Goal: Task Accomplishment & Management: Complete application form

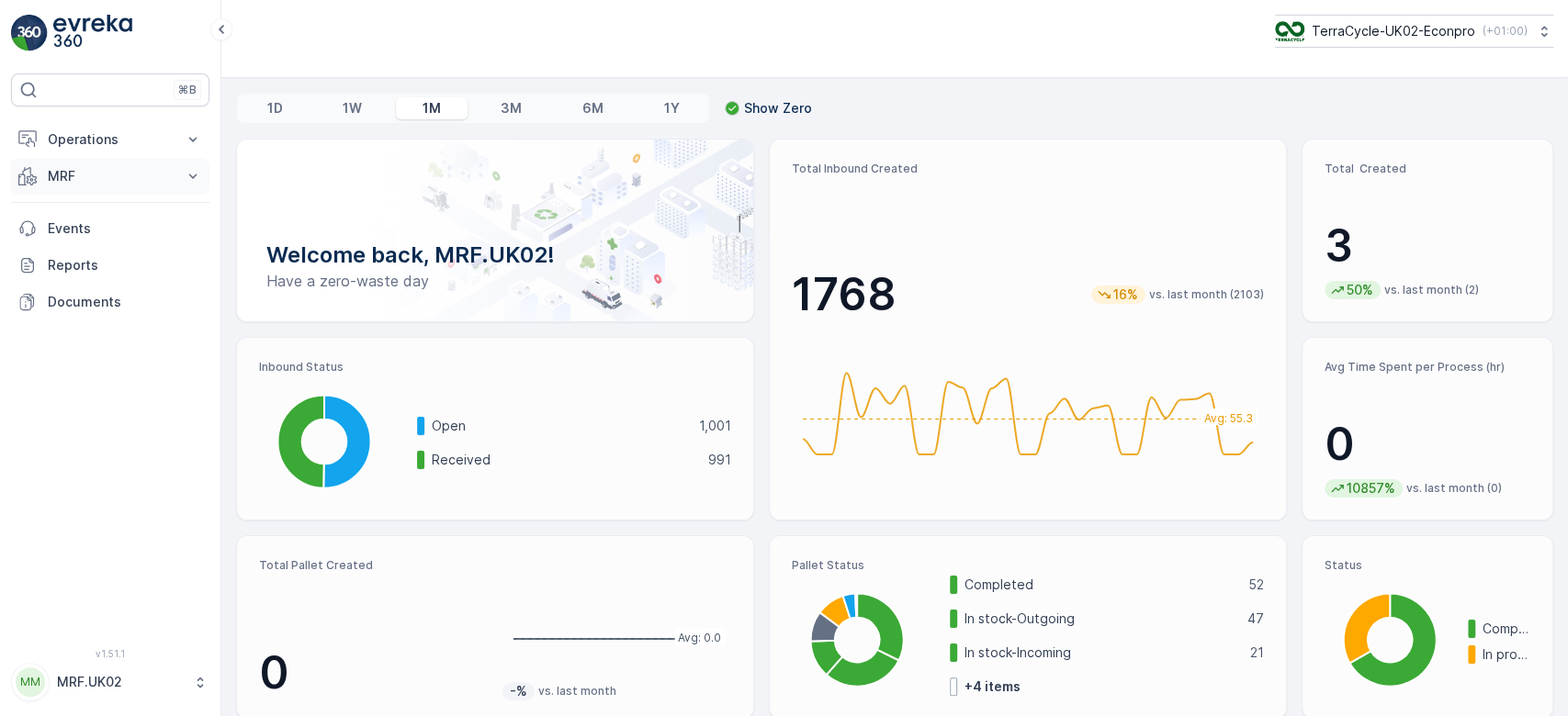
click at [124, 169] on p "MRF" at bounding box center [110, 177] width 125 height 19
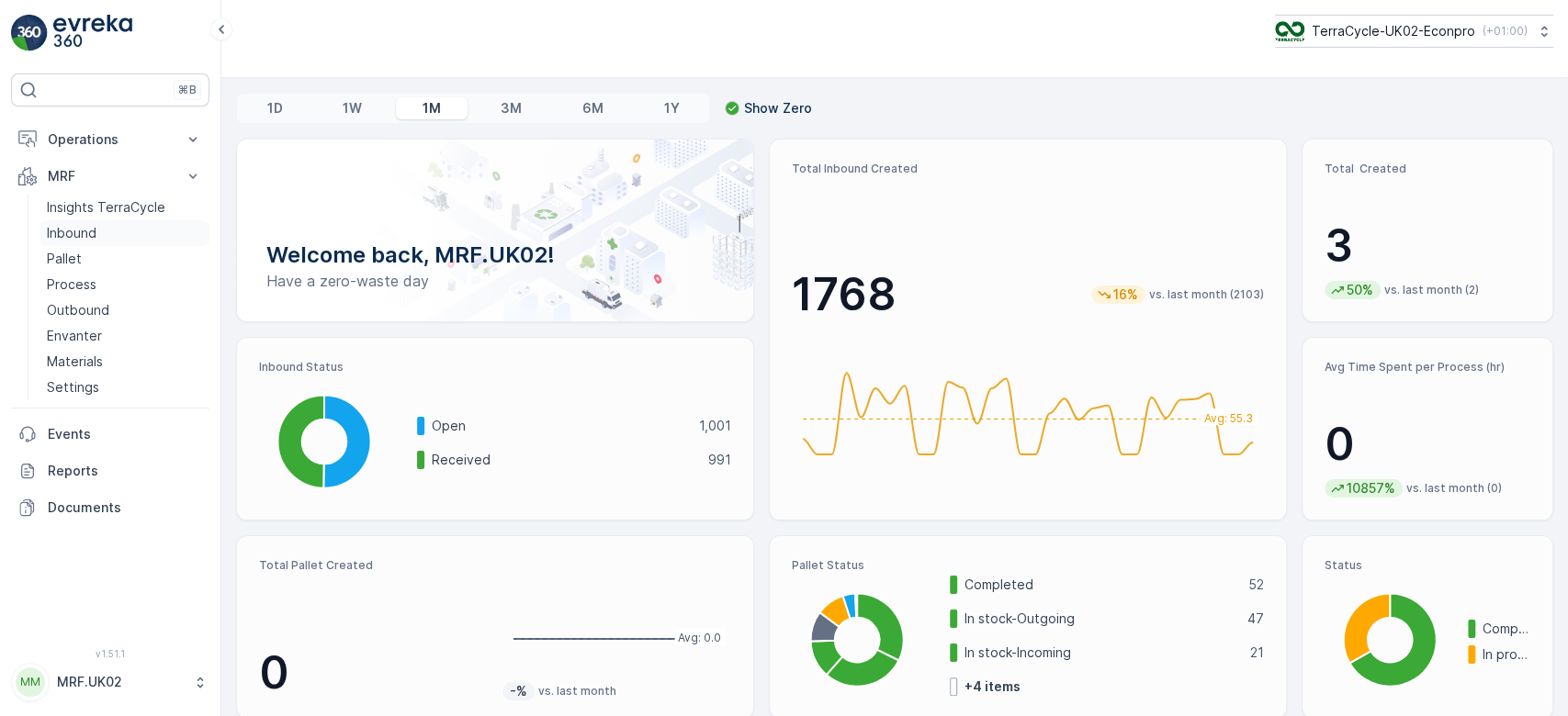
click at [124, 226] on link "Inbound" at bounding box center [125, 232] width 170 height 25
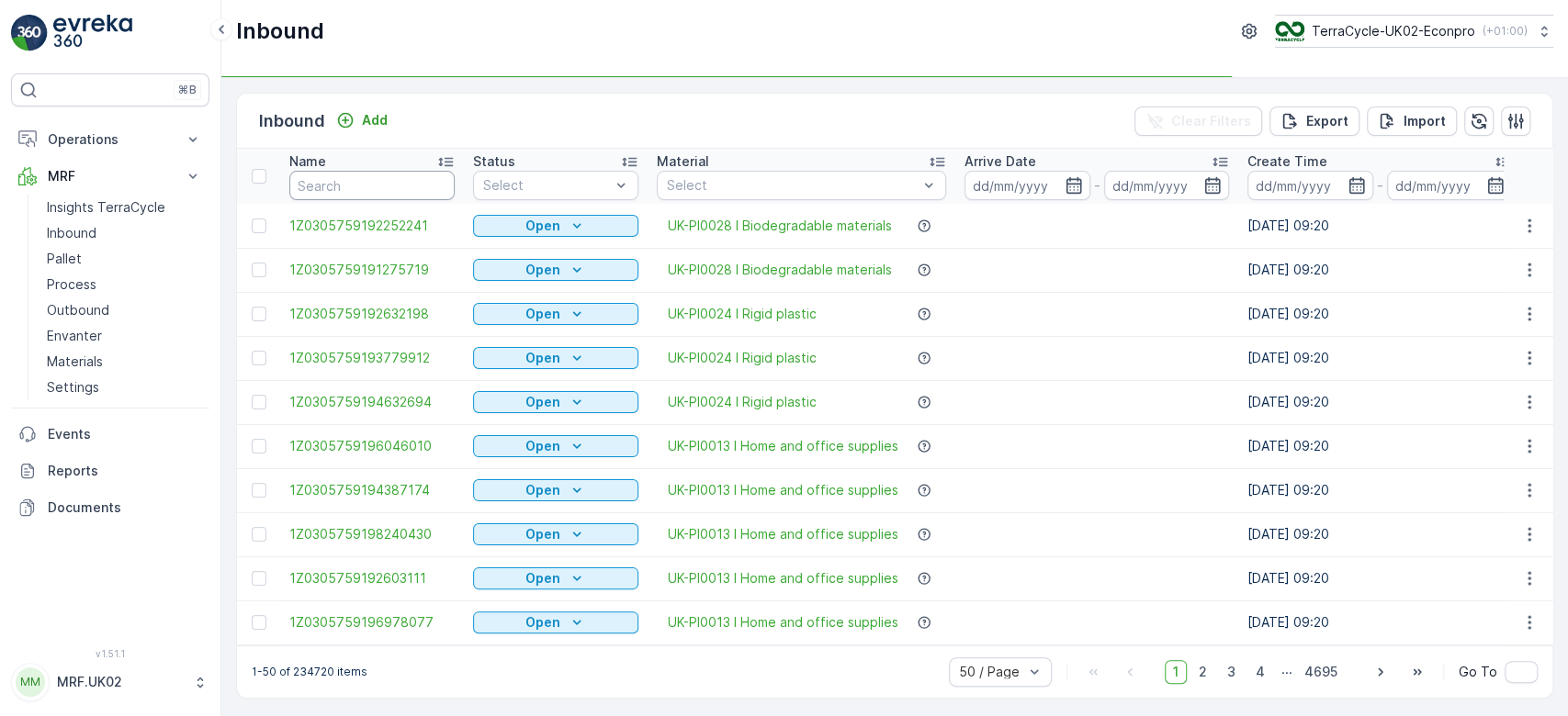
click at [350, 182] on input "text" at bounding box center [372, 184] width 166 height 29
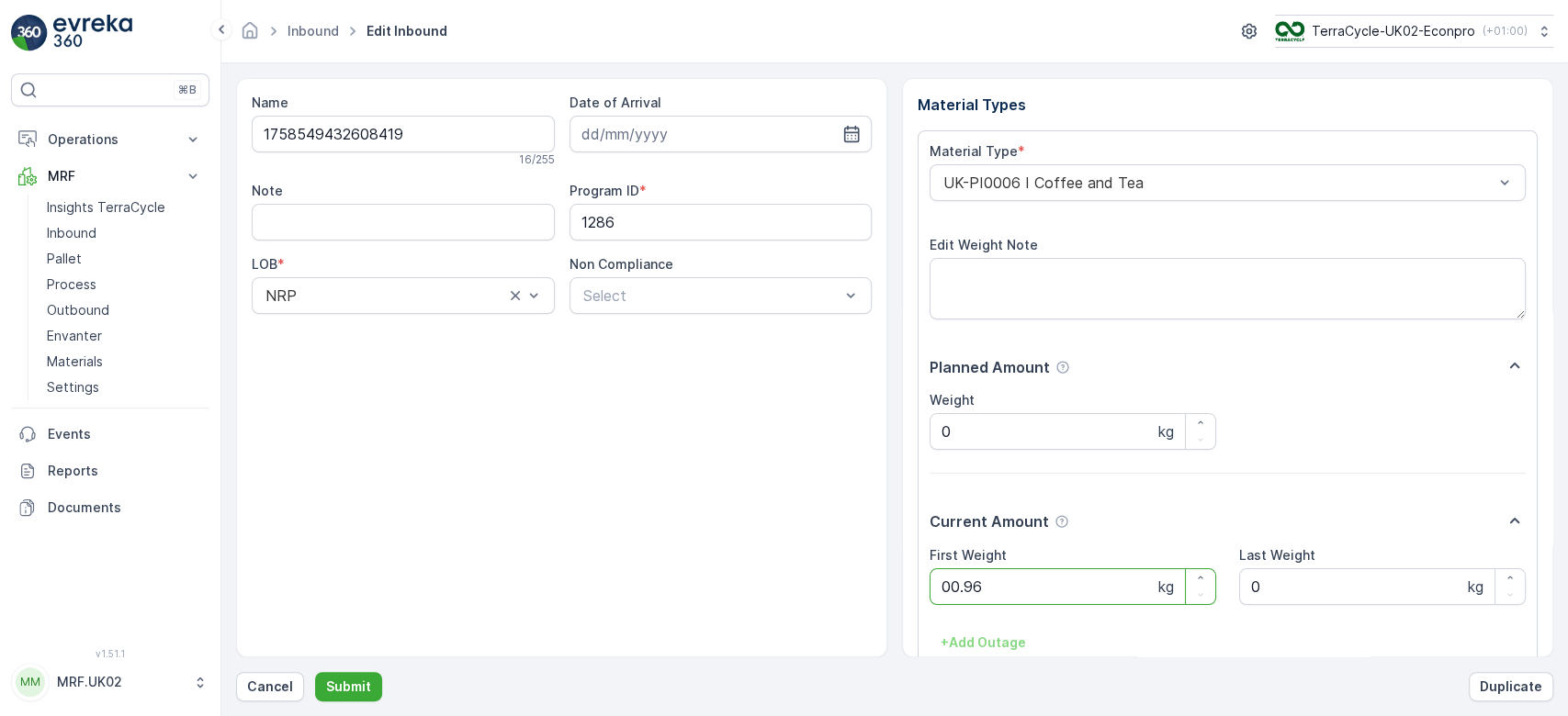
click at [315, 672] on button "Submit" at bounding box center [349, 686] width 67 height 29
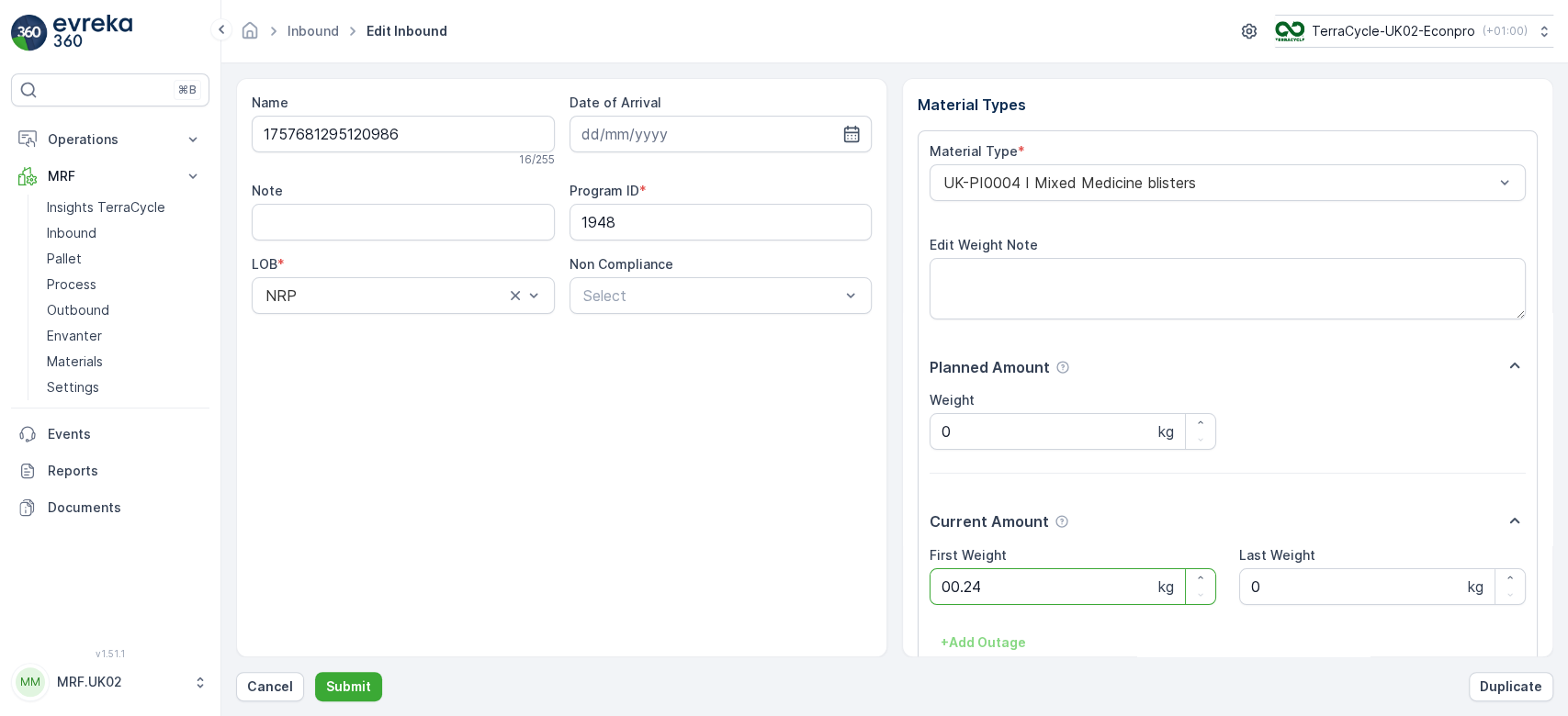
click at [315, 672] on button "Submit" at bounding box center [349, 686] width 67 height 29
click at [261, 679] on p "Cancel" at bounding box center [270, 687] width 46 height 19
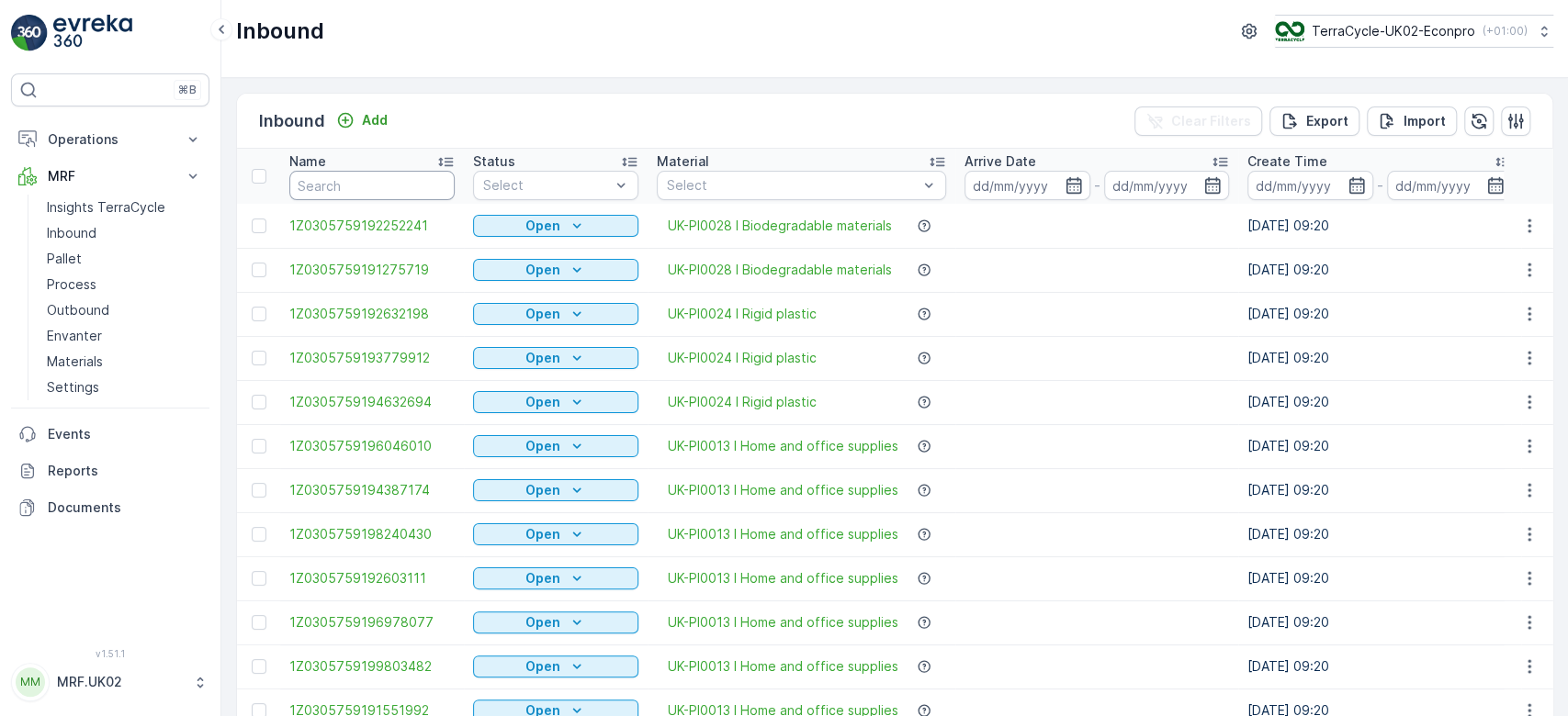
click at [404, 187] on input "text" at bounding box center [372, 184] width 166 height 29
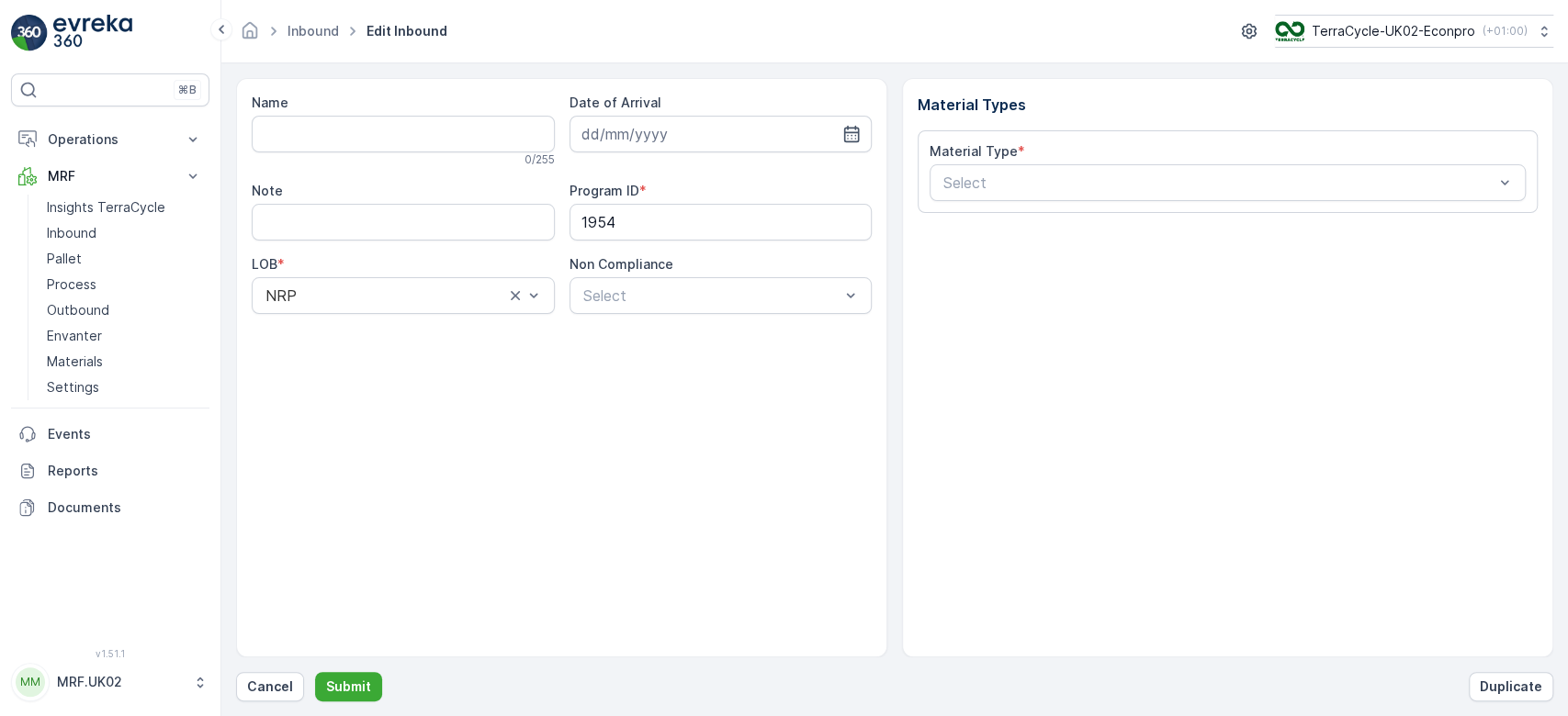
type input "1758710739136669"
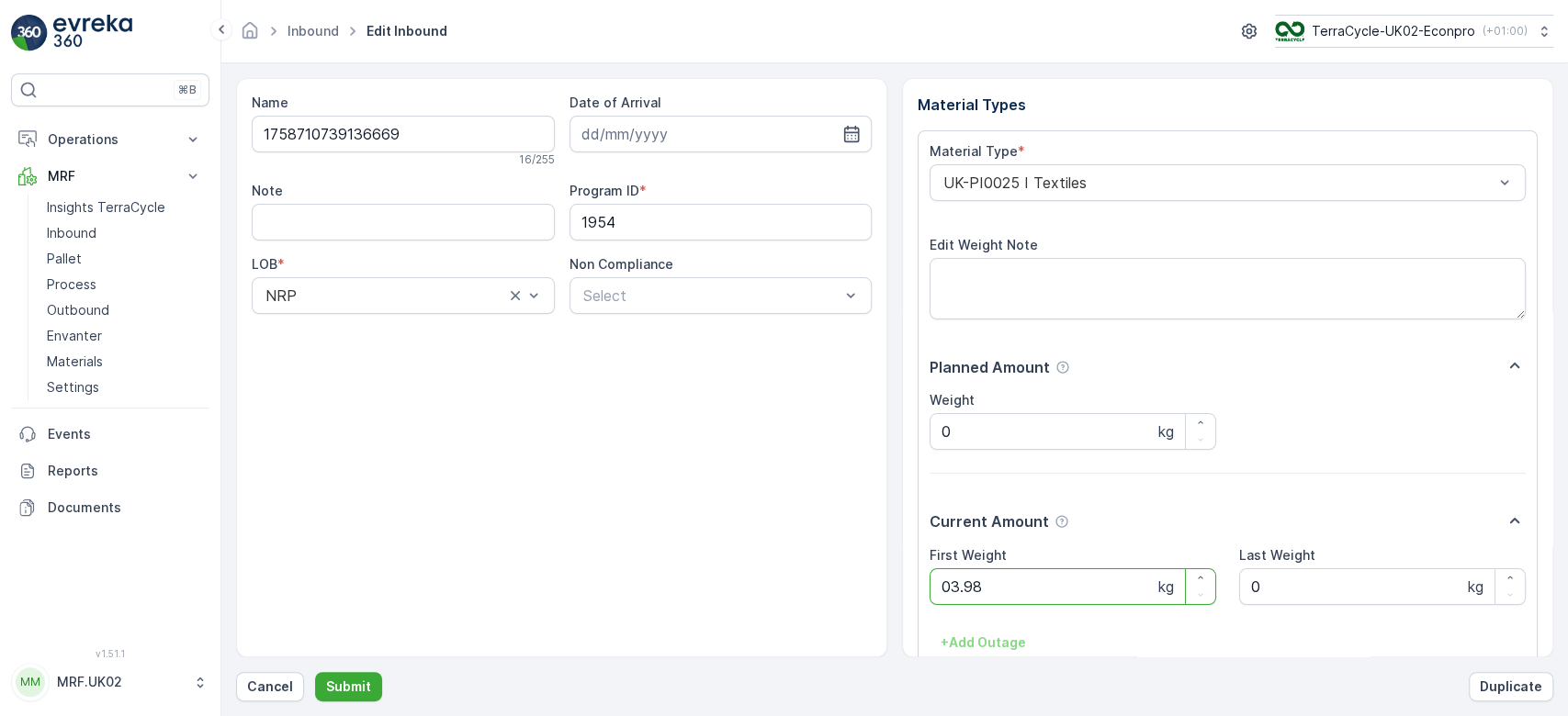
click at [315, 672] on button "Submit" at bounding box center [349, 686] width 67 height 29
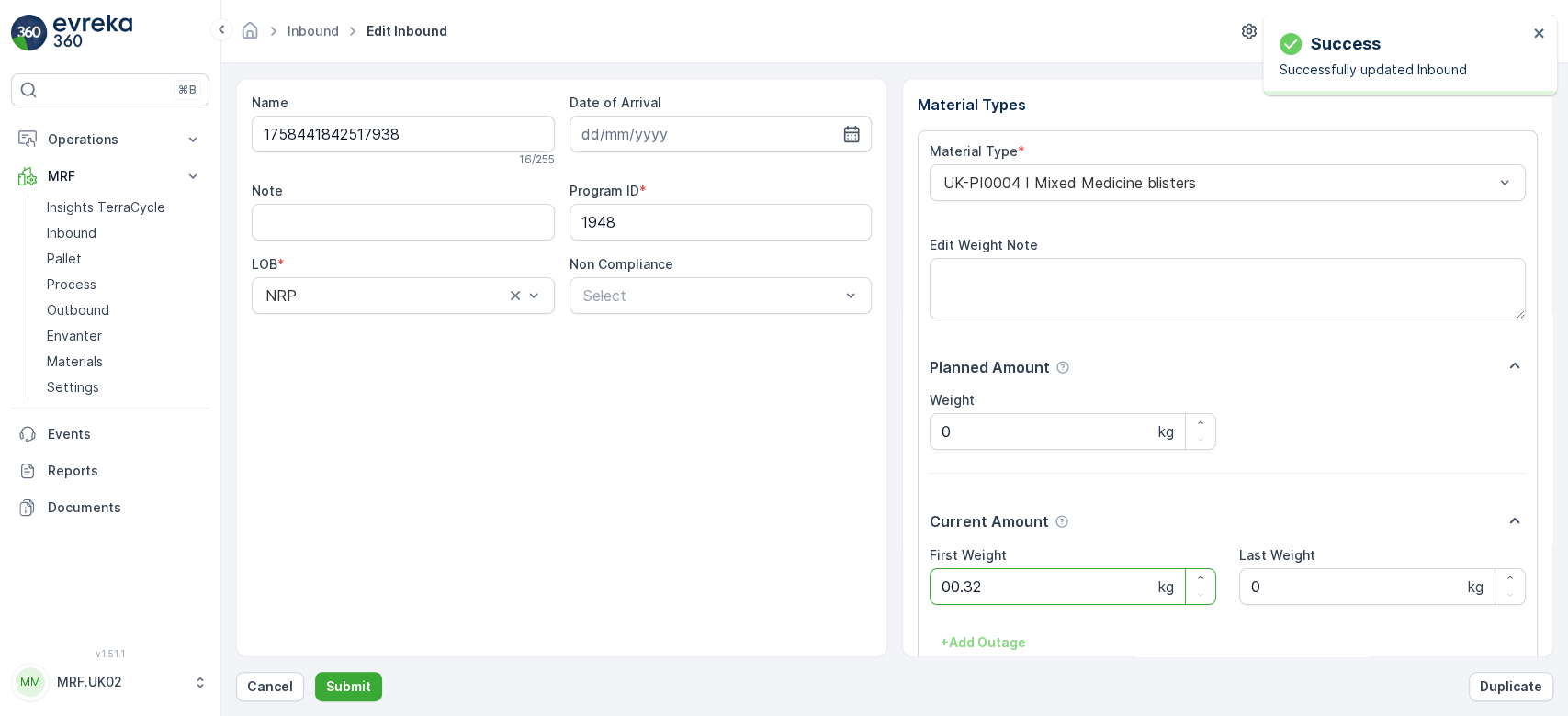
click at [315, 672] on button "Submit" at bounding box center [349, 686] width 67 height 29
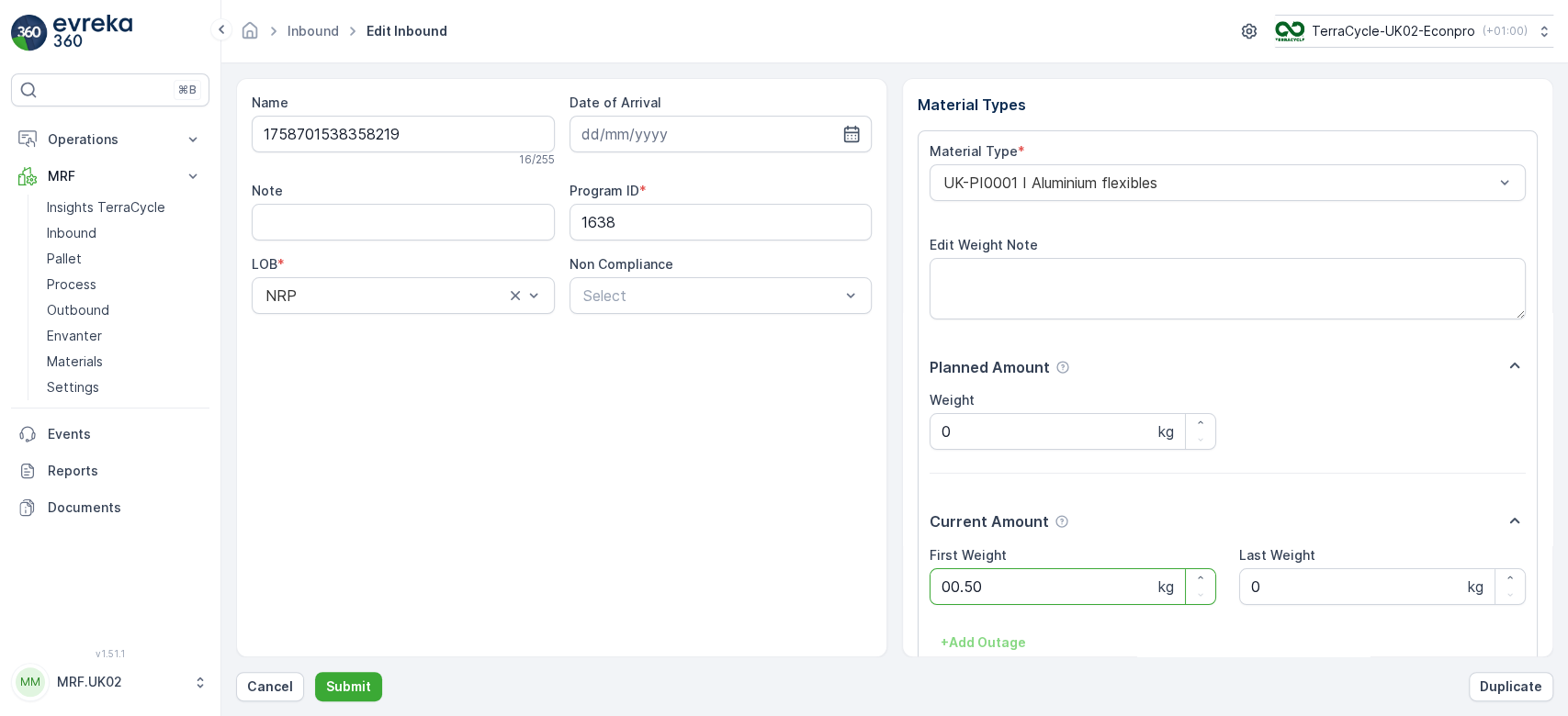
click at [315, 672] on button "Submit" at bounding box center [349, 686] width 67 height 29
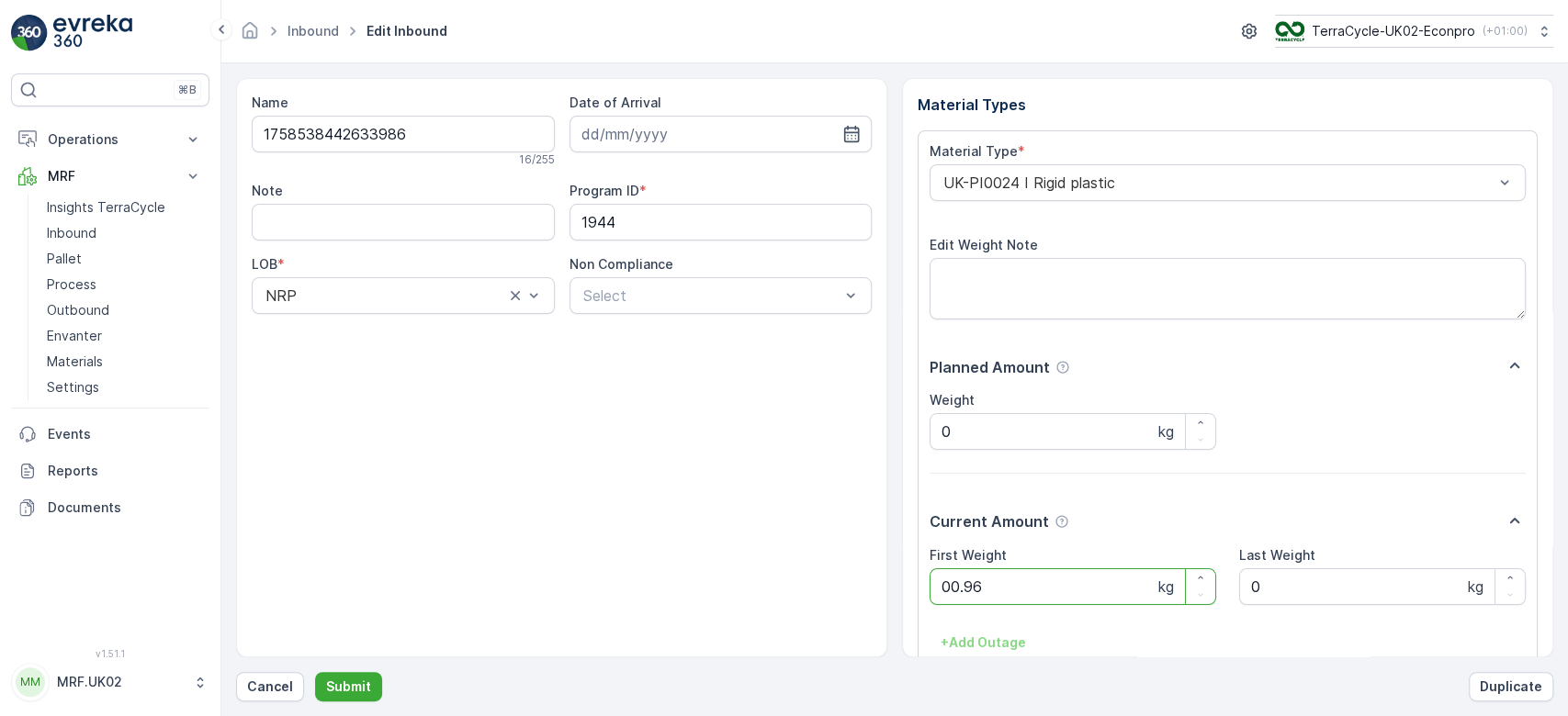
click at [315, 672] on button "Submit" at bounding box center [349, 686] width 67 height 29
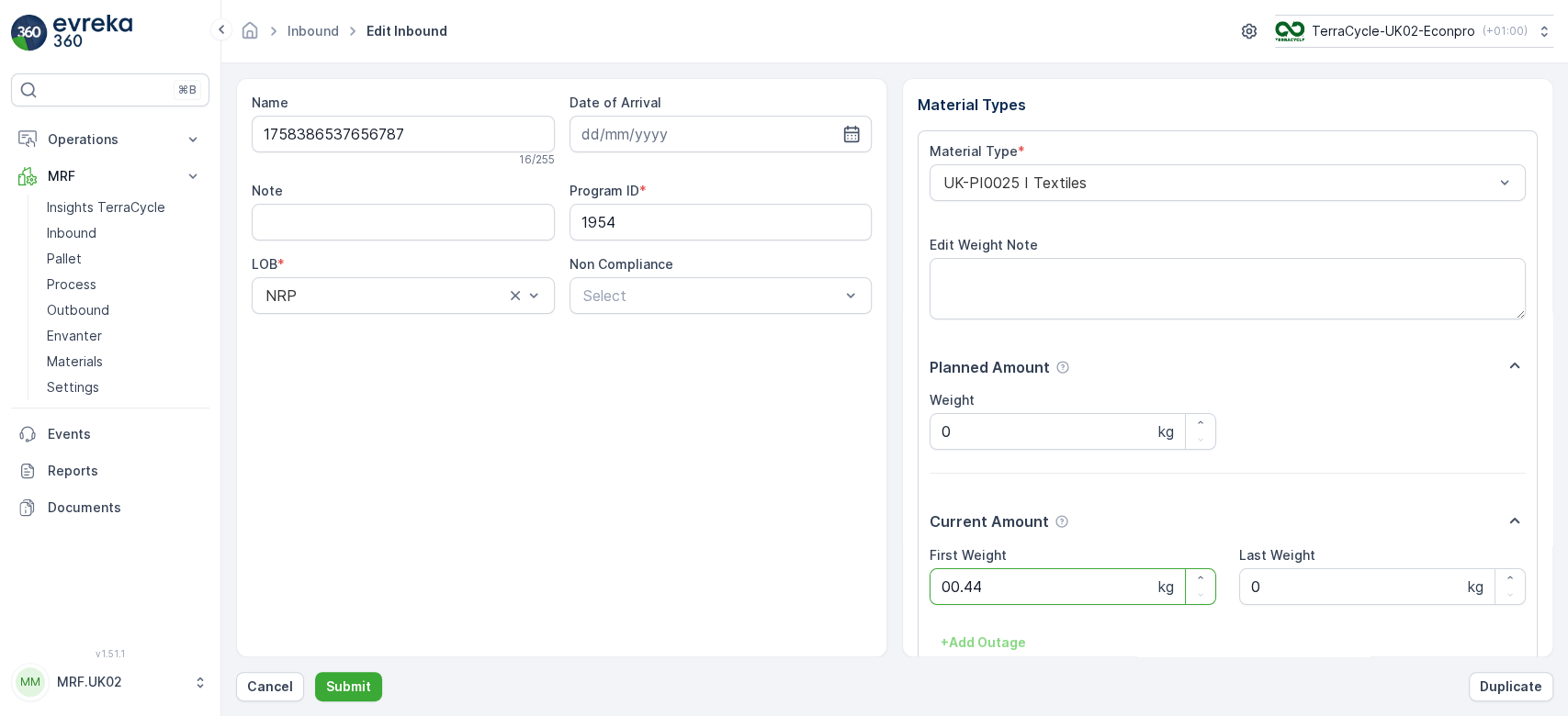
click at [315, 672] on button "Submit" at bounding box center [349, 686] width 67 height 29
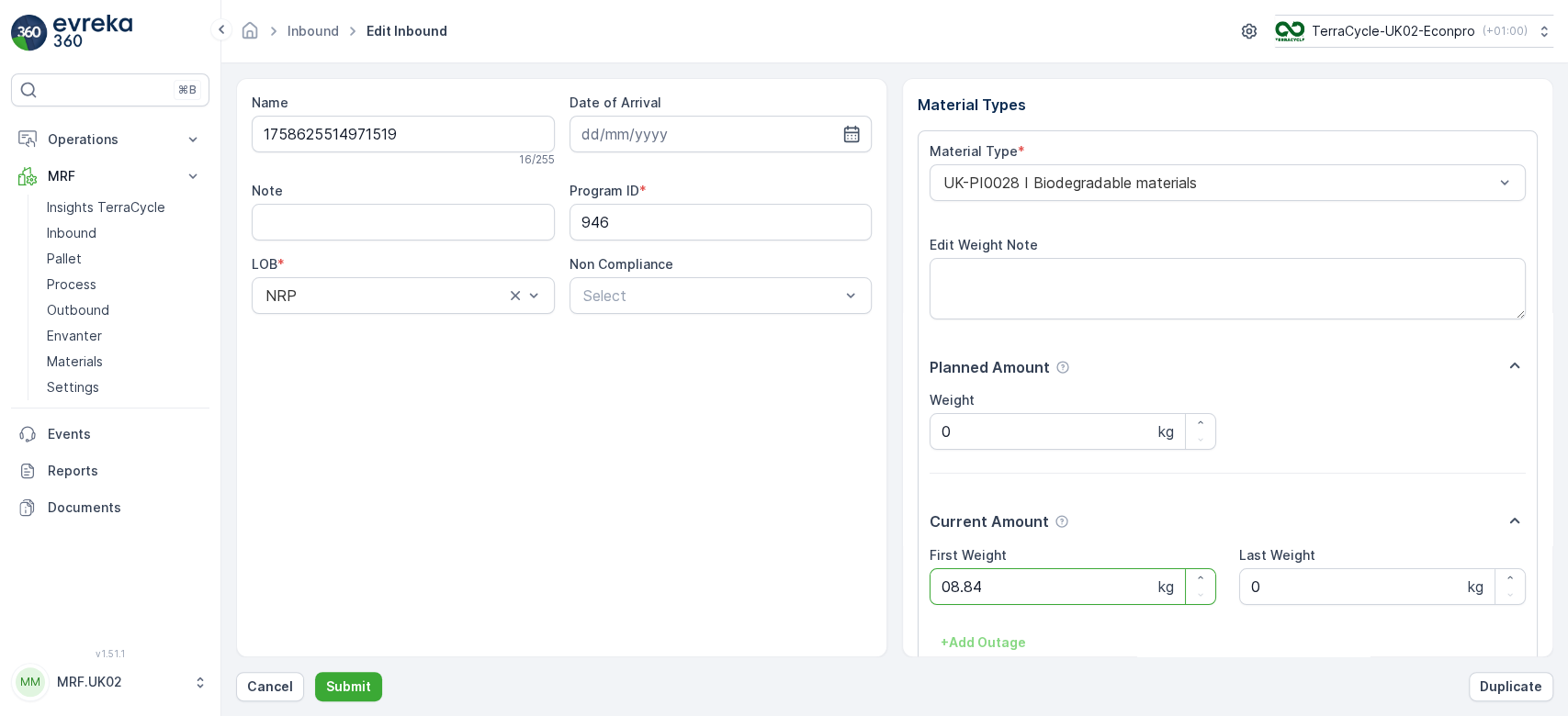
click at [315, 672] on button "Submit" at bounding box center [349, 686] width 67 height 29
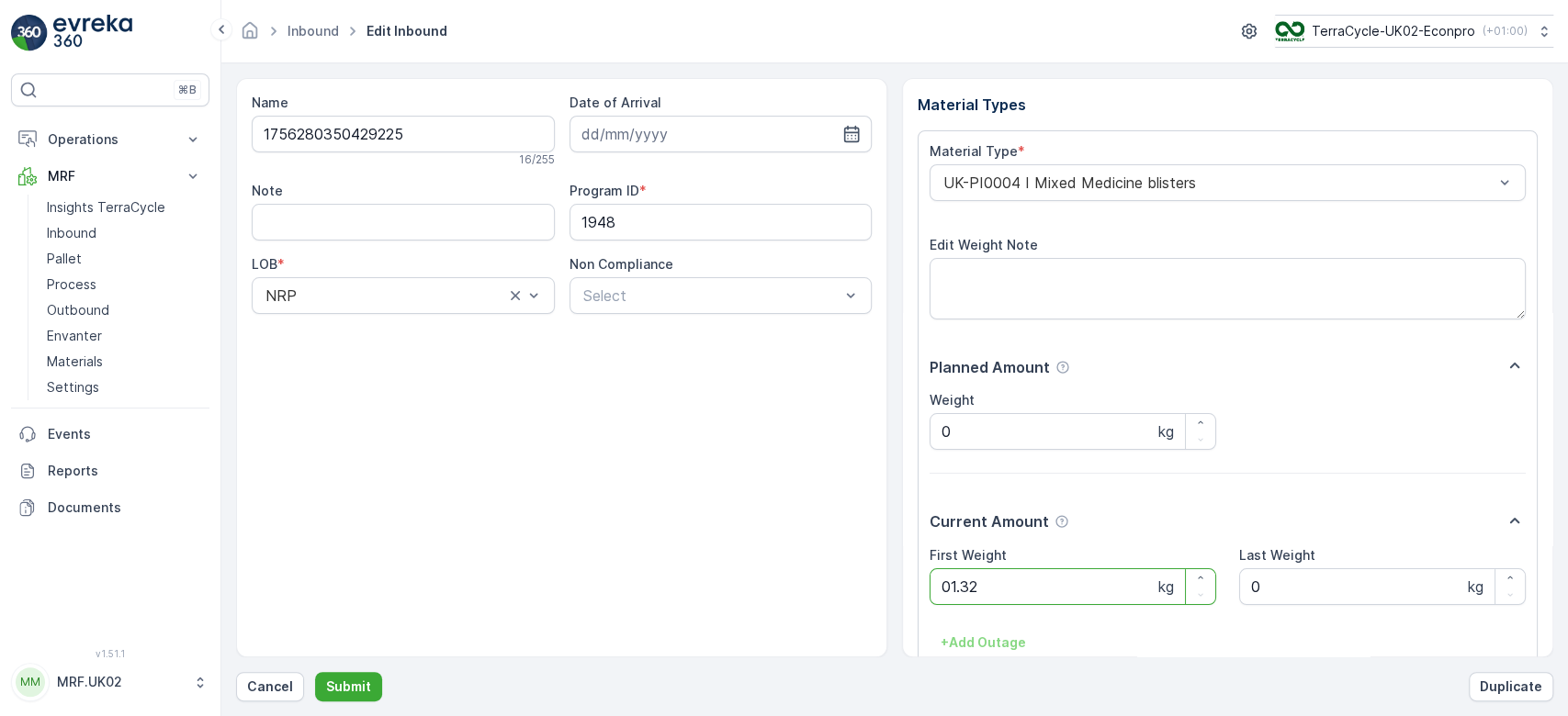
click at [315, 672] on button "Submit" at bounding box center [349, 686] width 67 height 29
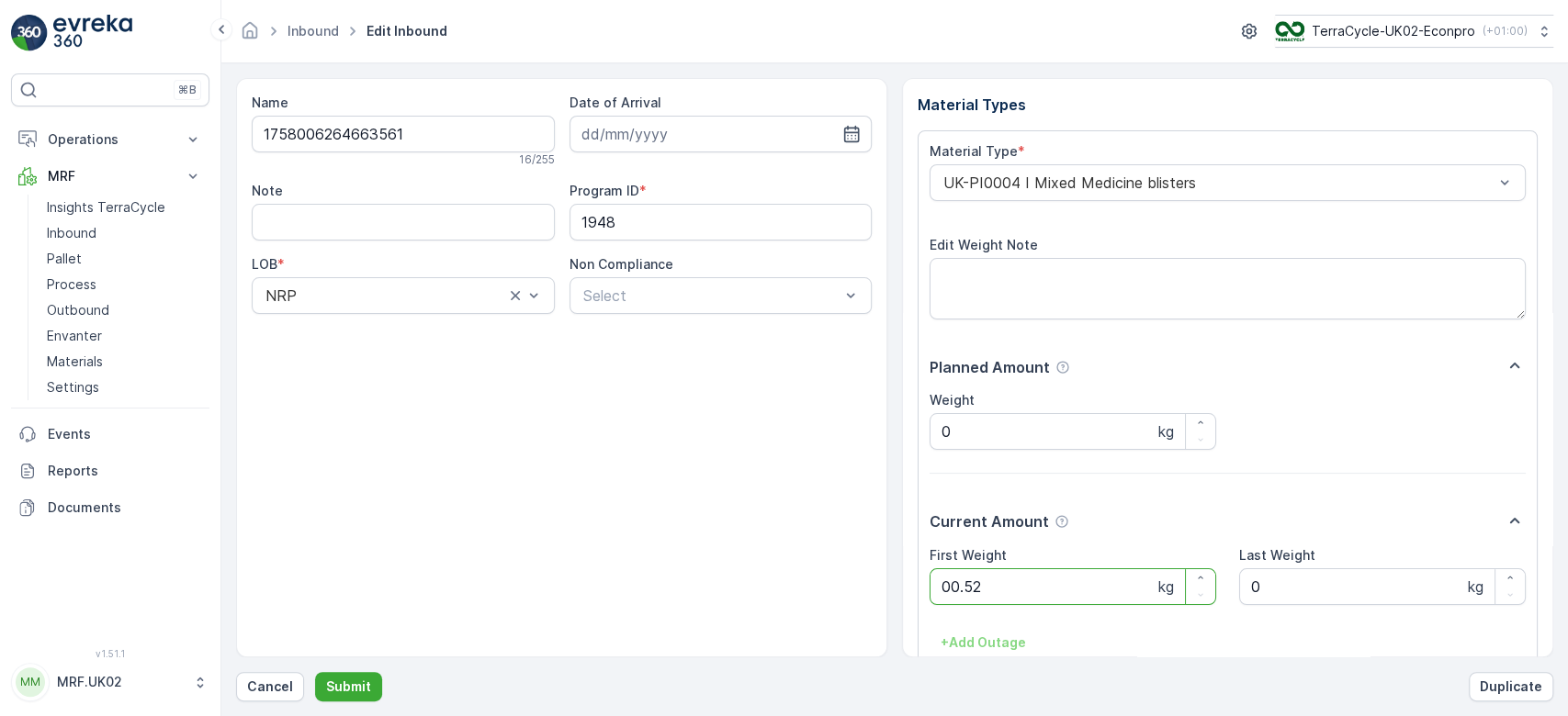
click at [315, 672] on button "Submit" at bounding box center [349, 686] width 67 height 29
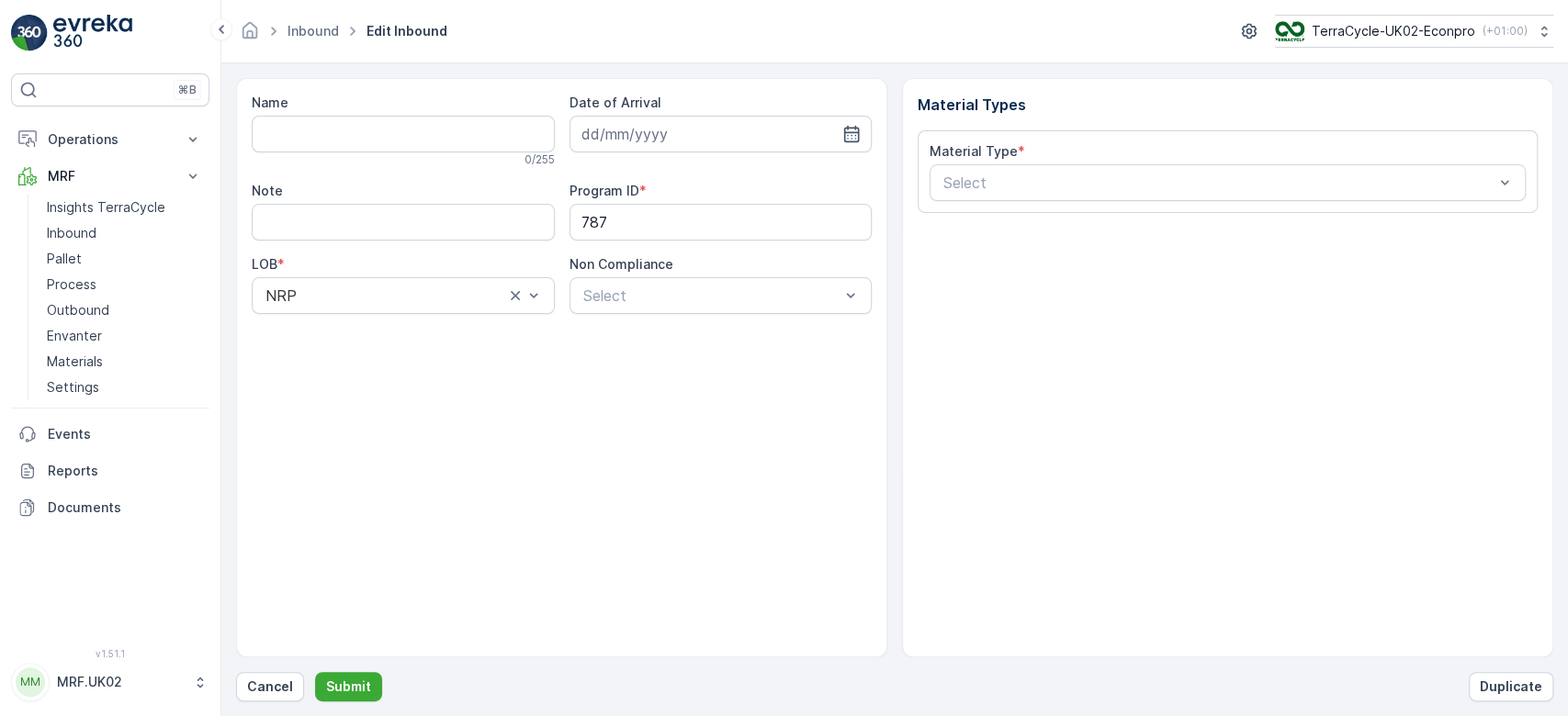
type input "1758386200748277"
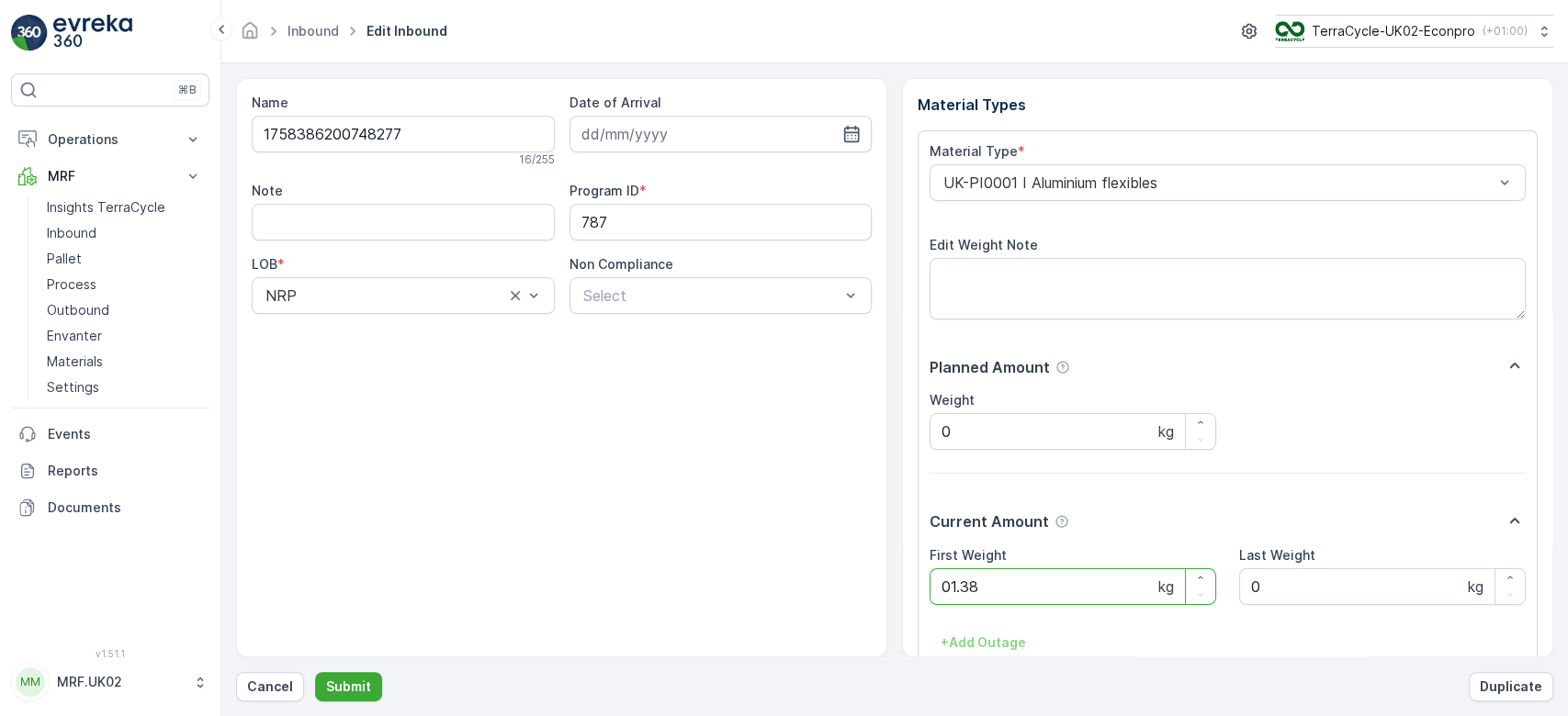
click at [315, 672] on button "Submit" at bounding box center [349, 686] width 67 height 29
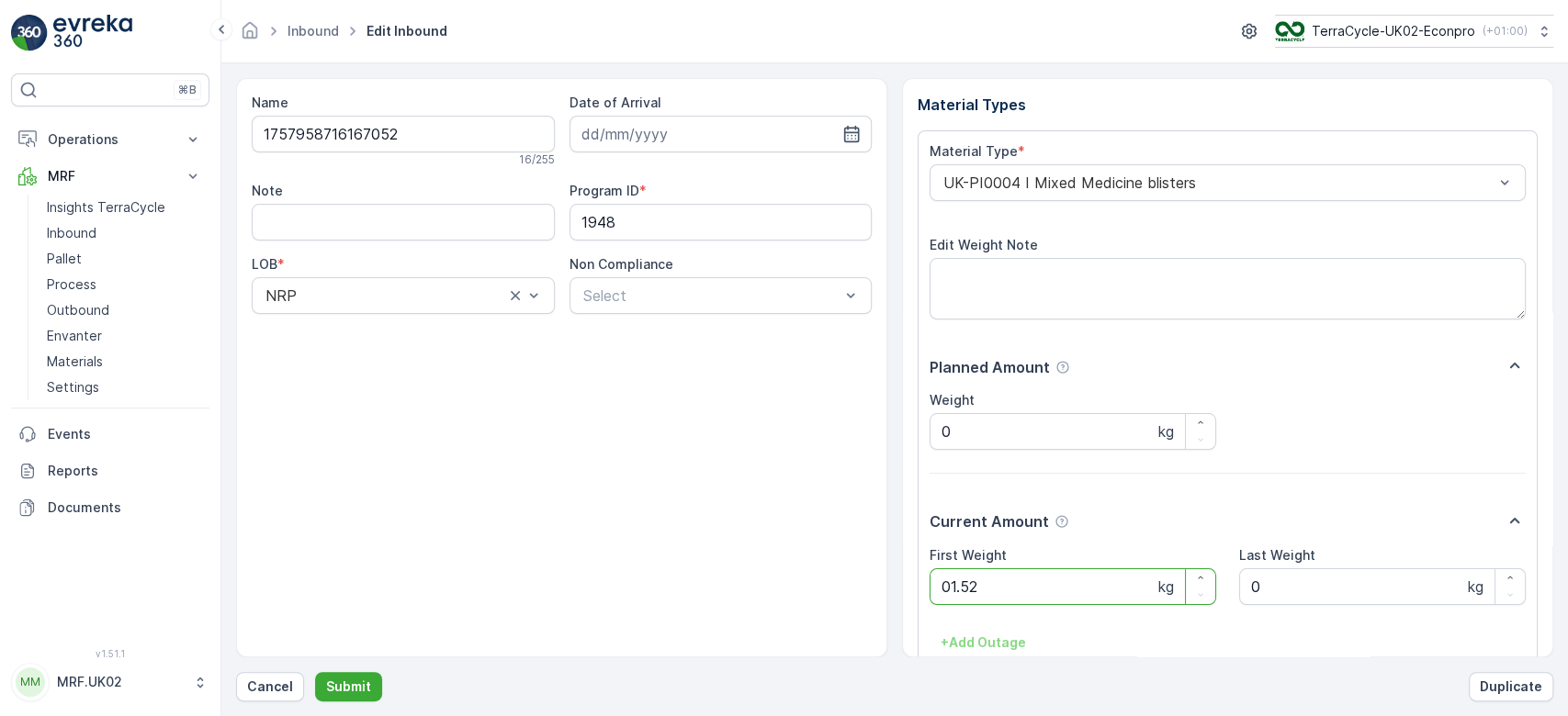
click at [315, 672] on button "Submit" at bounding box center [349, 686] width 67 height 29
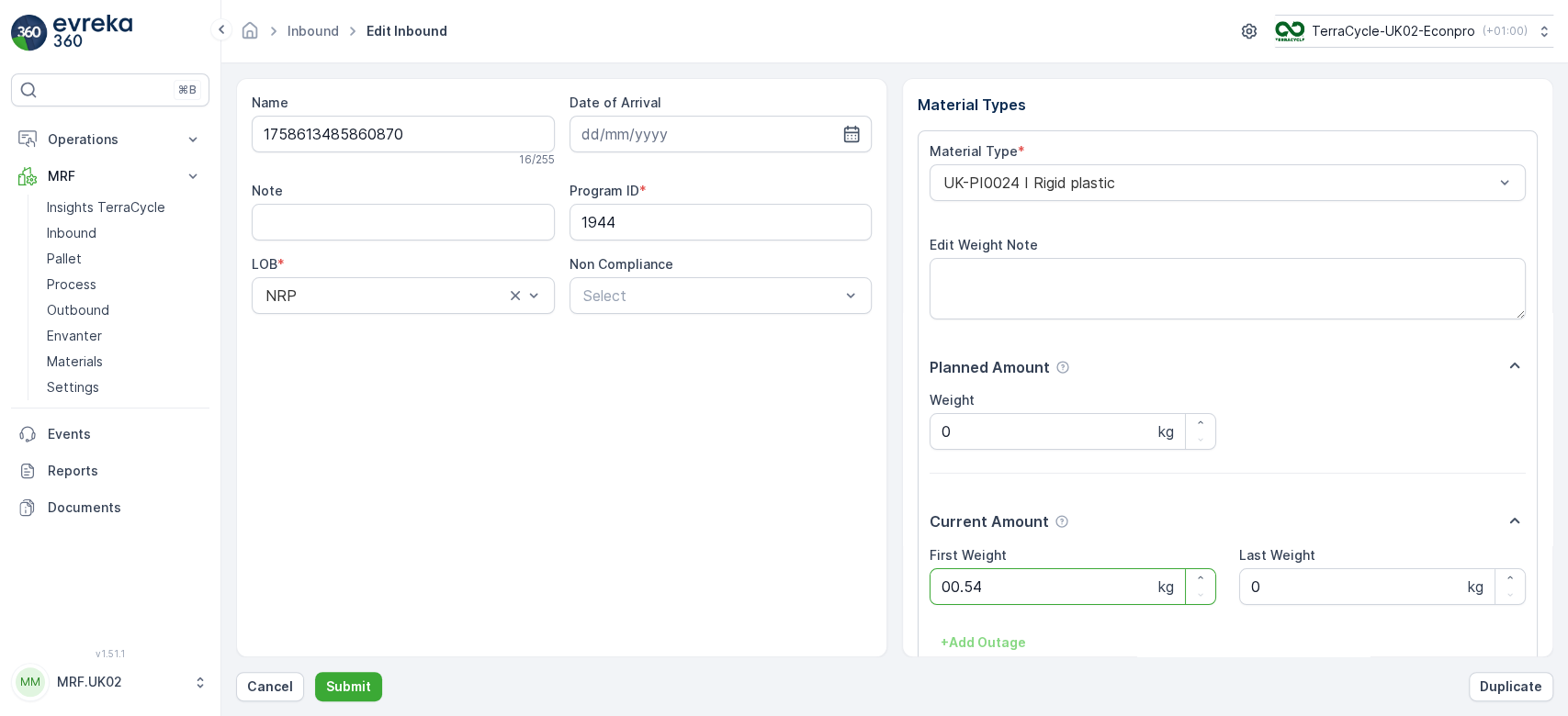
click at [315, 672] on button "Submit" at bounding box center [349, 686] width 67 height 29
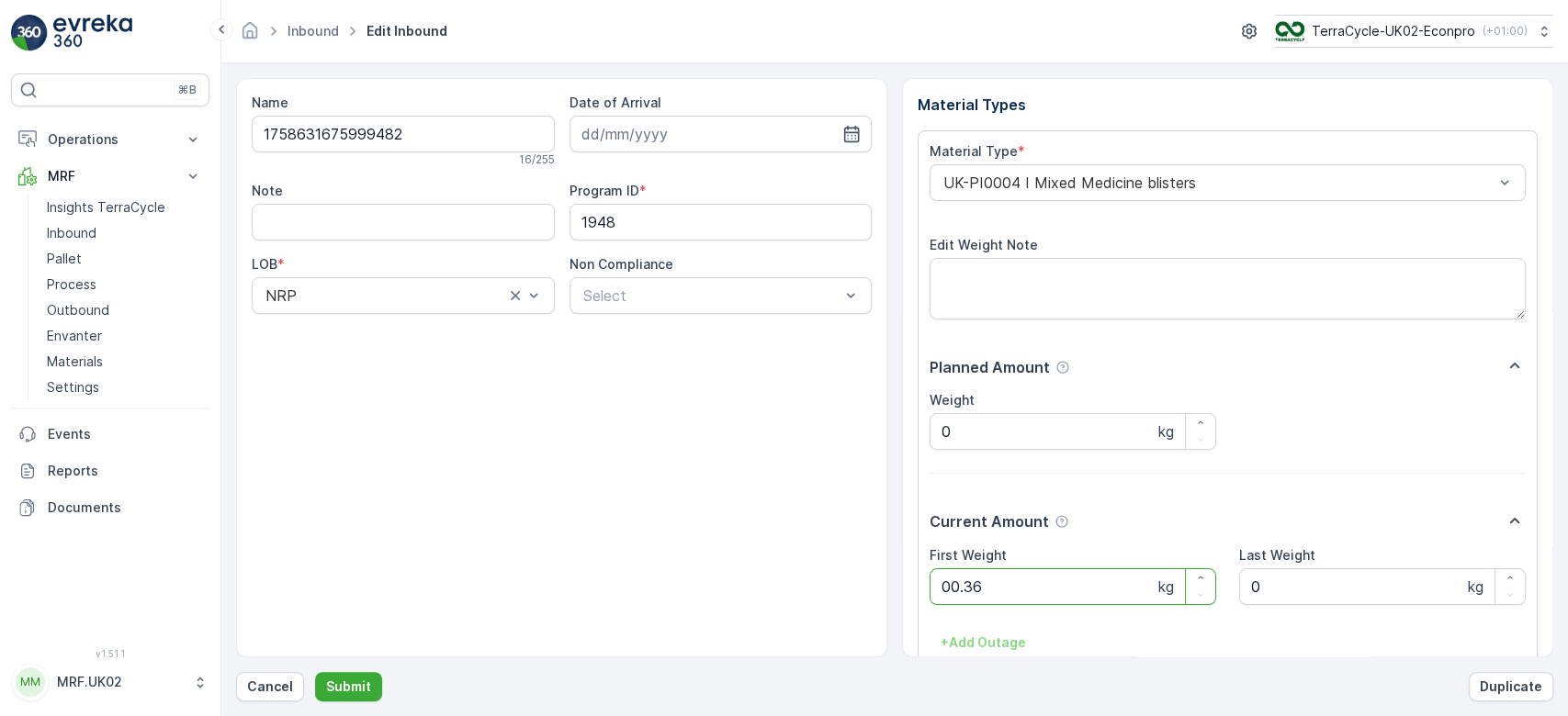
click at [315, 672] on button "Submit" at bounding box center [349, 686] width 67 height 29
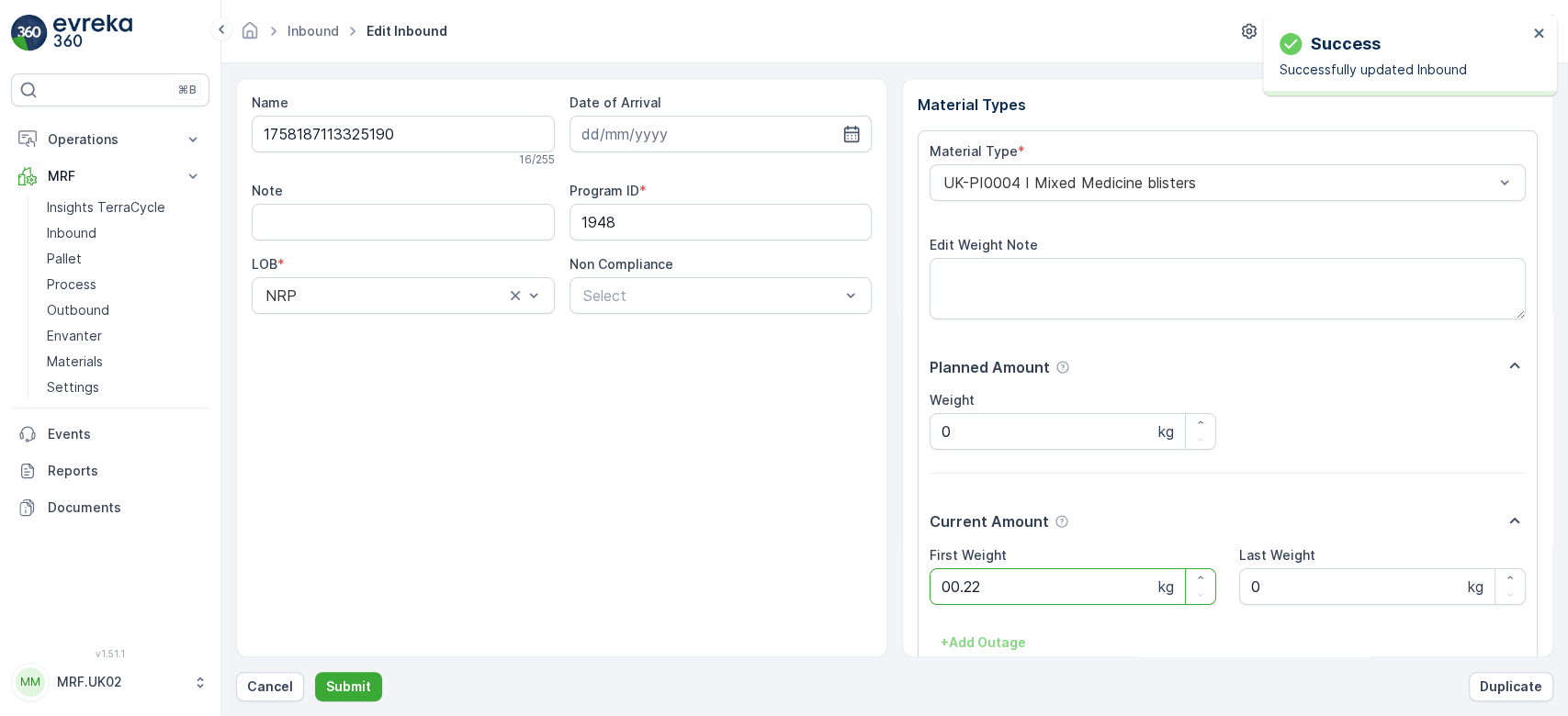
click at [315, 672] on button "Submit" at bounding box center [349, 686] width 67 height 29
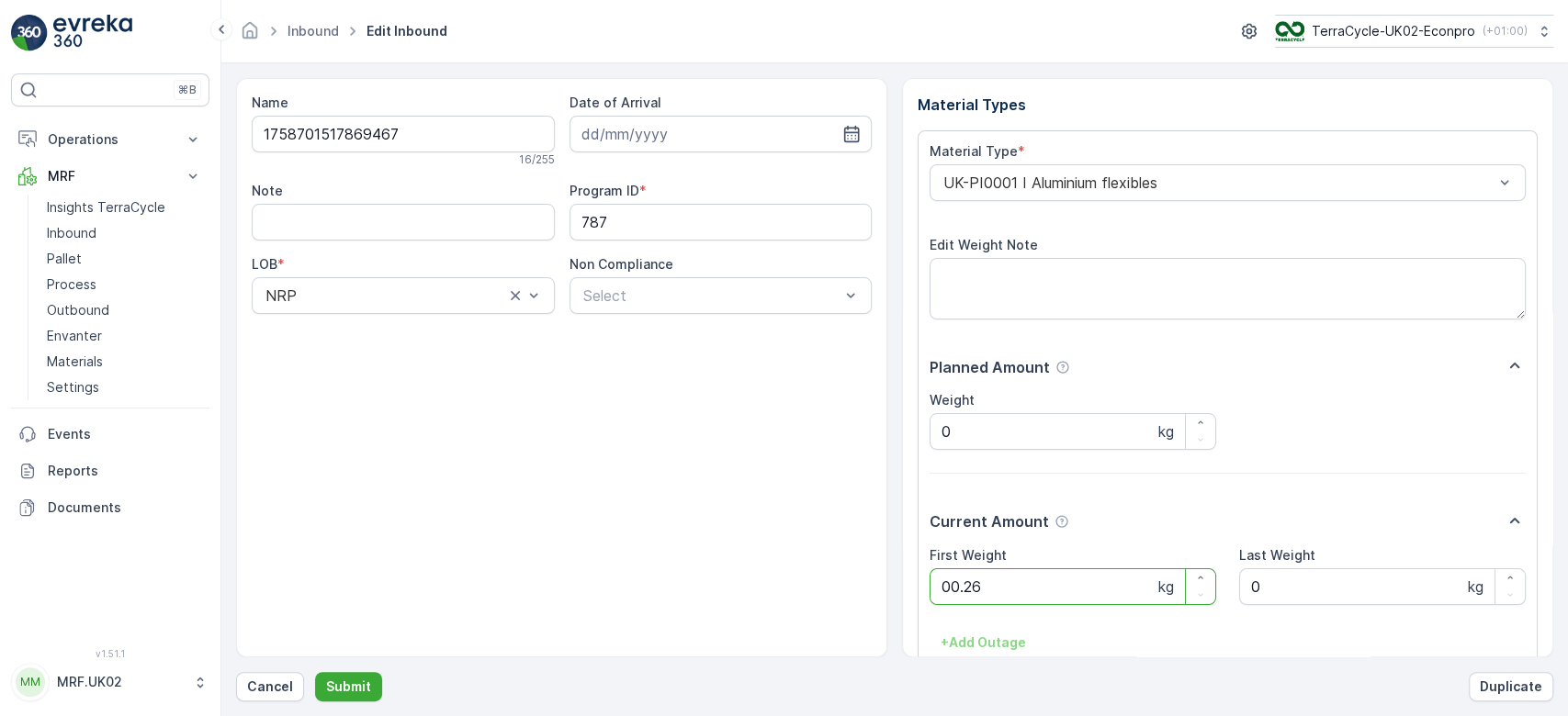
click at [315, 672] on button "Submit" at bounding box center [349, 686] width 67 height 29
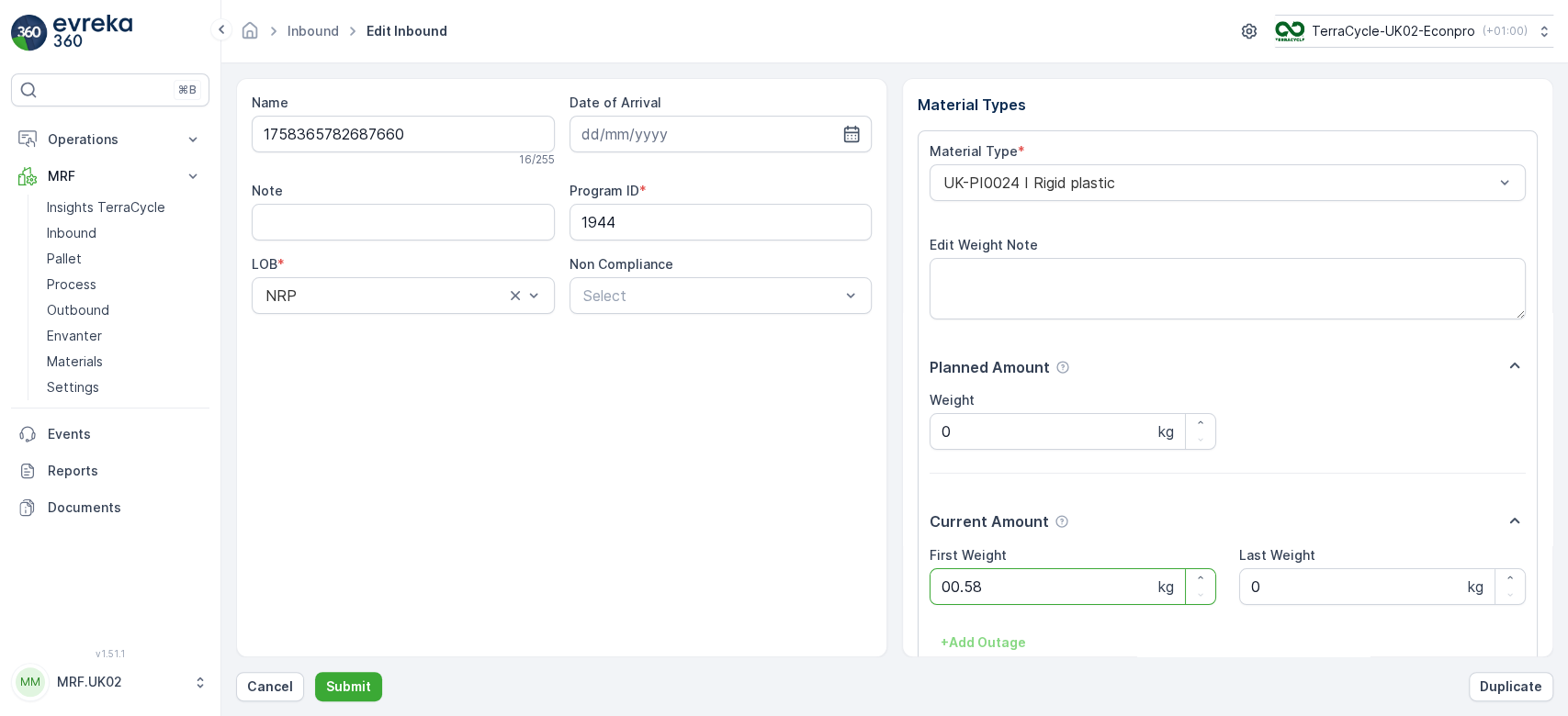
click at [315, 672] on button "Submit" at bounding box center [349, 686] width 67 height 29
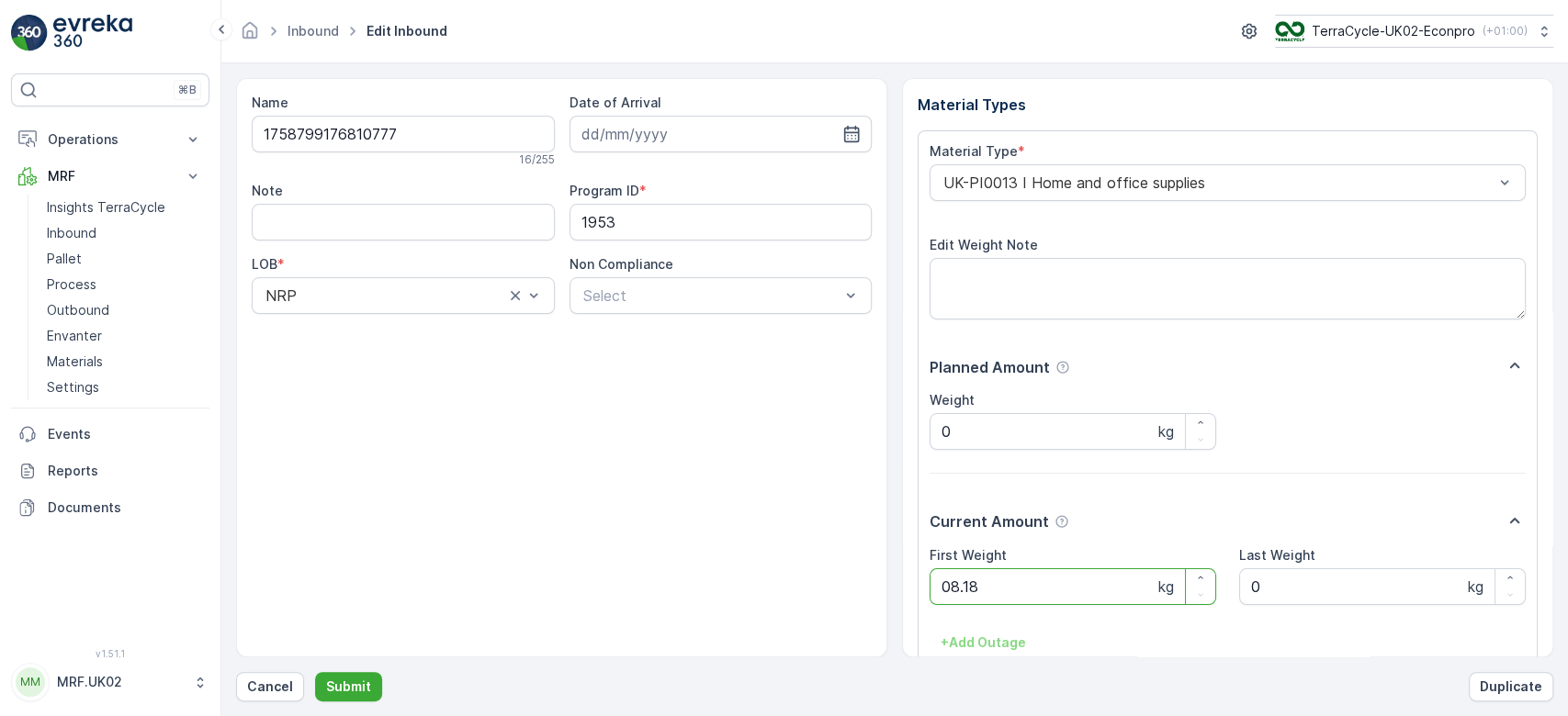
click at [315, 672] on button "Submit" at bounding box center [349, 686] width 67 height 29
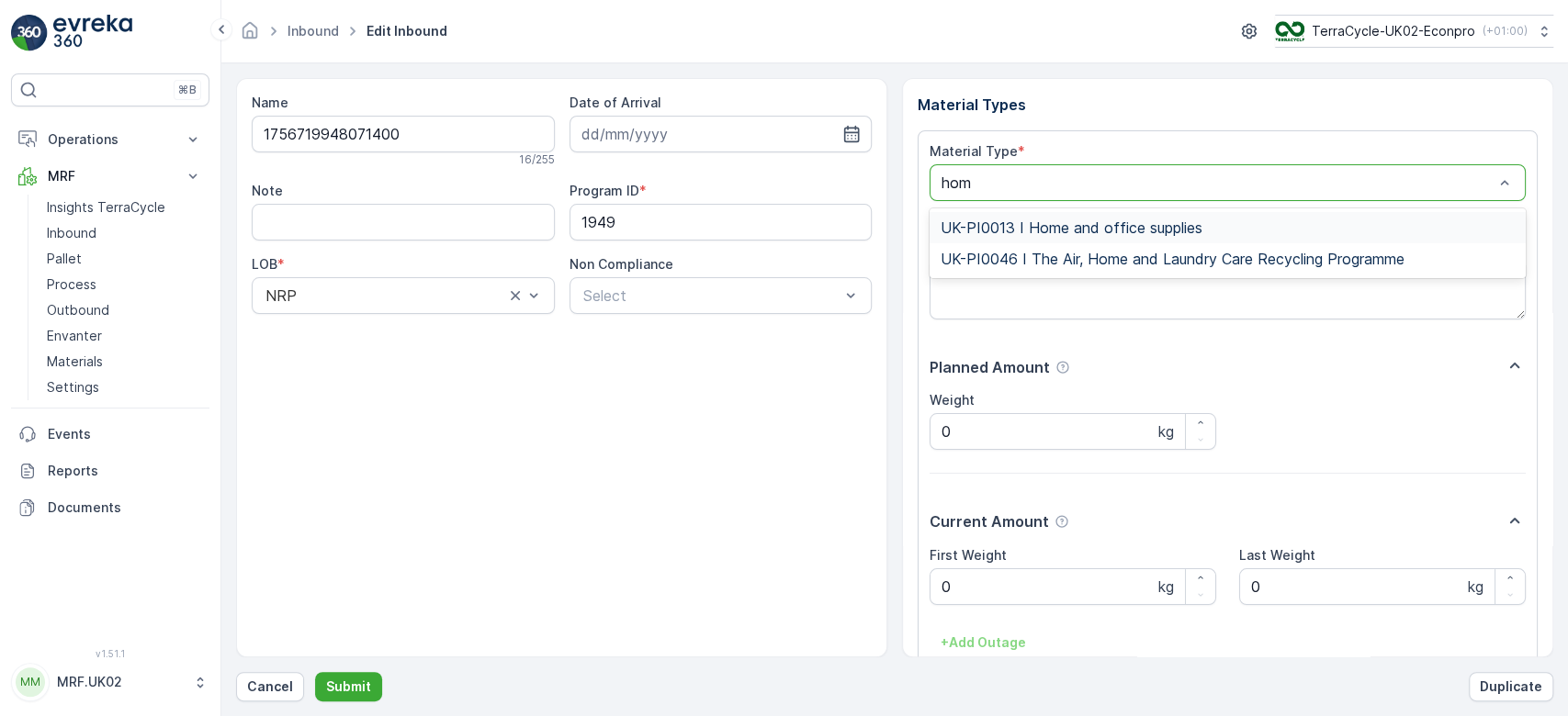
type input "home"
click at [1047, 228] on span "UK-PI0013 I Home and office supplies" at bounding box center [1072, 228] width 262 height 17
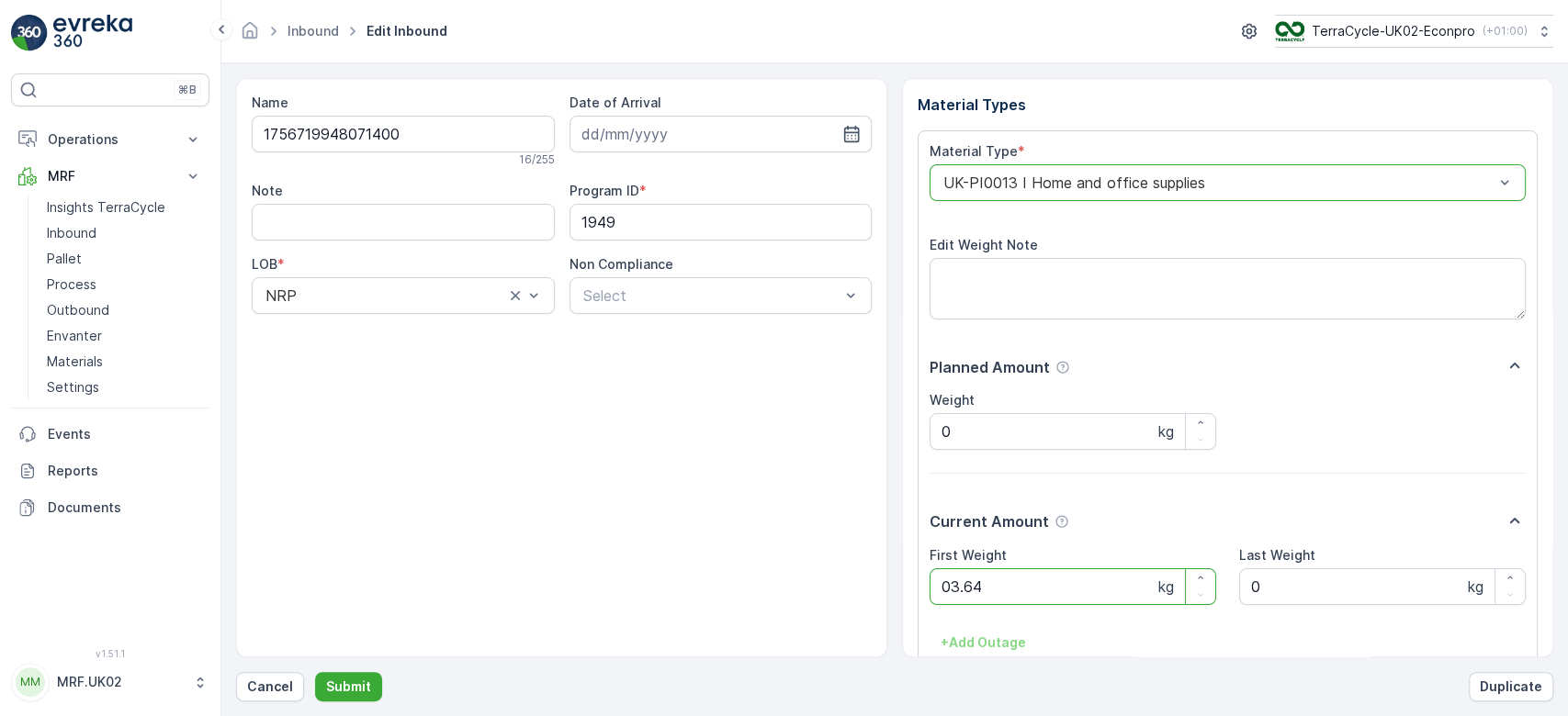
click at [315, 672] on button "Submit" at bounding box center [349, 686] width 67 height 29
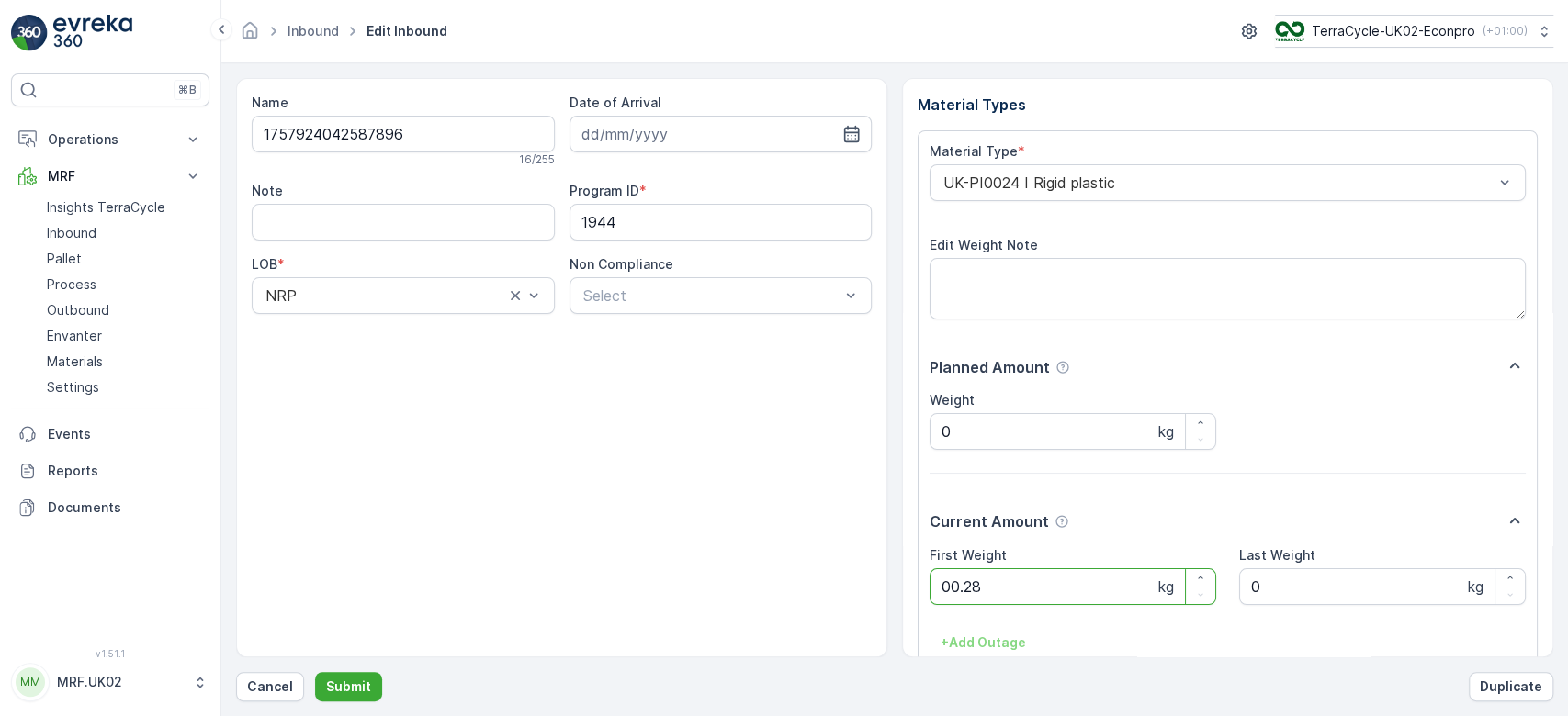
click at [315, 672] on button "Submit" at bounding box center [349, 686] width 67 height 29
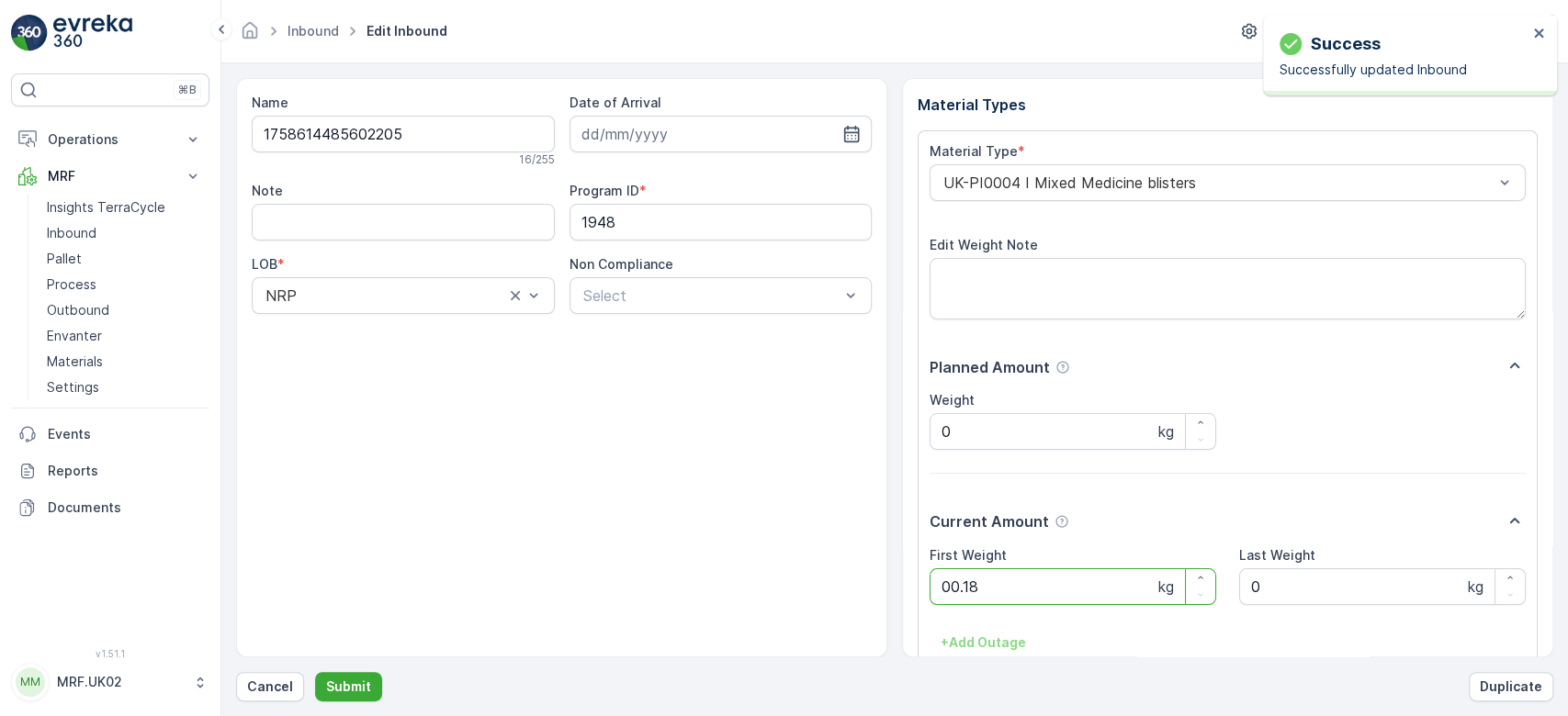
click at [315, 672] on button "Submit" at bounding box center [349, 686] width 67 height 29
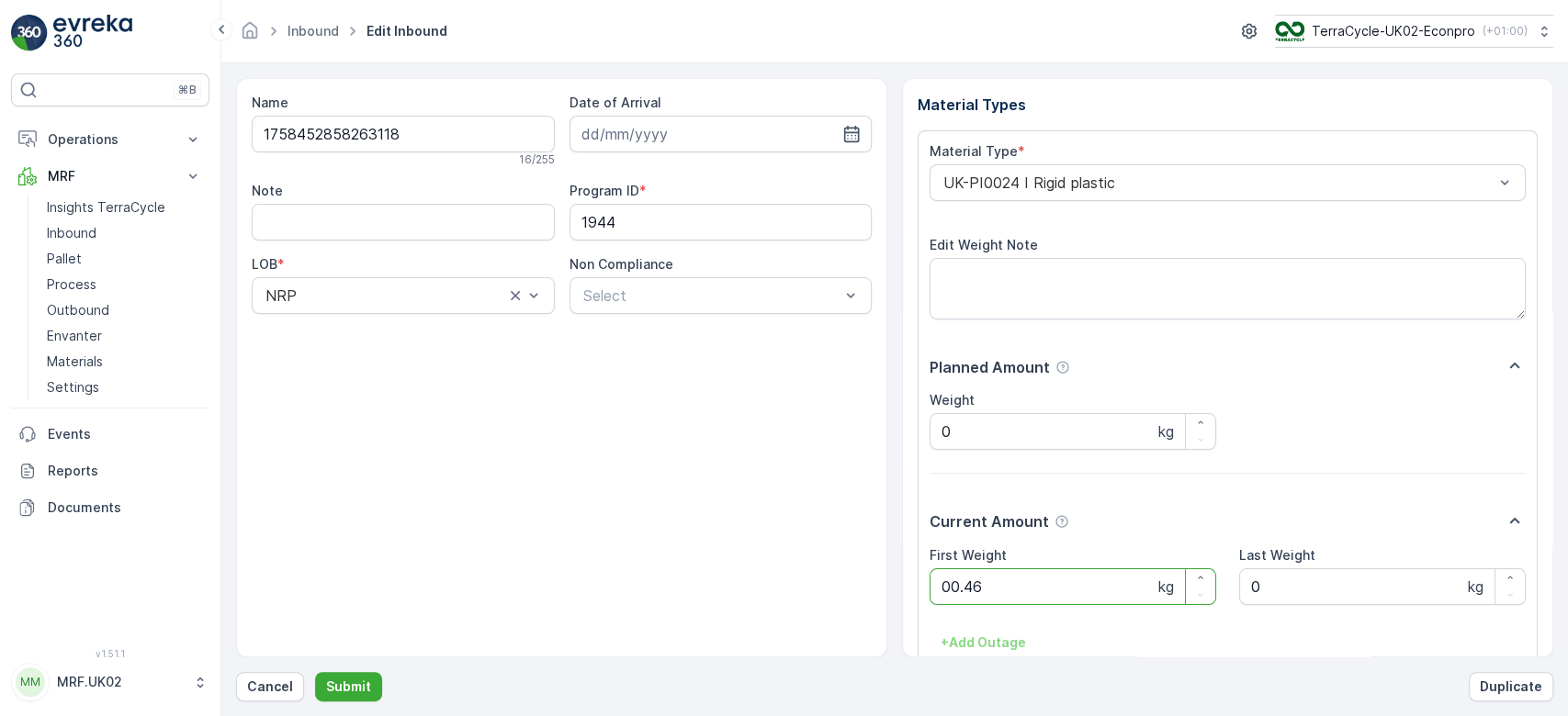
click at [315, 672] on button "Submit" at bounding box center [349, 686] width 67 height 29
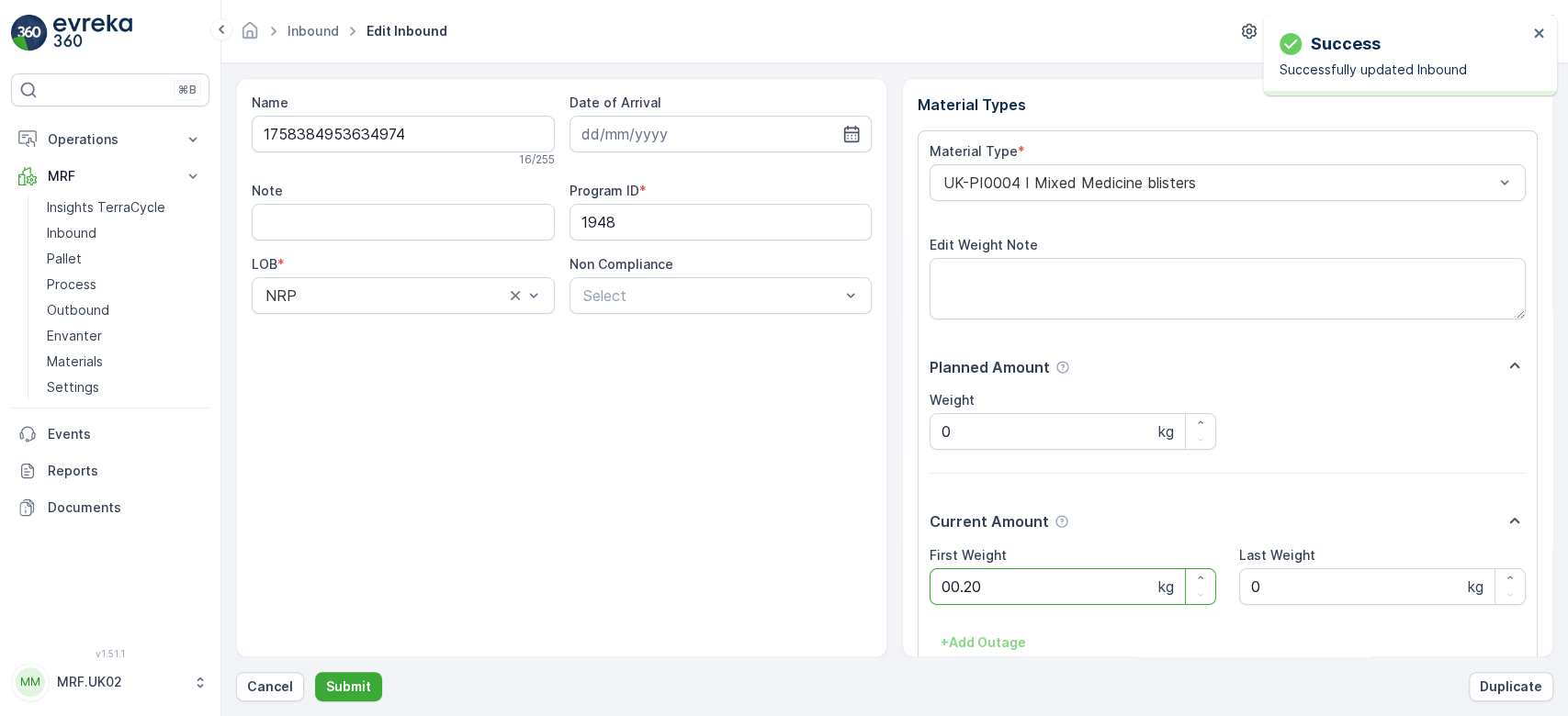
click at [315, 672] on button "Submit" at bounding box center [349, 686] width 67 height 29
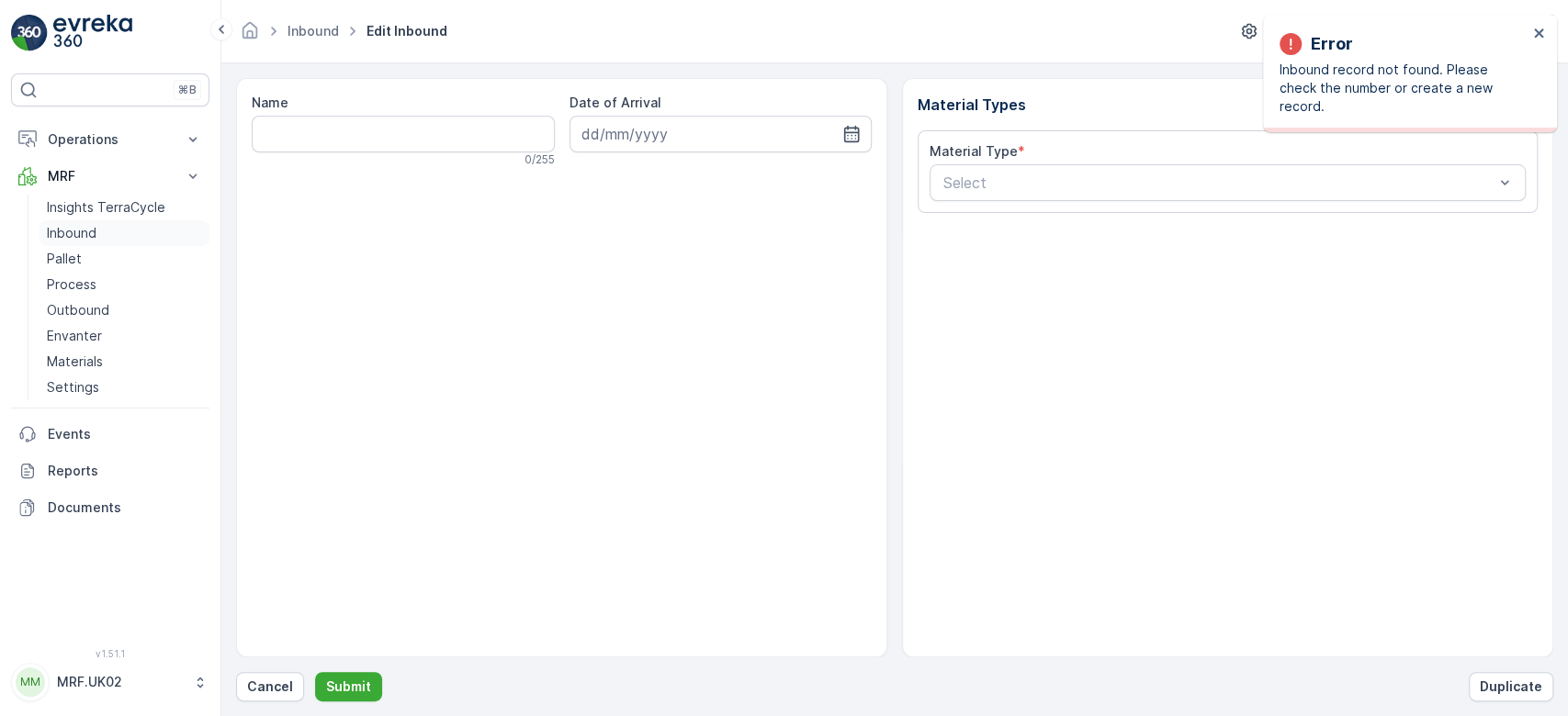
click at [90, 233] on p "Inbound" at bounding box center [71, 233] width 50 height 19
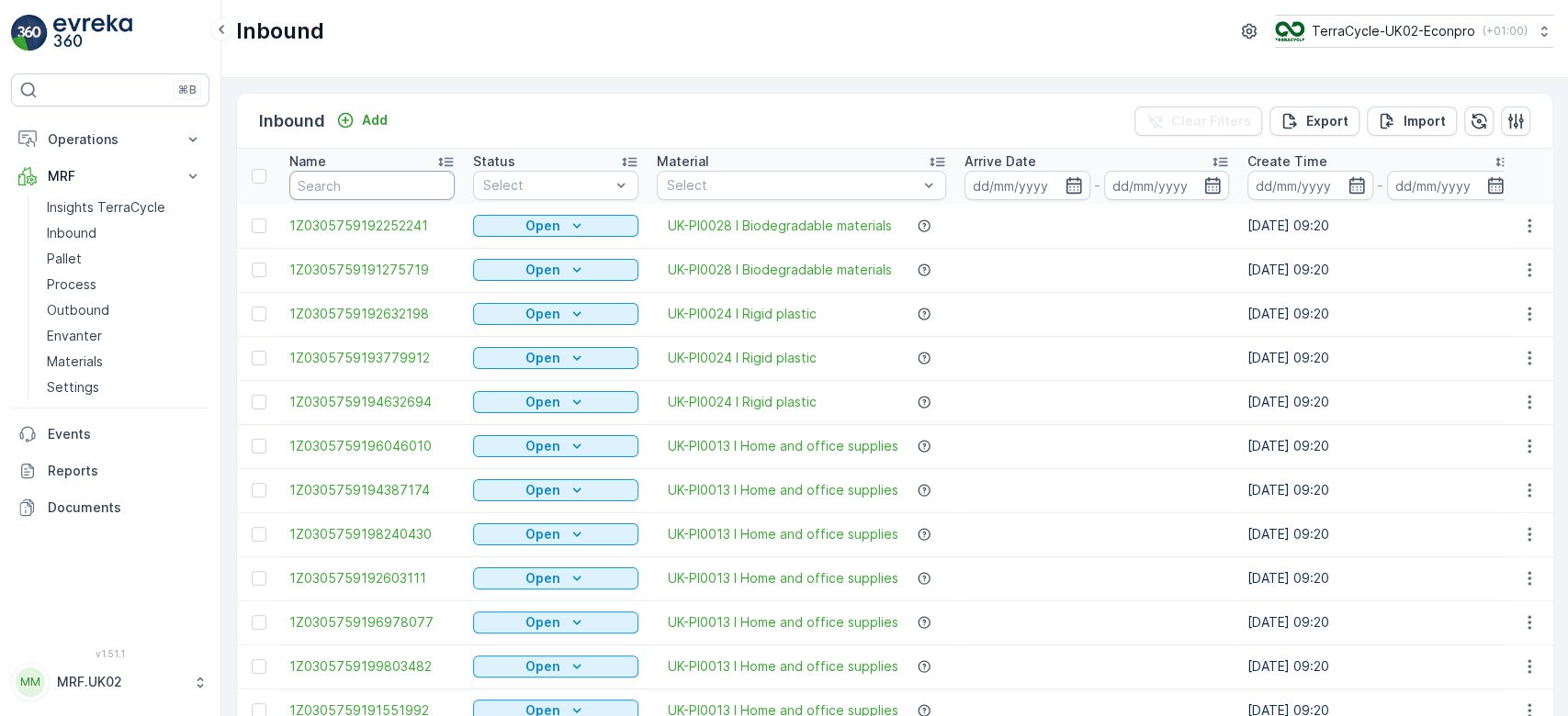
click at [413, 191] on input "text" at bounding box center [372, 184] width 166 height 29
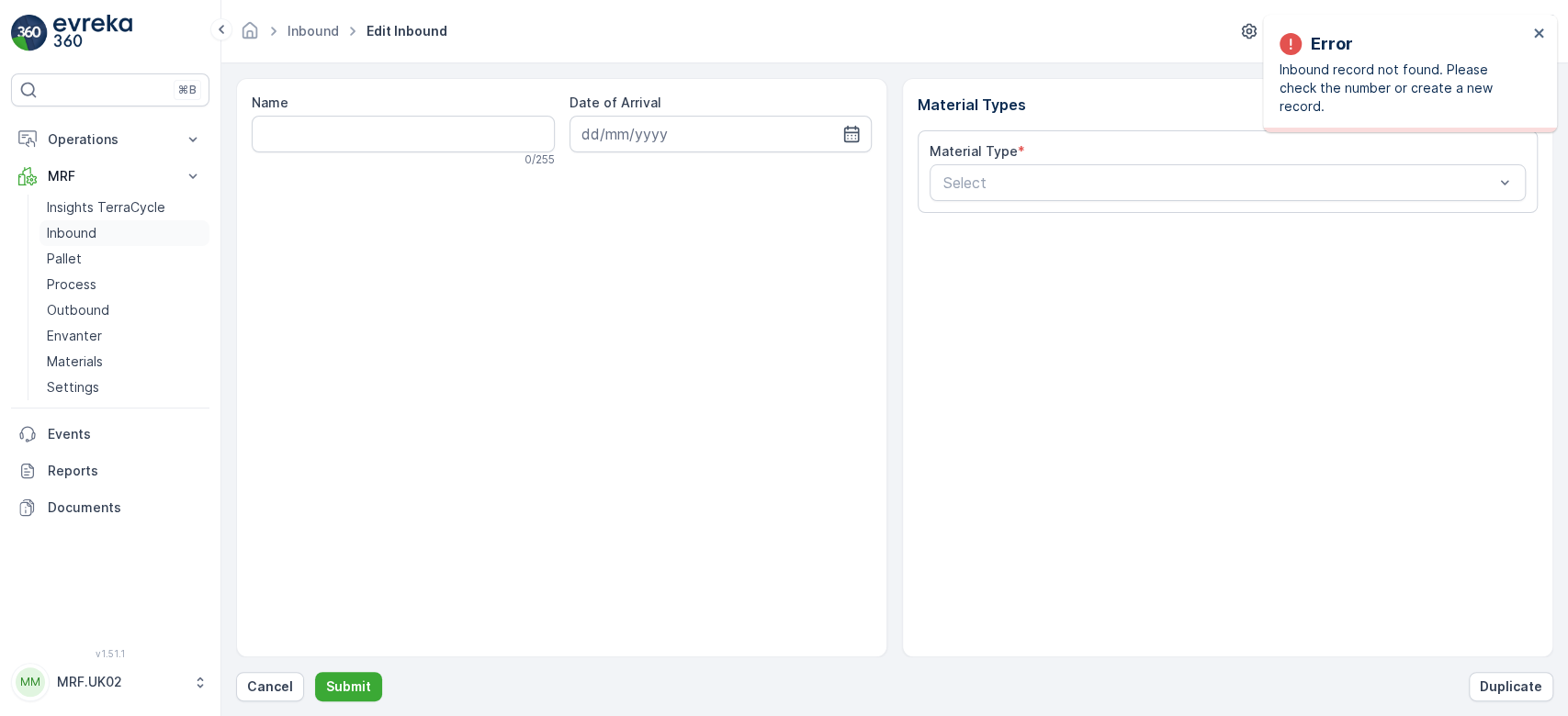
click at [70, 235] on p "Inbound" at bounding box center [71, 233] width 50 height 19
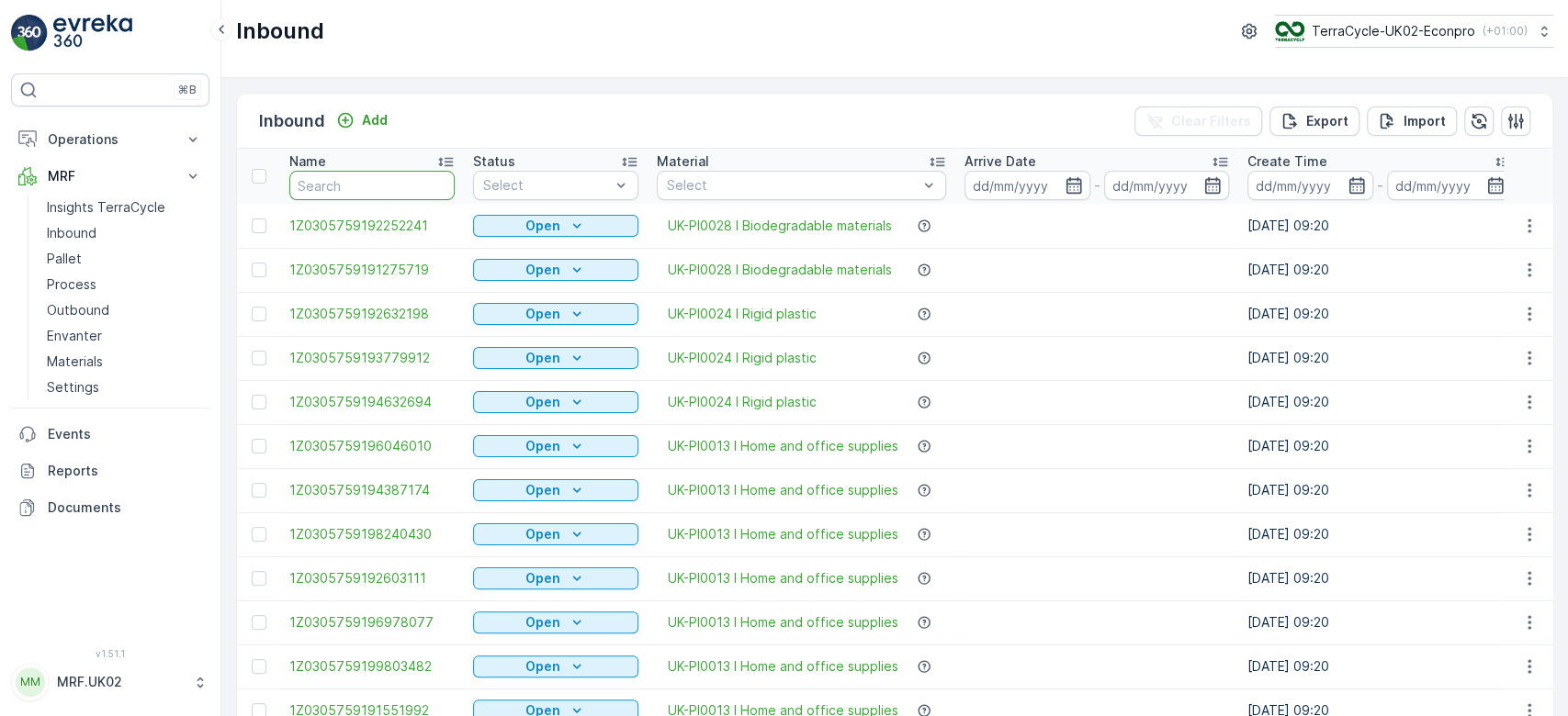
click at [385, 194] on input "text" at bounding box center [372, 184] width 166 height 29
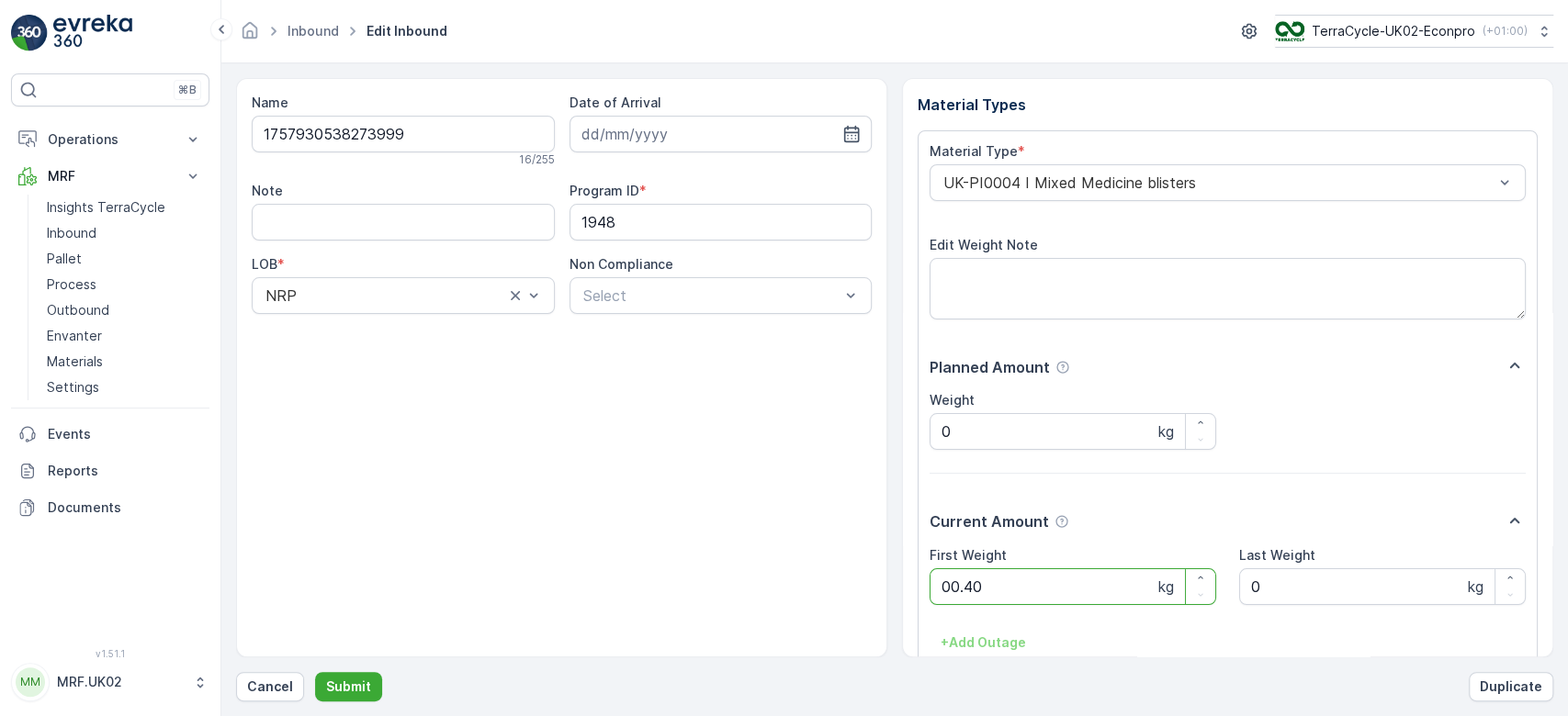
click at [315, 672] on button "Submit" at bounding box center [349, 686] width 67 height 29
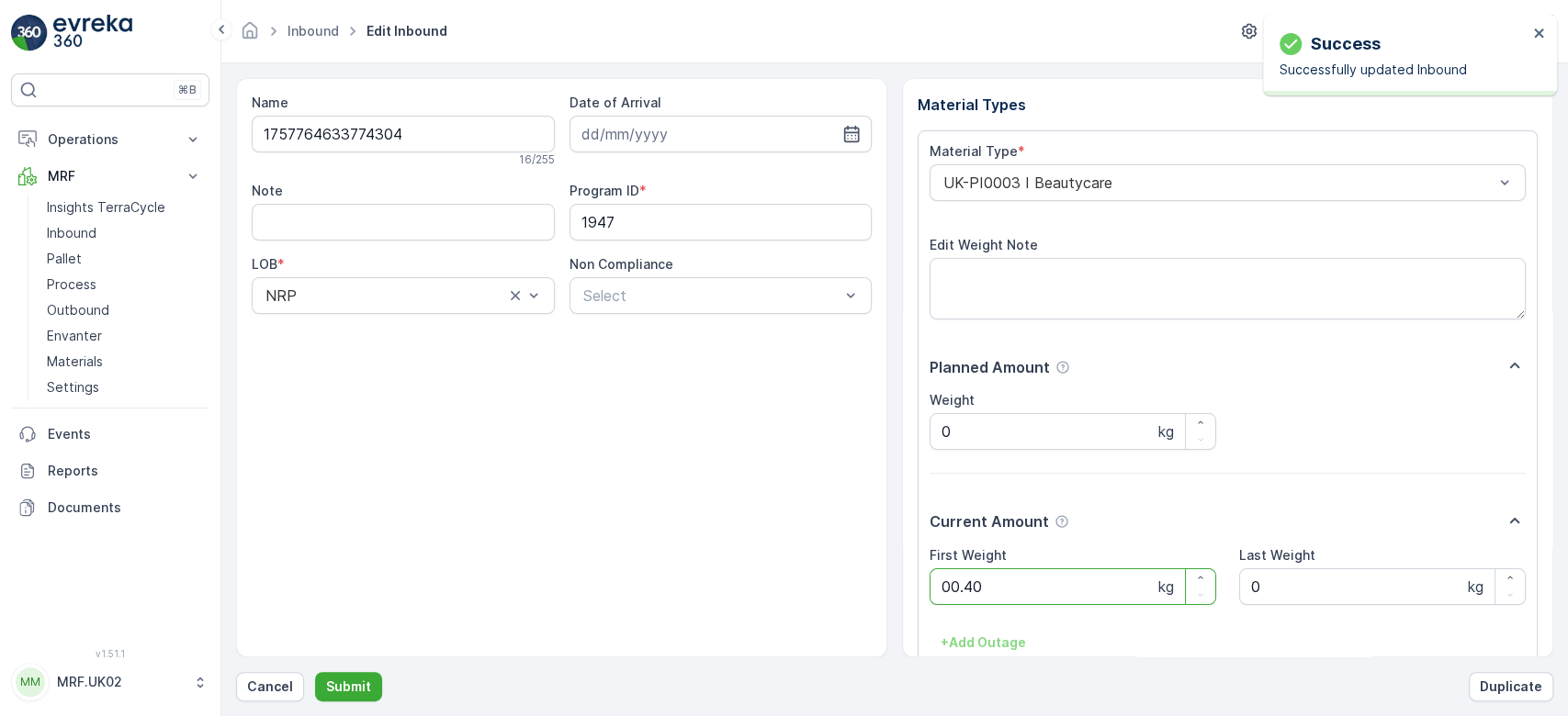
click at [315, 672] on button "Submit" at bounding box center [349, 686] width 67 height 29
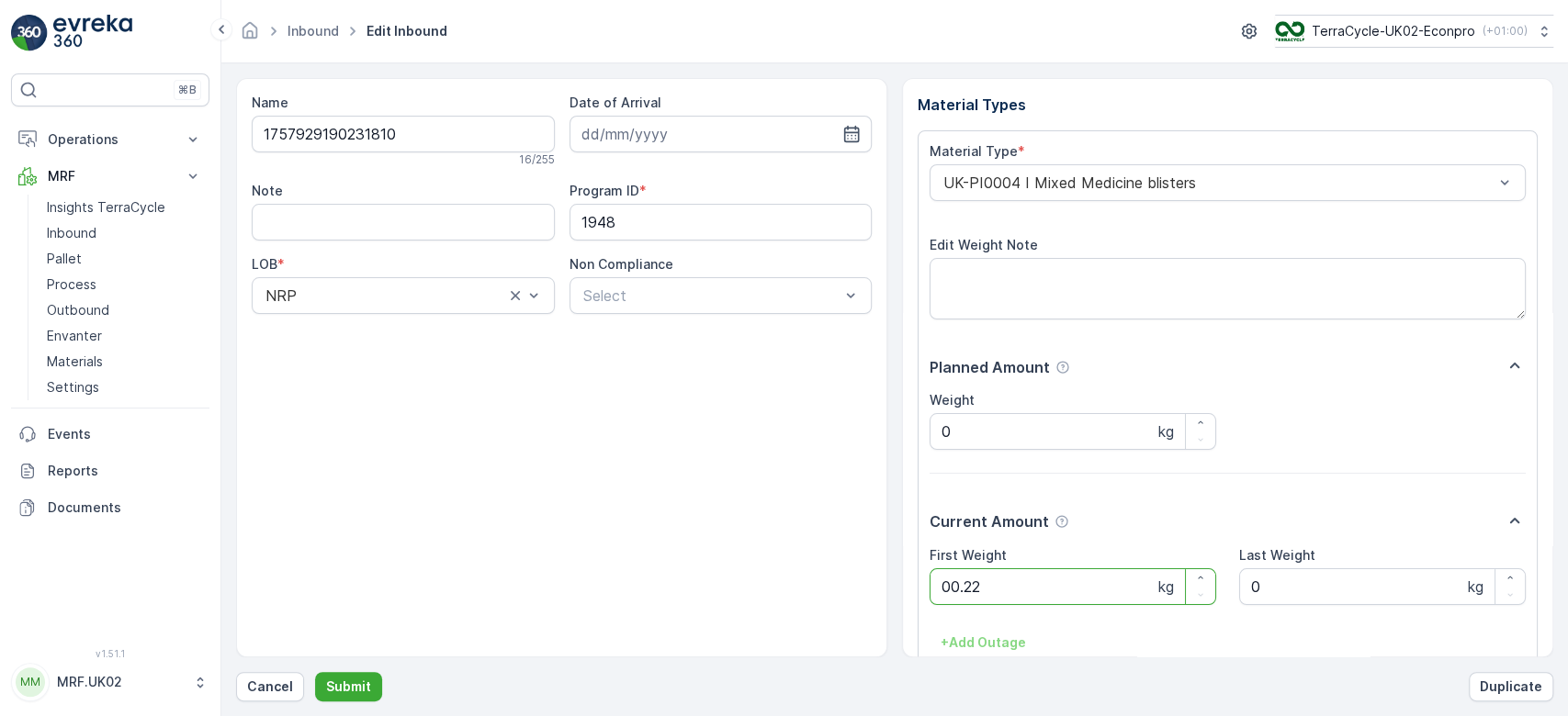
click at [315, 672] on button "Submit" at bounding box center [349, 686] width 67 height 29
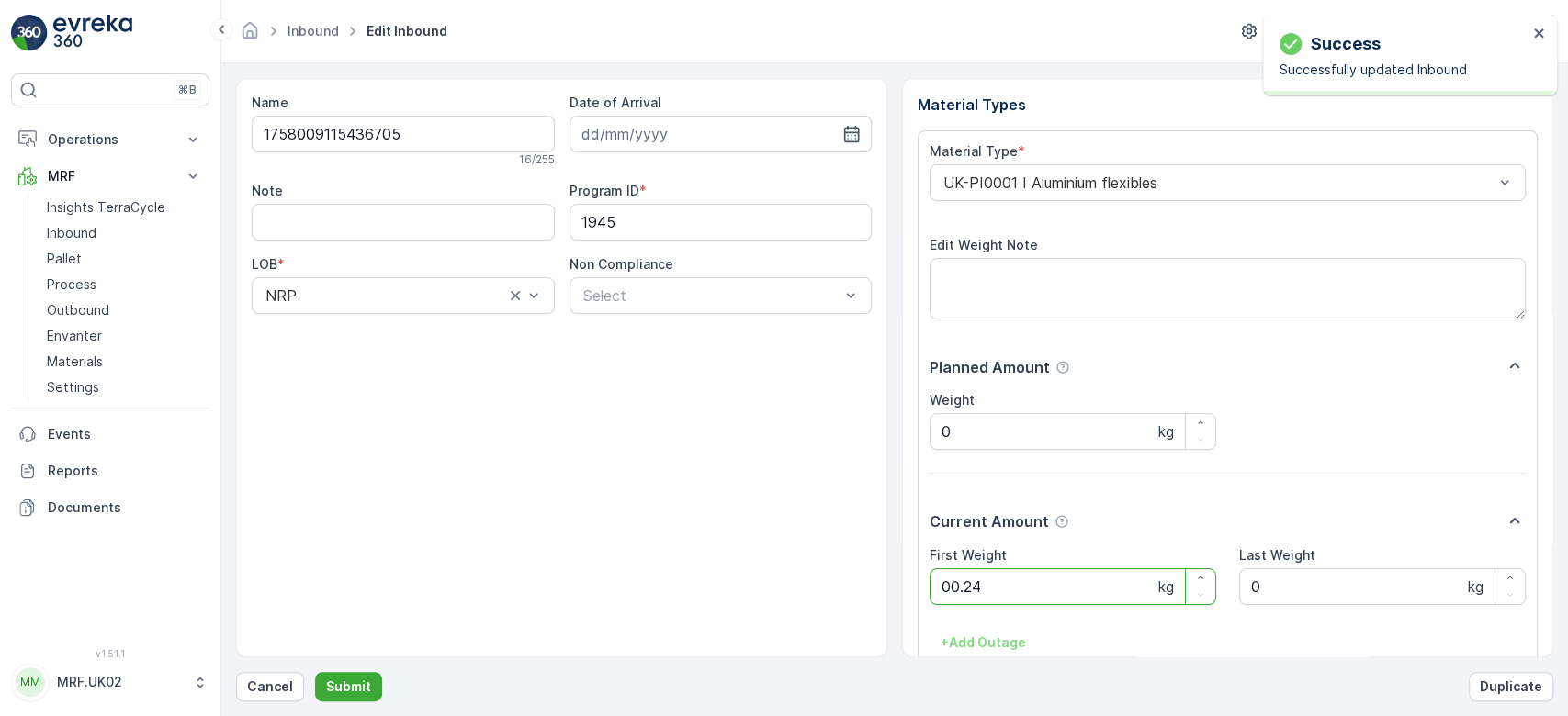
click at [315, 672] on button "Submit" at bounding box center [349, 686] width 67 height 29
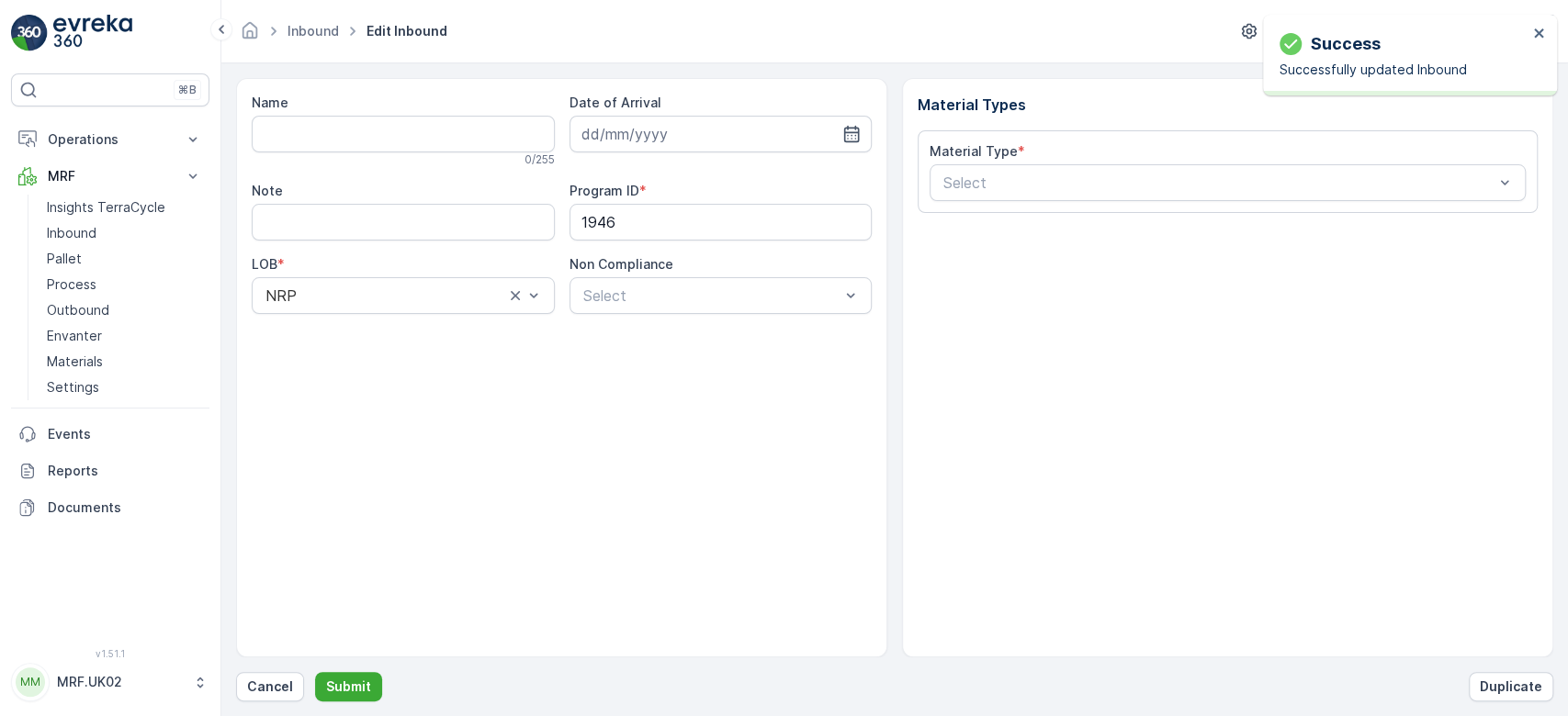
type input "1758628053402815"
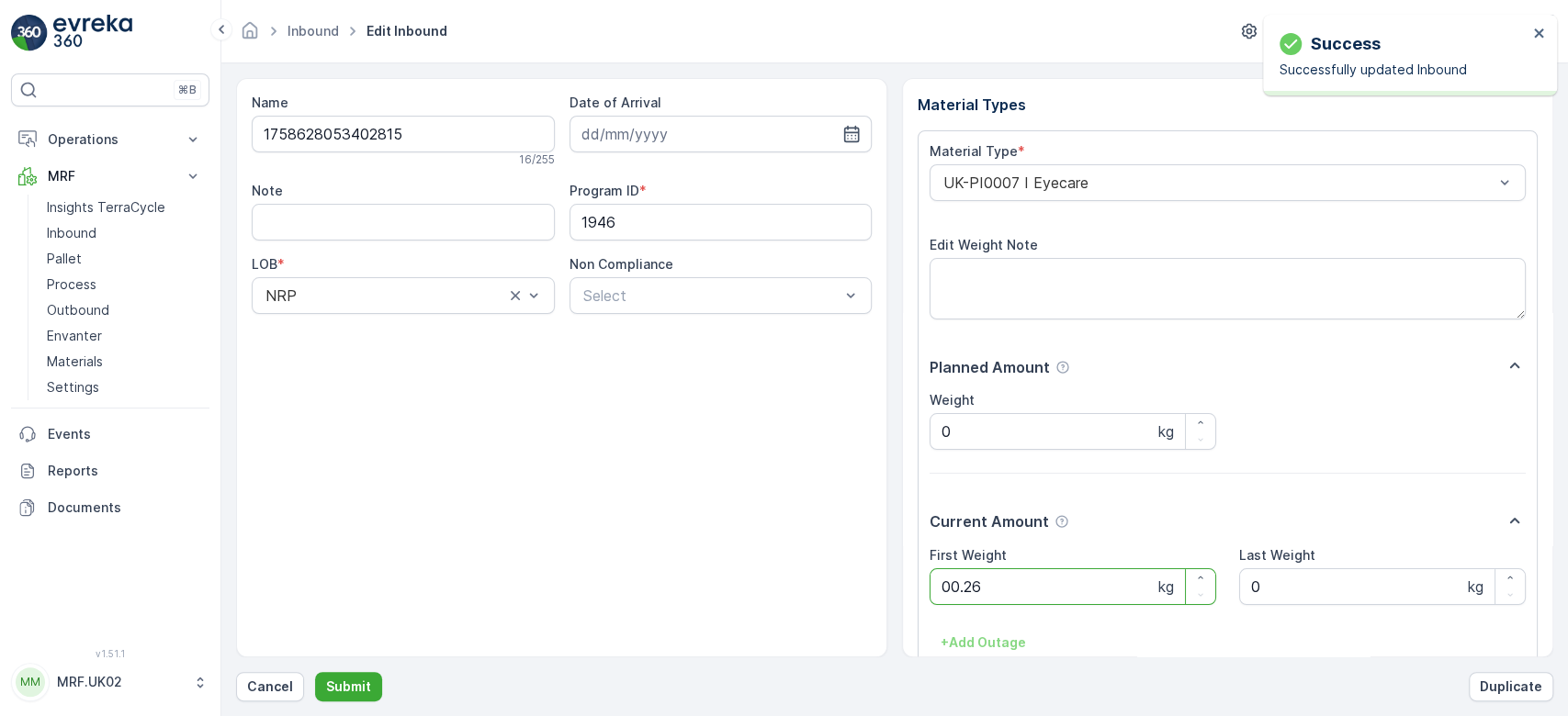
click at [315, 672] on button "Submit" at bounding box center [349, 686] width 67 height 29
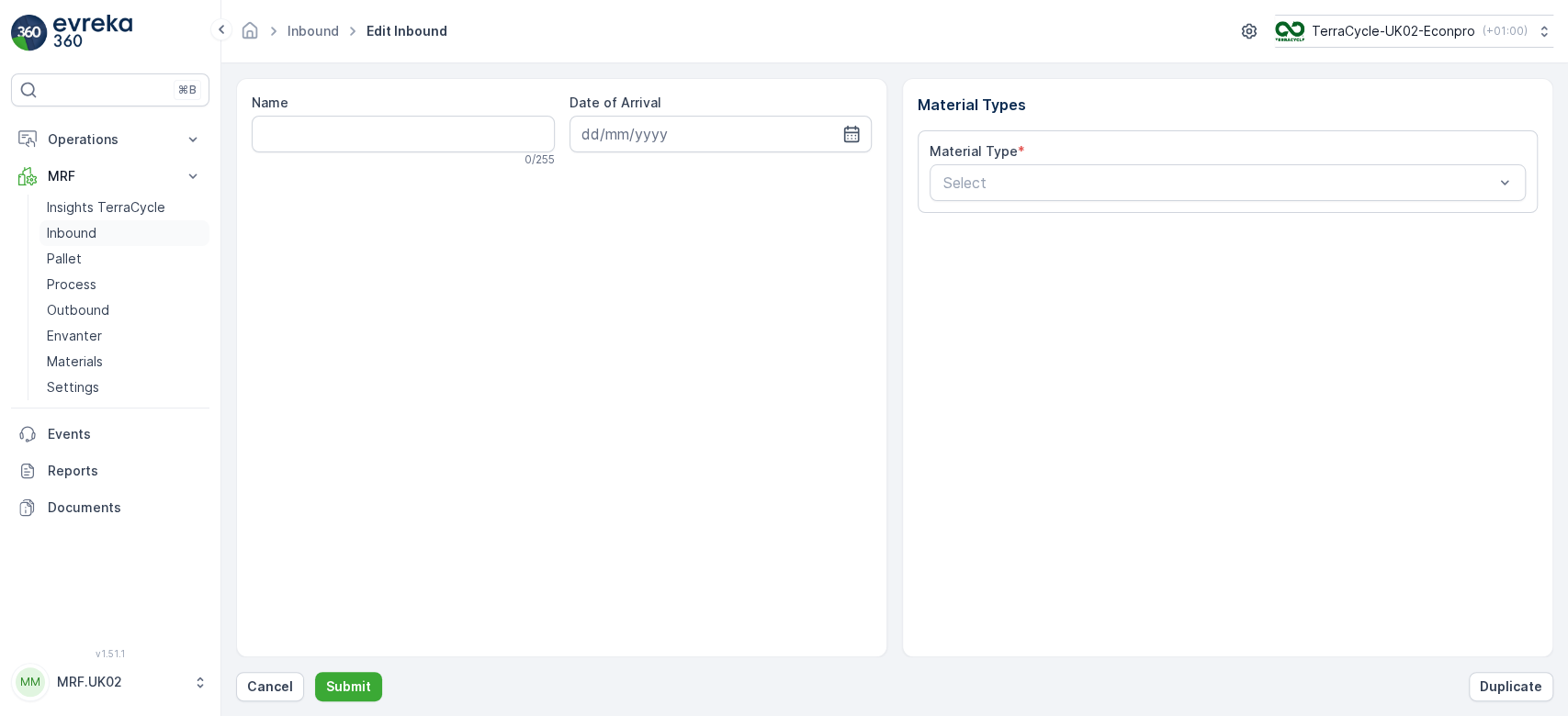
click at [106, 223] on link "Inbound" at bounding box center [125, 232] width 170 height 25
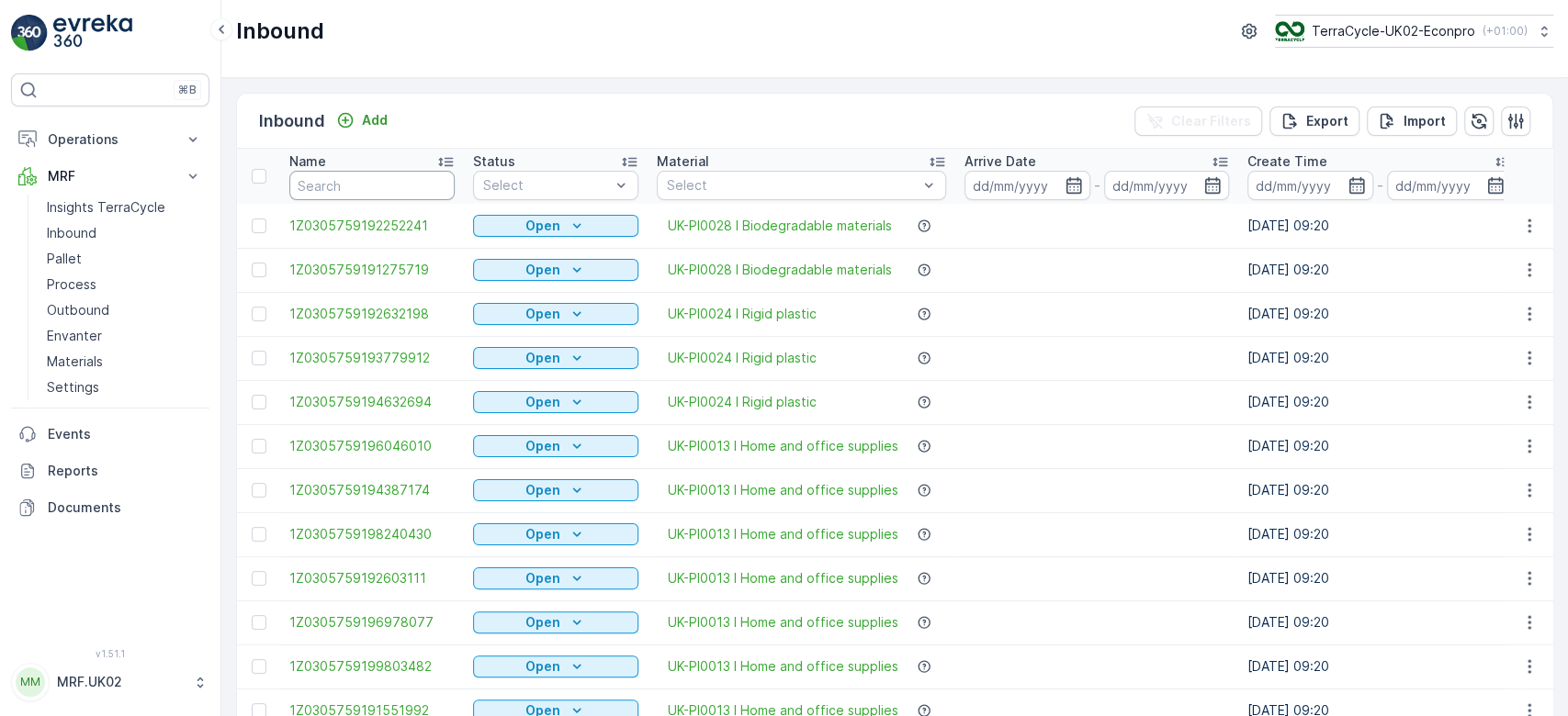
click at [440, 187] on input "text" at bounding box center [372, 184] width 166 height 29
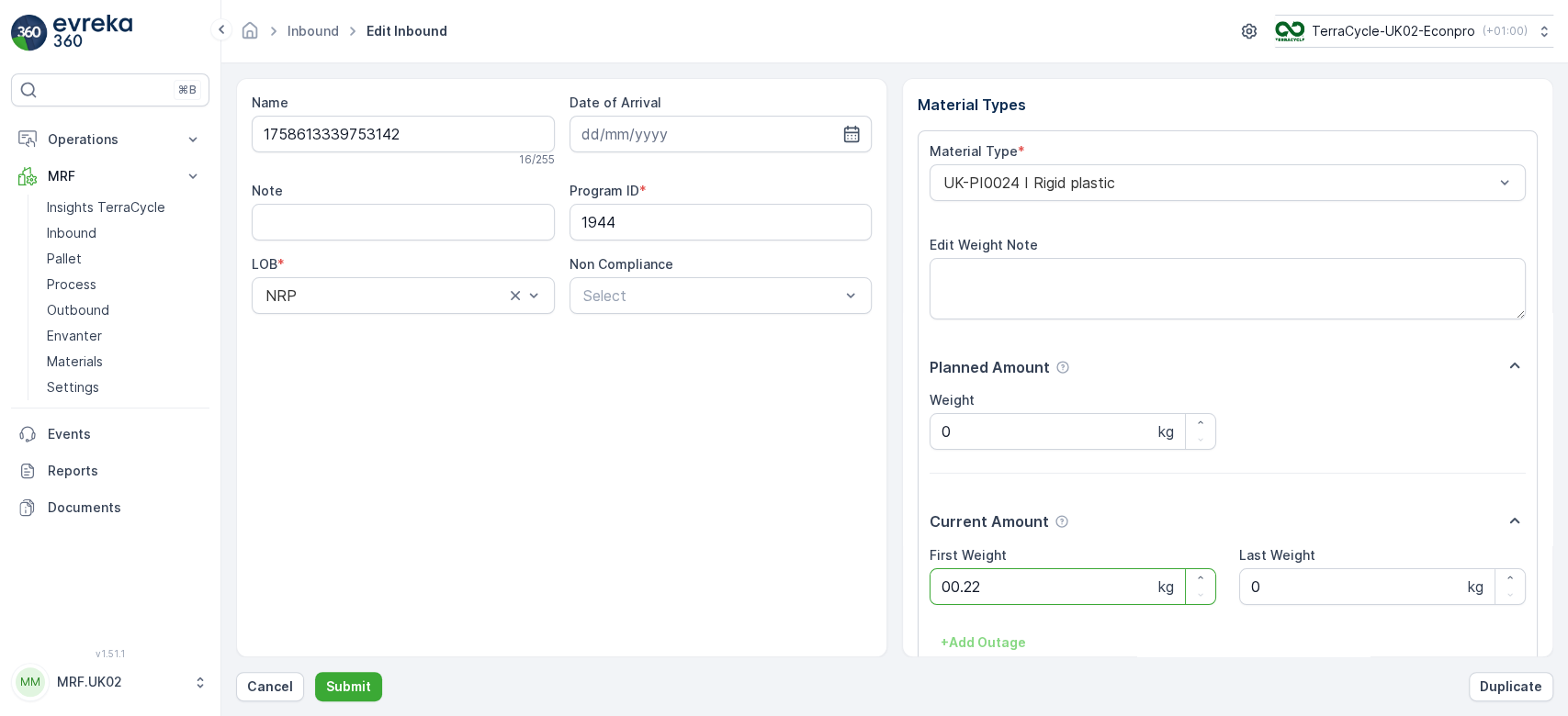
click at [315, 672] on button "Submit" at bounding box center [349, 686] width 67 height 29
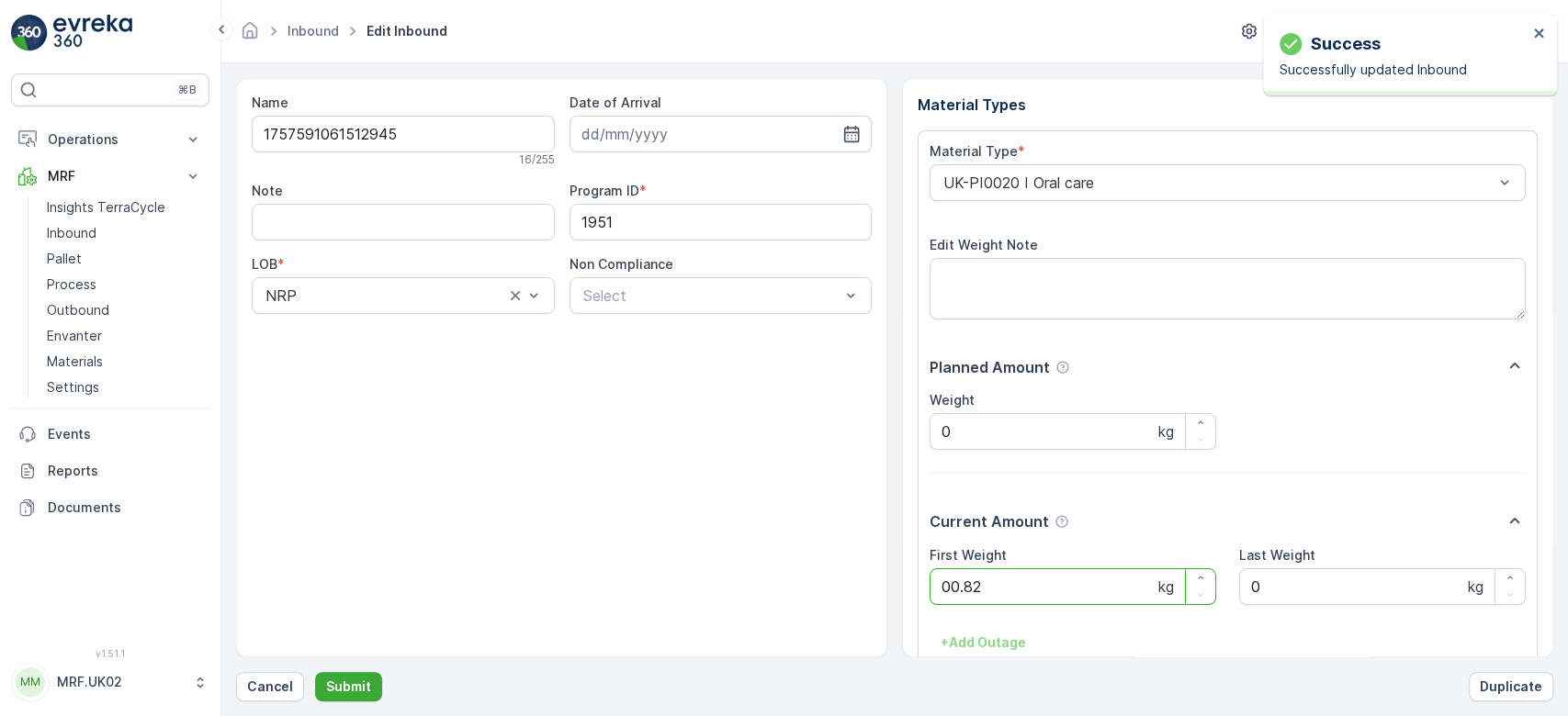
click at [315, 672] on button "Submit" at bounding box center [349, 686] width 67 height 29
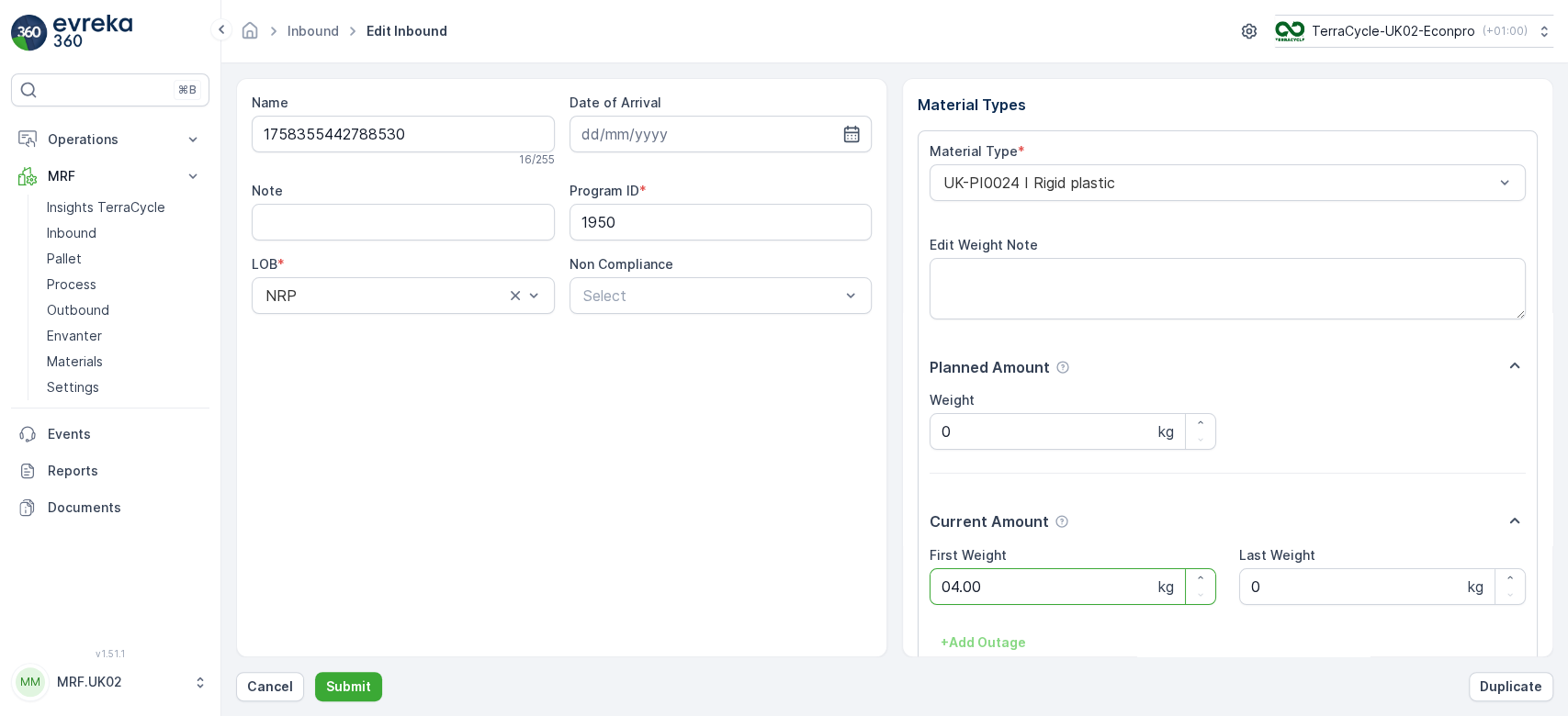
click at [315, 672] on button "Submit" at bounding box center [349, 686] width 67 height 29
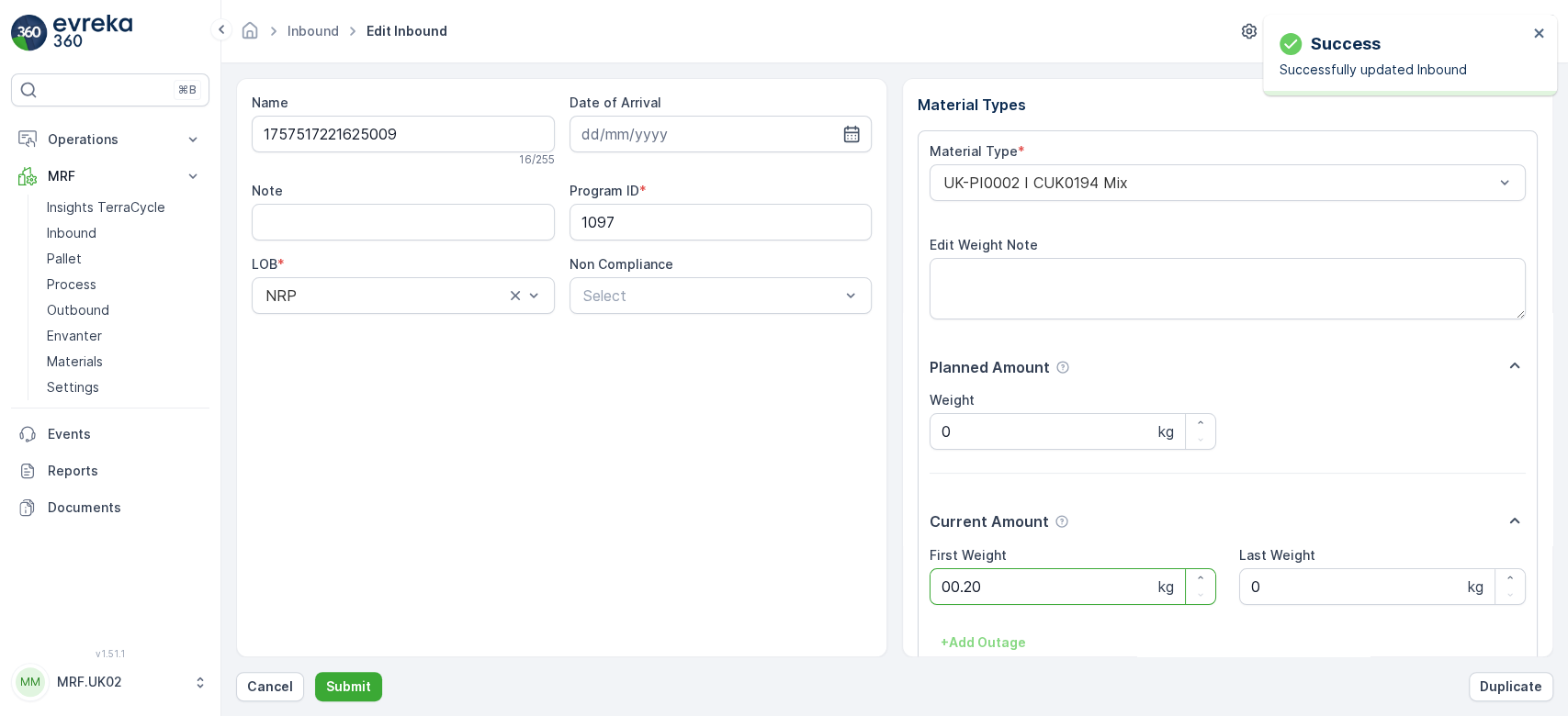
click at [315, 672] on button "Submit" at bounding box center [349, 686] width 67 height 29
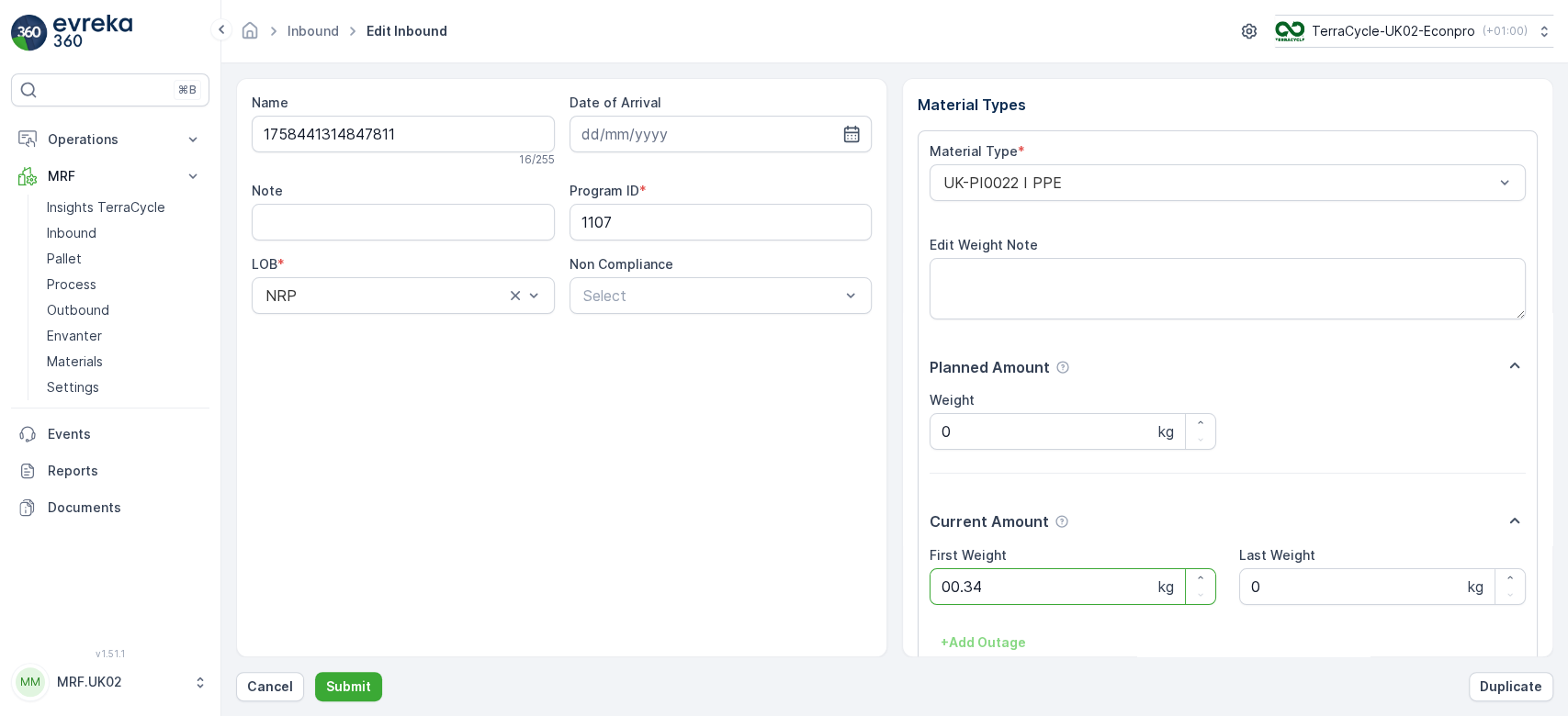
click at [315, 672] on button "Submit" at bounding box center [349, 686] width 67 height 29
click at [95, 222] on link "Inbound" at bounding box center [125, 232] width 170 height 25
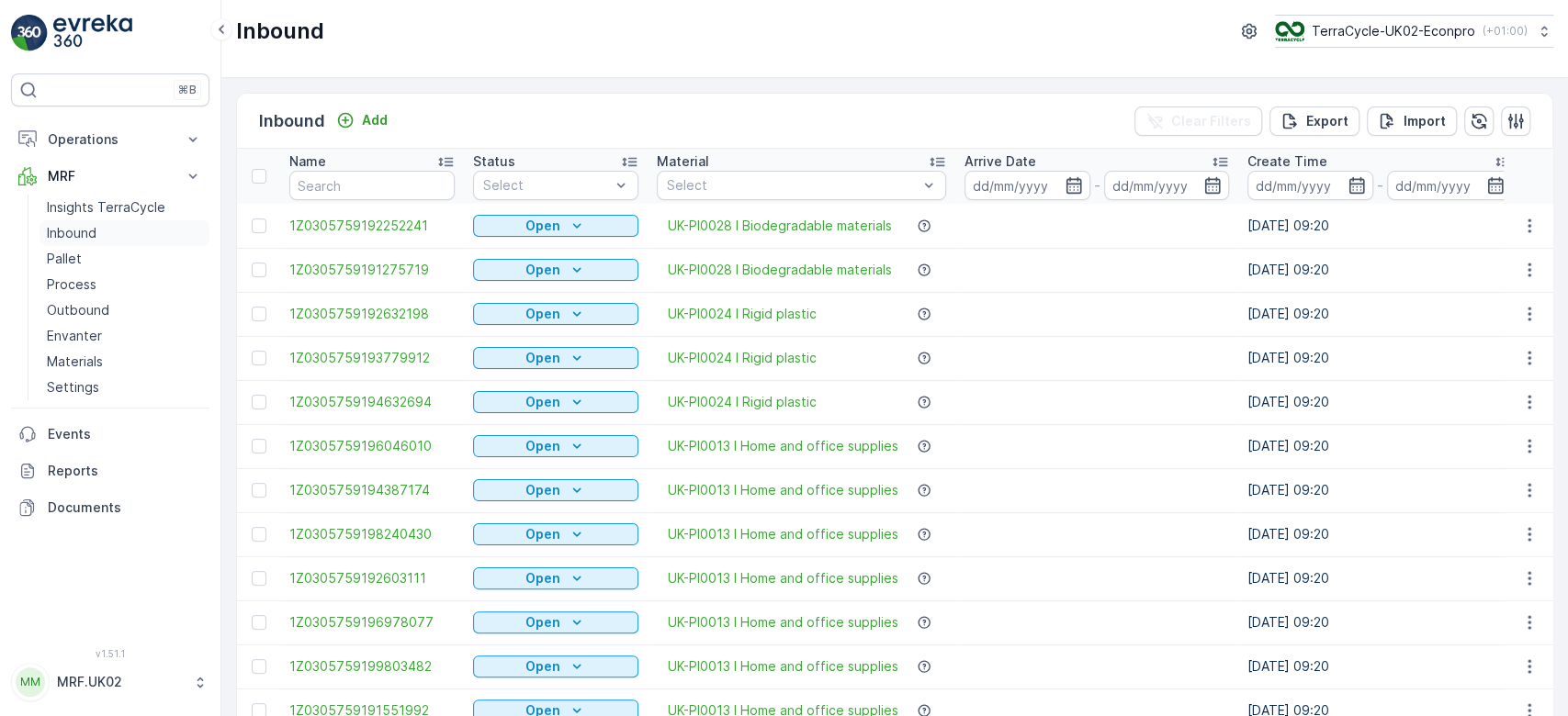
click at [39, 220] on link "Inbound" at bounding box center [125, 232] width 170 height 25
click at [330, 186] on input "text" at bounding box center [372, 184] width 166 height 29
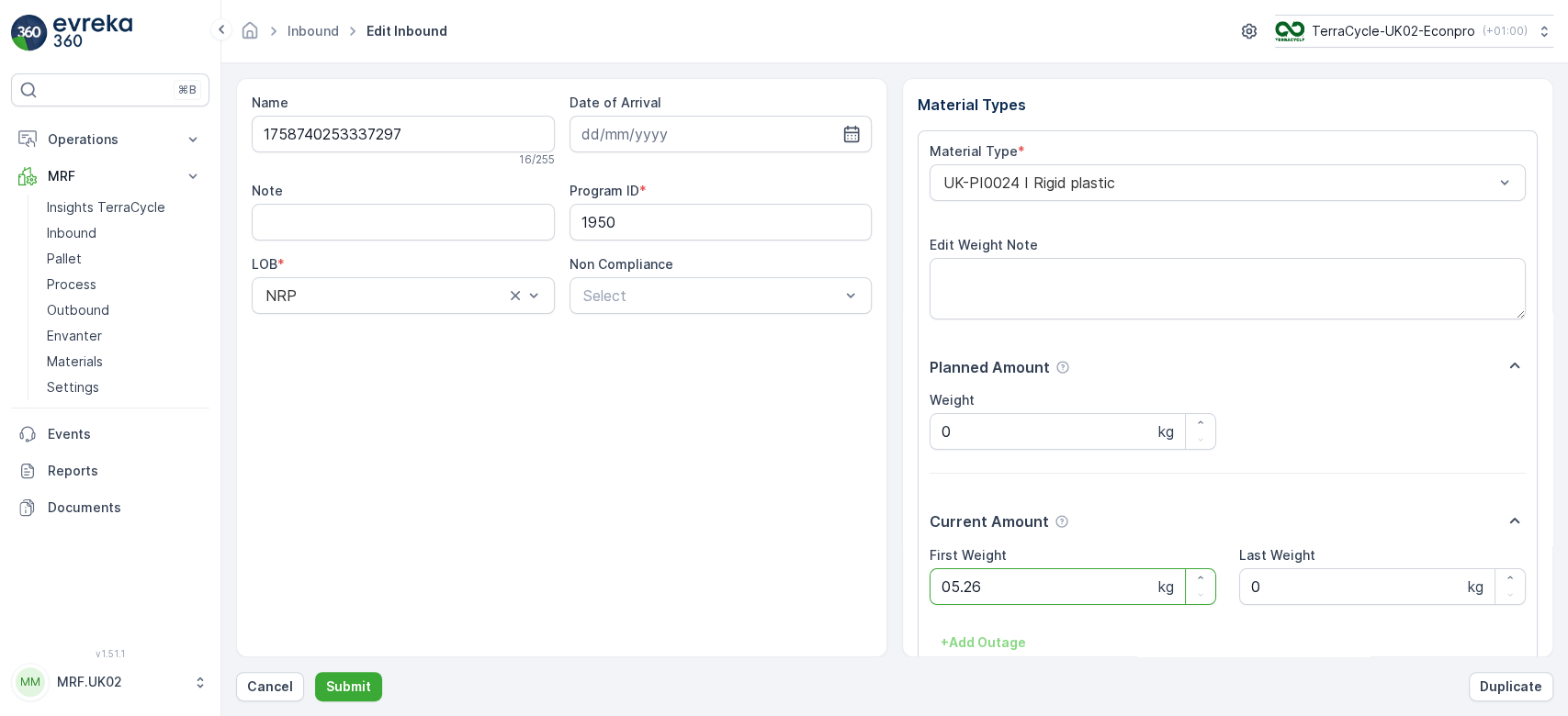
click at [315, 672] on button "Submit" at bounding box center [349, 686] width 67 height 29
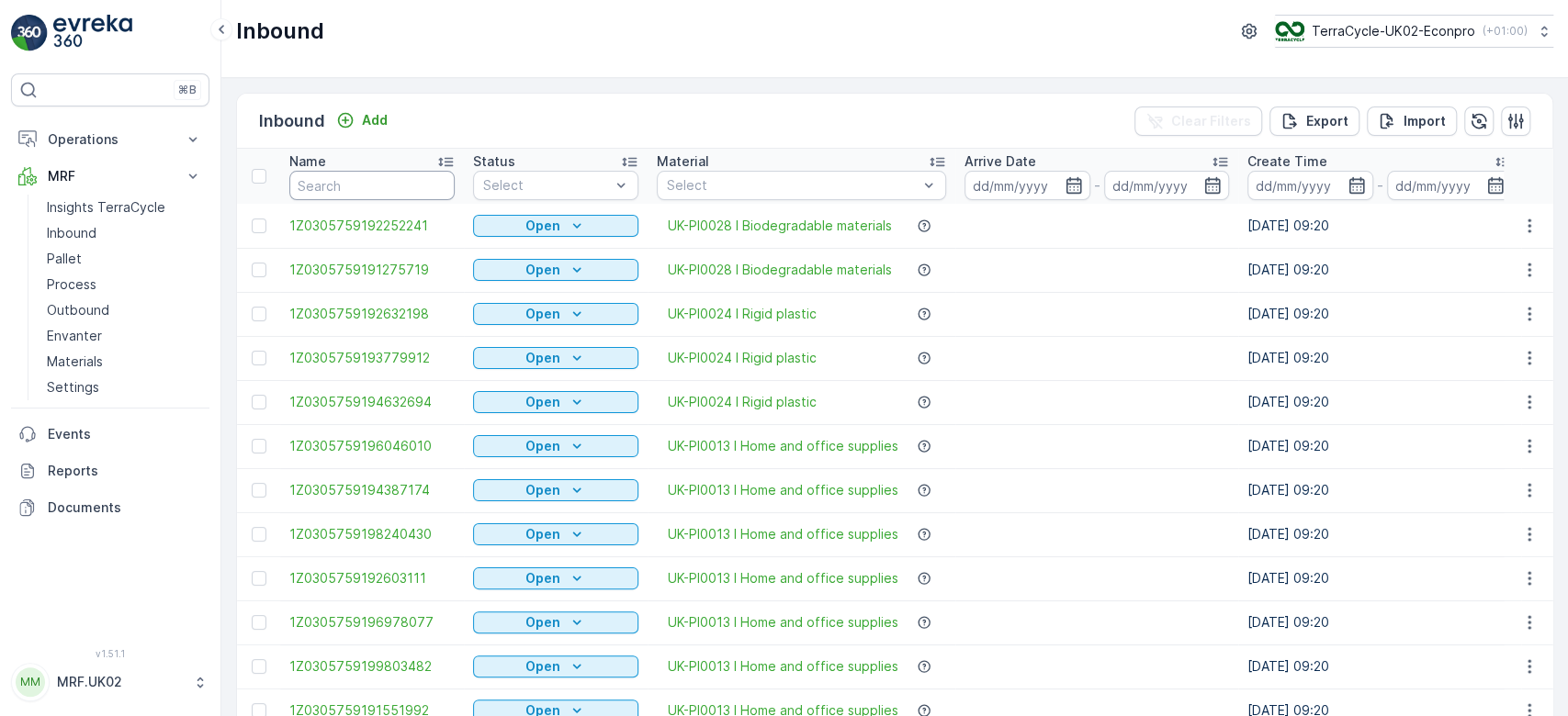
click at [330, 186] on input "text" at bounding box center [372, 184] width 166 height 29
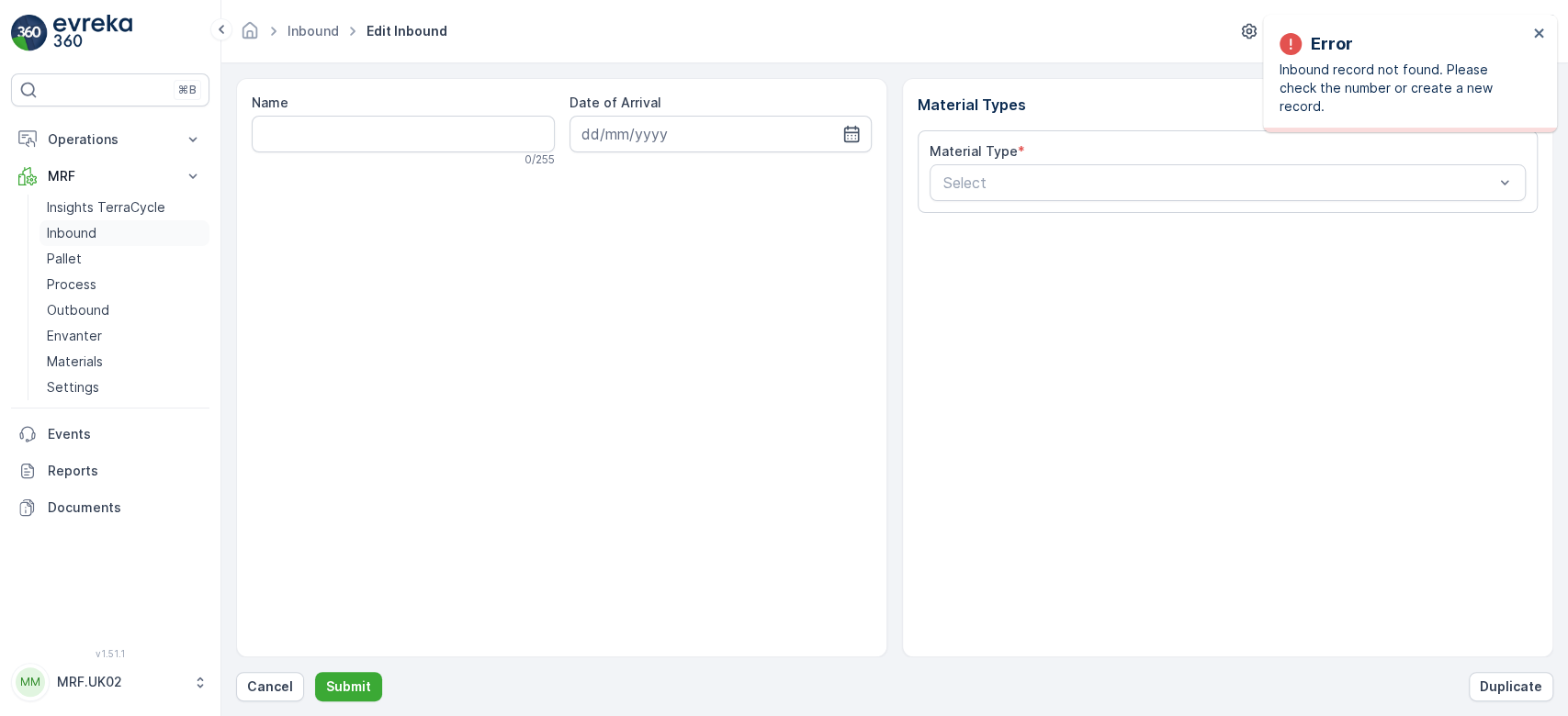
click at [115, 230] on link "Inbound" at bounding box center [125, 232] width 170 height 25
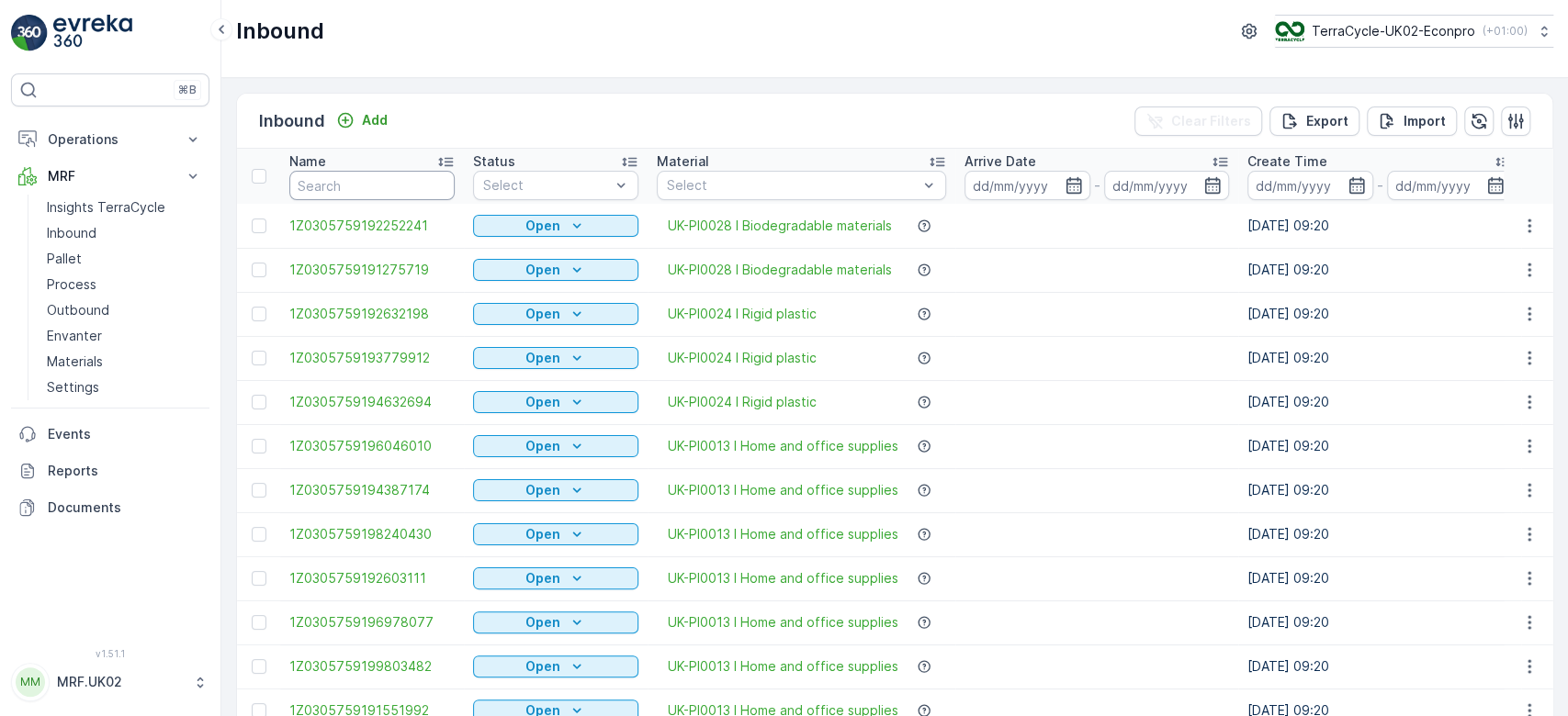
click at [374, 186] on input "text" at bounding box center [372, 184] width 166 height 29
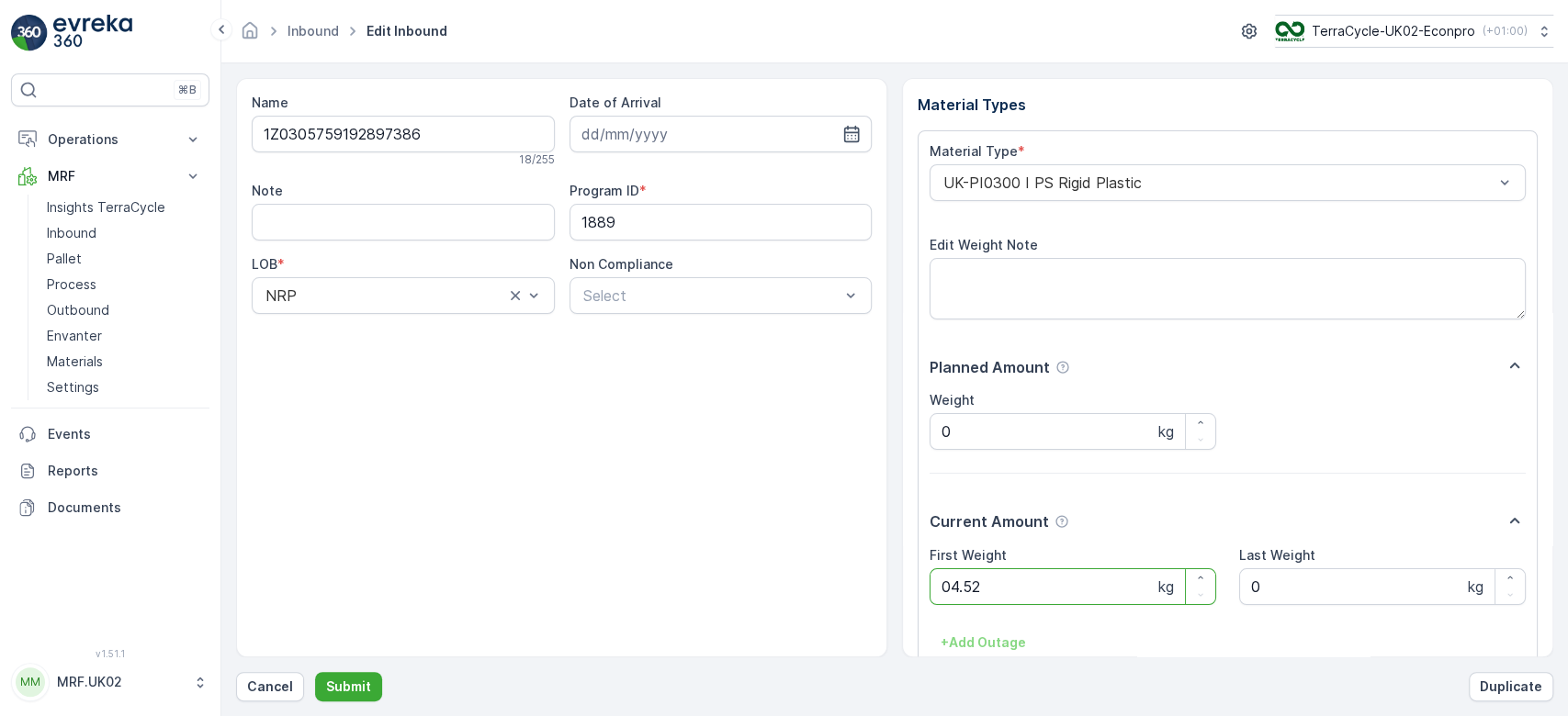
click at [315, 672] on button "Submit" at bounding box center [349, 686] width 67 height 29
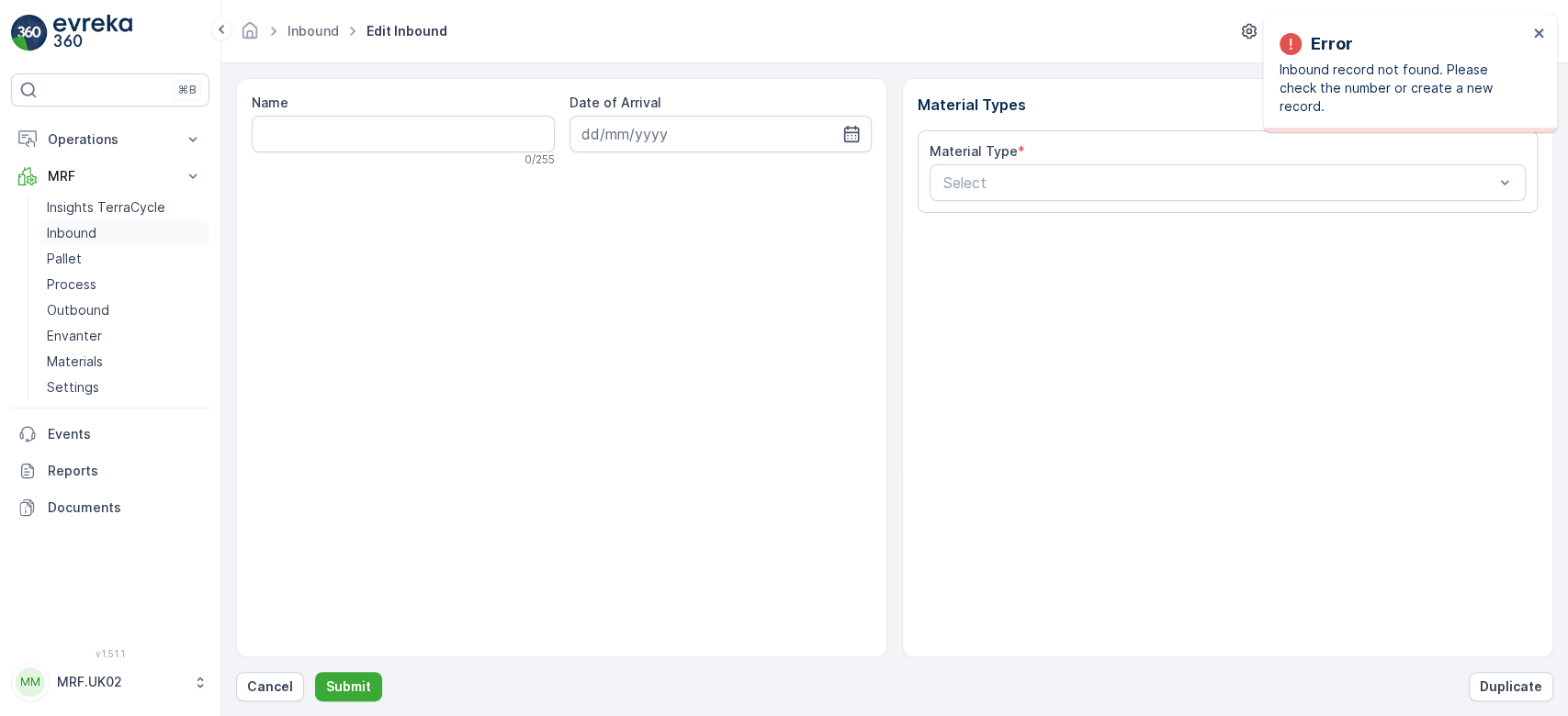
click at [71, 231] on p "Inbound" at bounding box center [71, 233] width 50 height 19
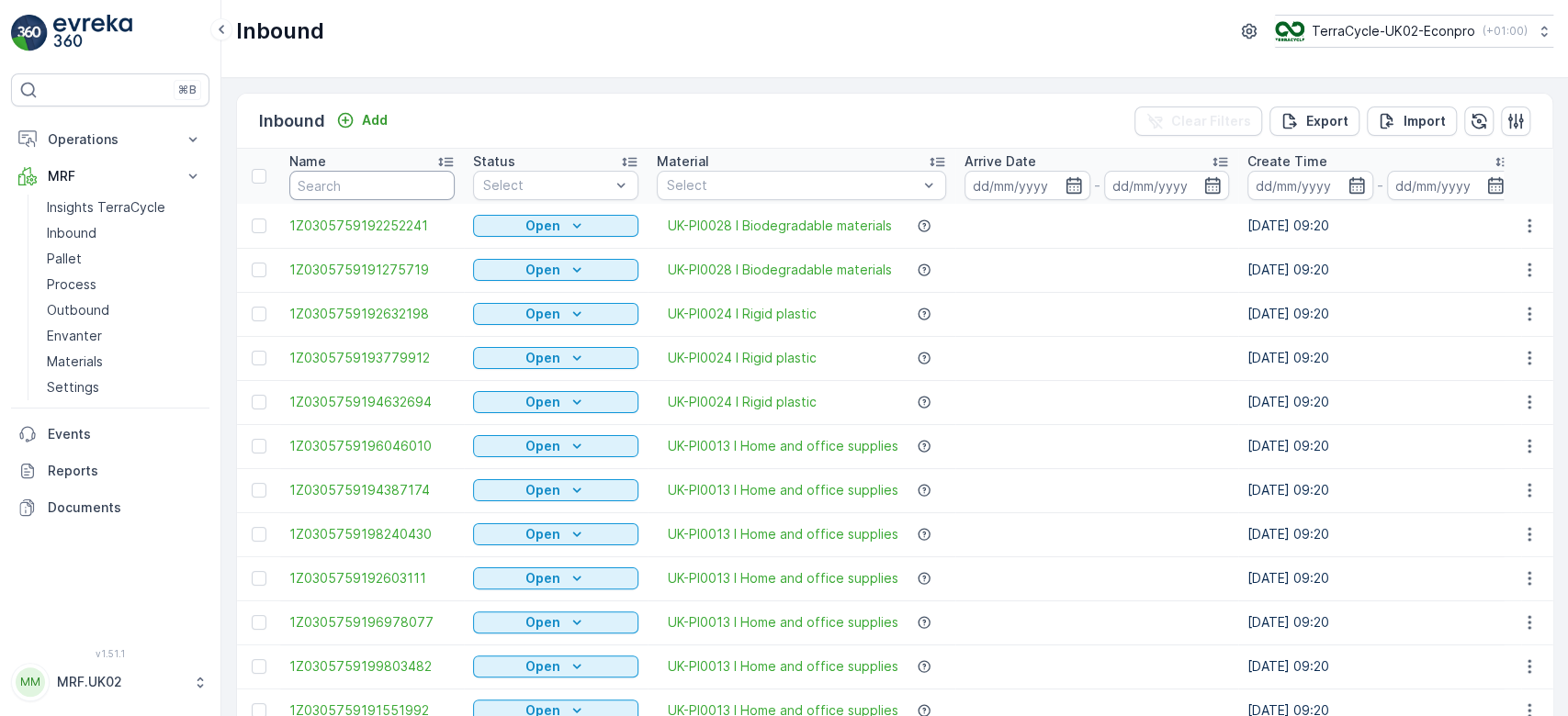
click at [426, 173] on input "text" at bounding box center [372, 184] width 166 height 29
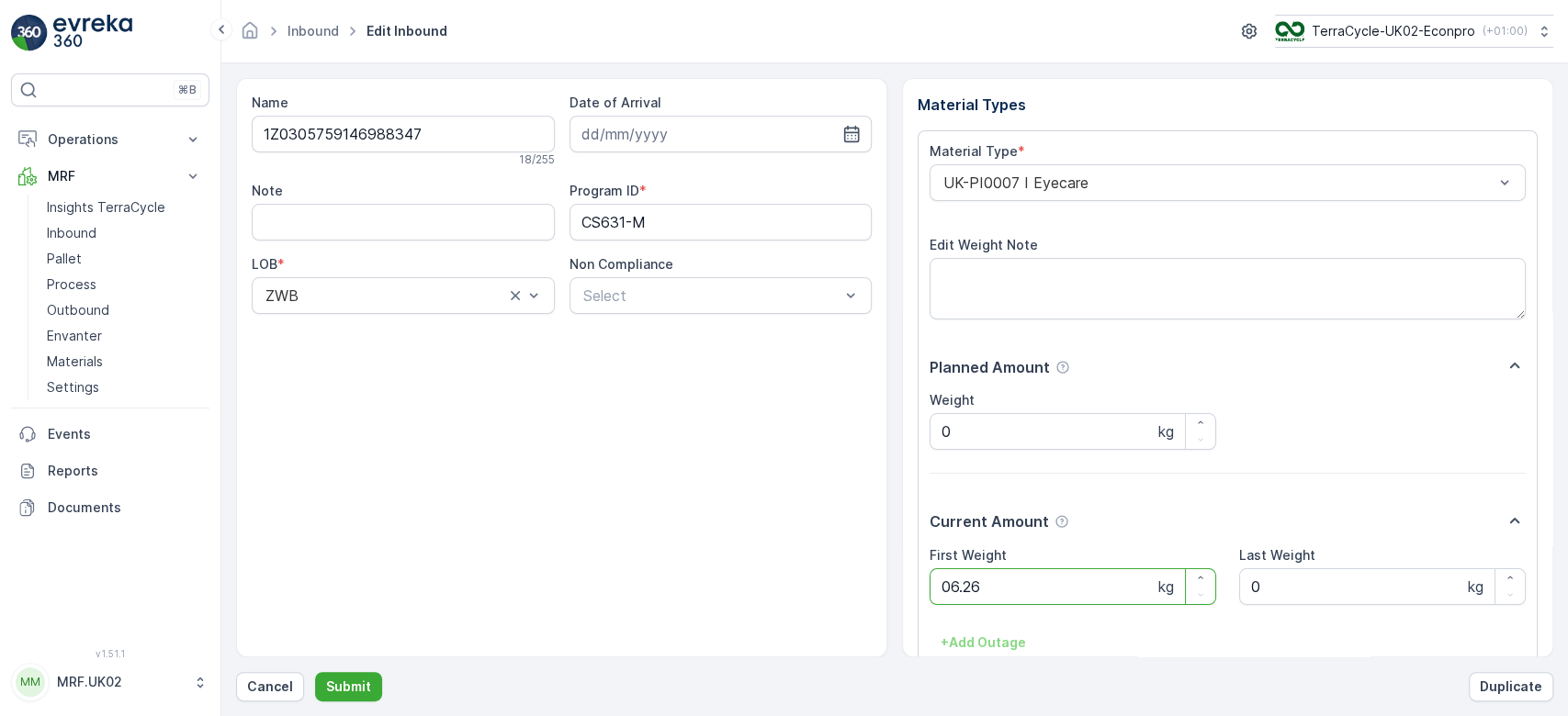
click at [315, 672] on button "Submit" at bounding box center [349, 686] width 67 height 29
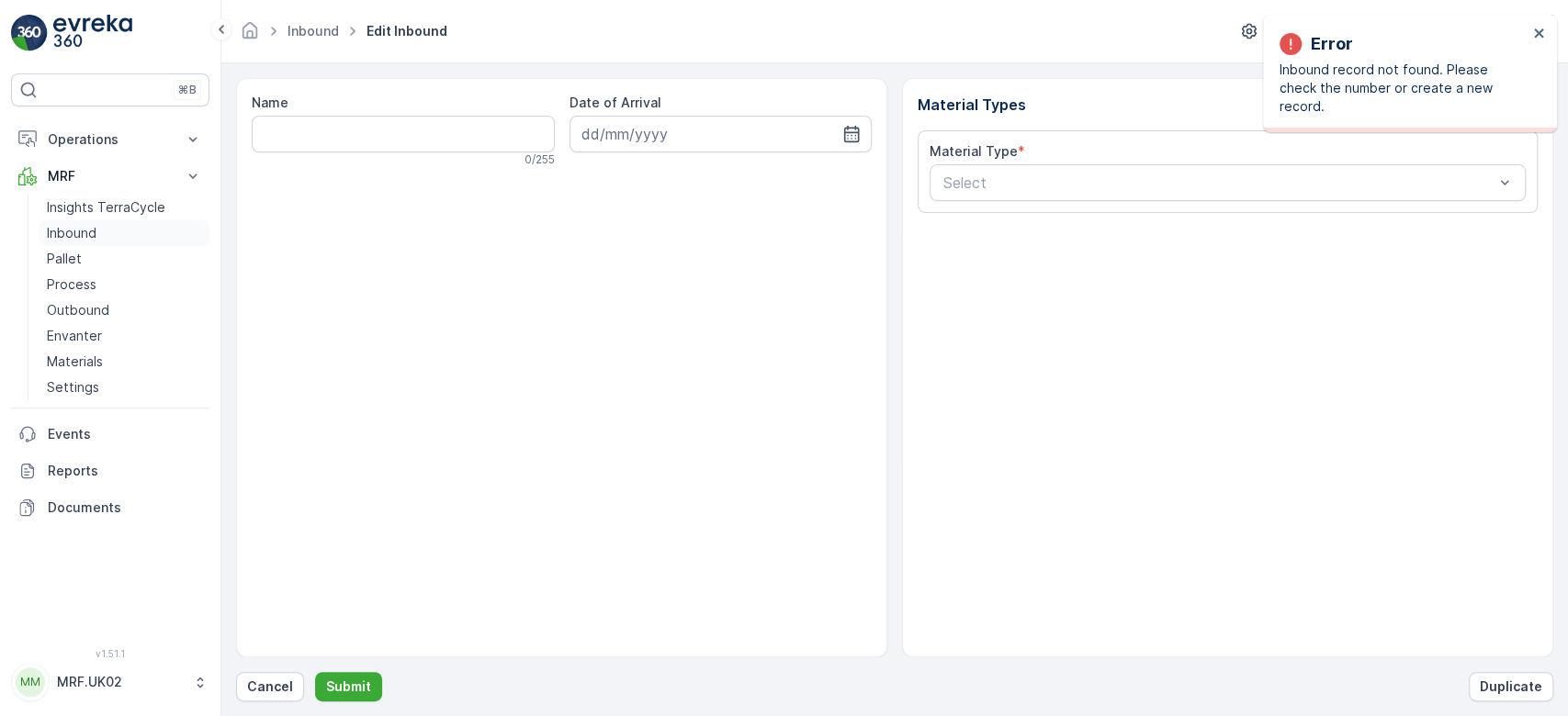
click at [97, 233] on link "Inbound" at bounding box center [125, 232] width 170 height 25
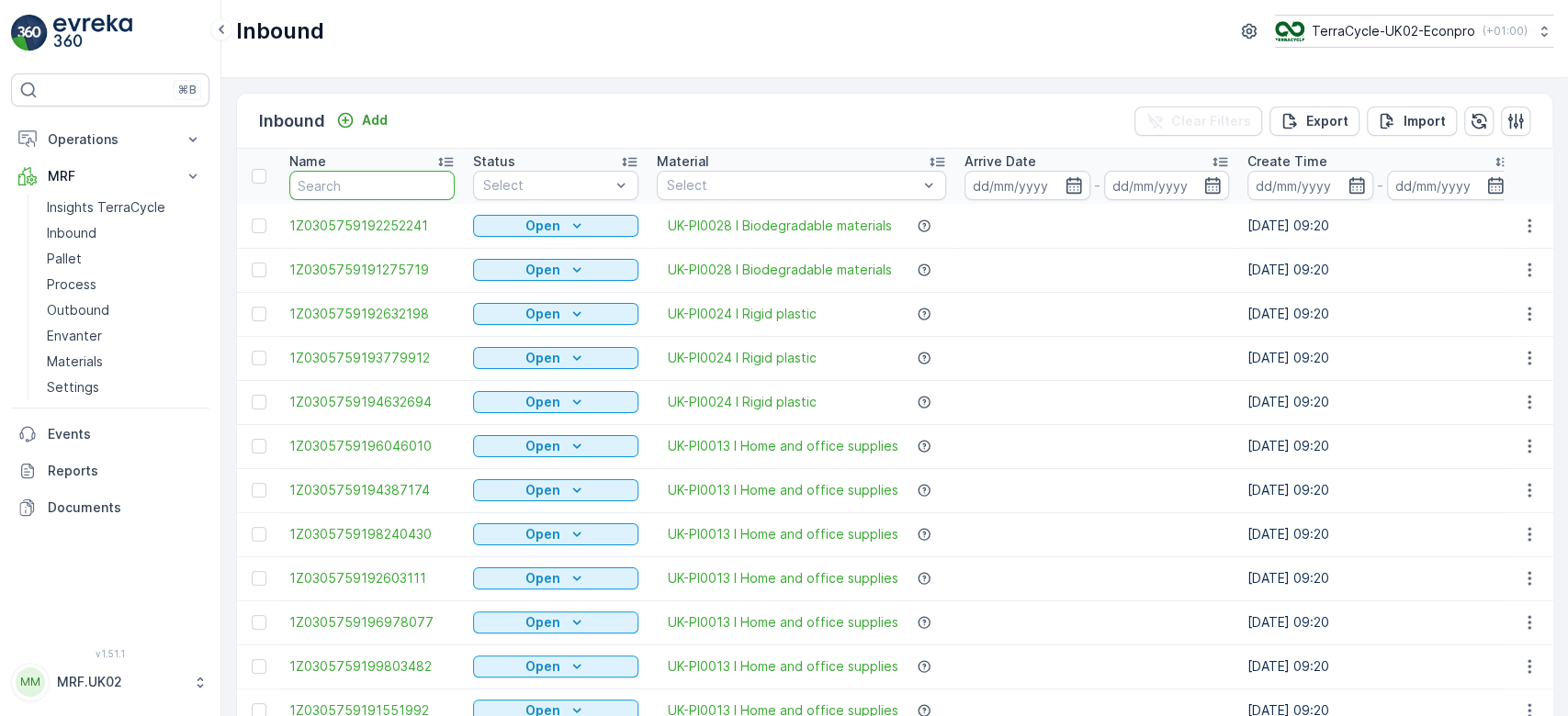
click at [350, 194] on input "text" at bounding box center [372, 184] width 166 height 29
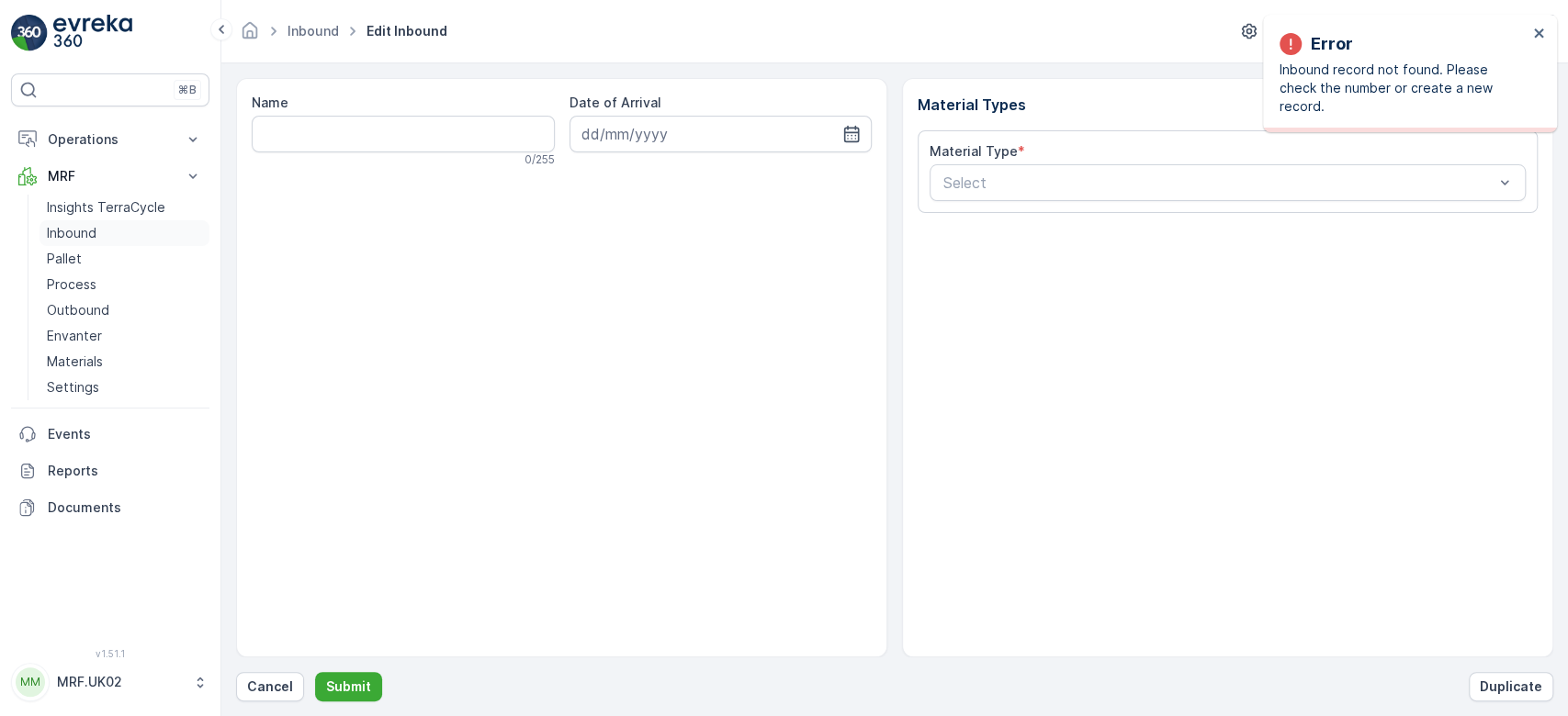
click at [87, 236] on p "Inbound" at bounding box center [71, 233] width 50 height 19
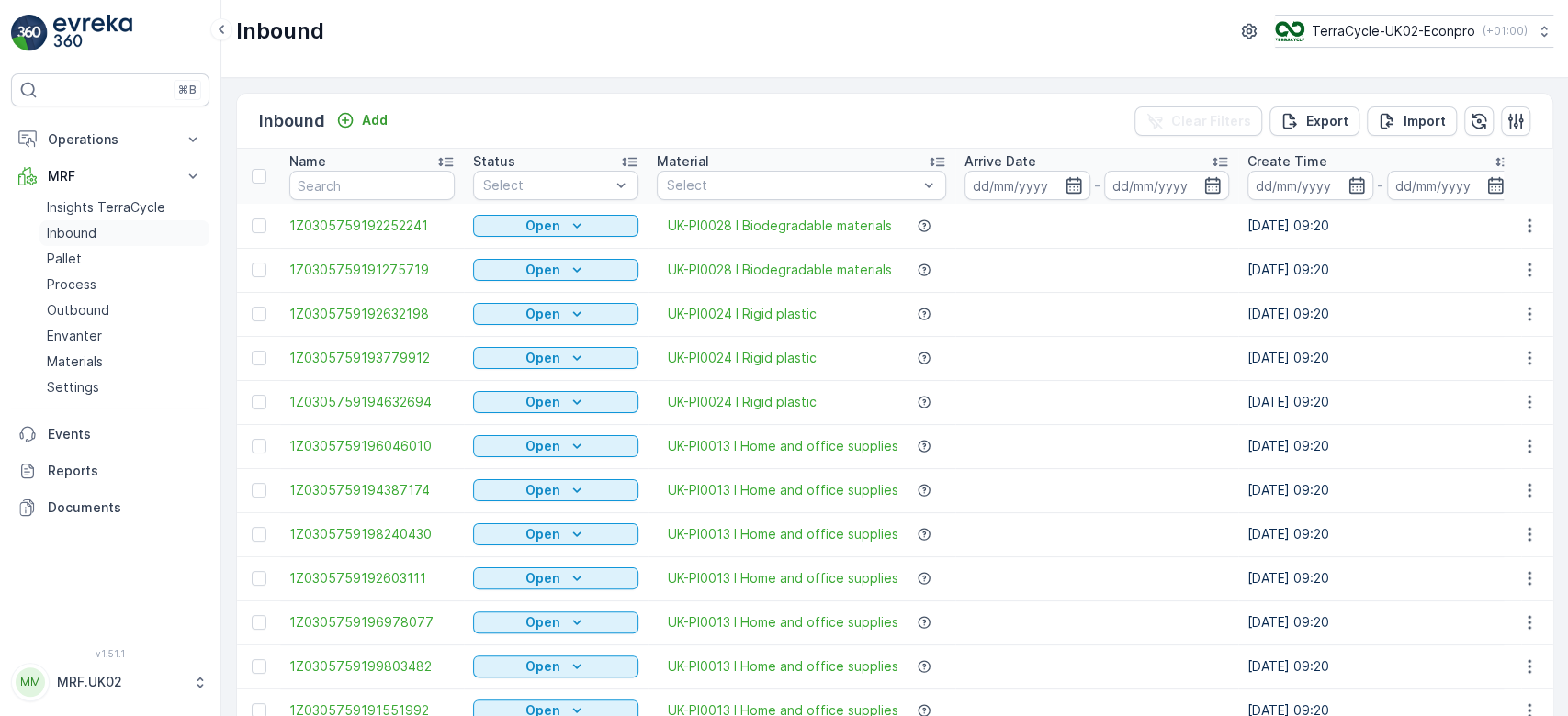
click at [39, 220] on link "Inbound" at bounding box center [125, 232] width 170 height 25
click at [344, 175] on input "text" at bounding box center [372, 184] width 166 height 29
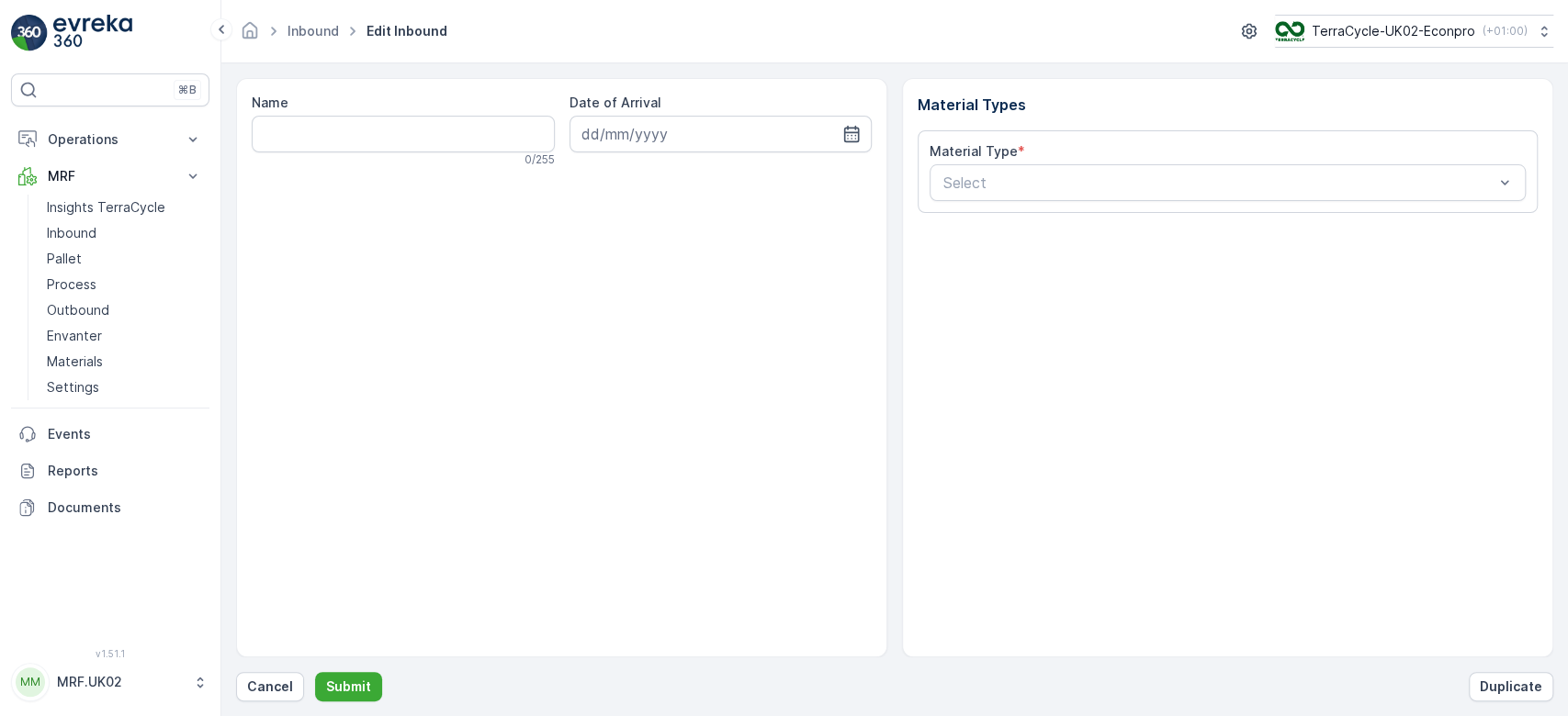
click at [282, 704] on form "Name 0 / 255 Date of Arrival Material Types Material Type * Select Cancel Submi…" at bounding box center [894, 390] width 1346 height 653
click at [271, 692] on p "Cancel" at bounding box center [270, 687] width 46 height 19
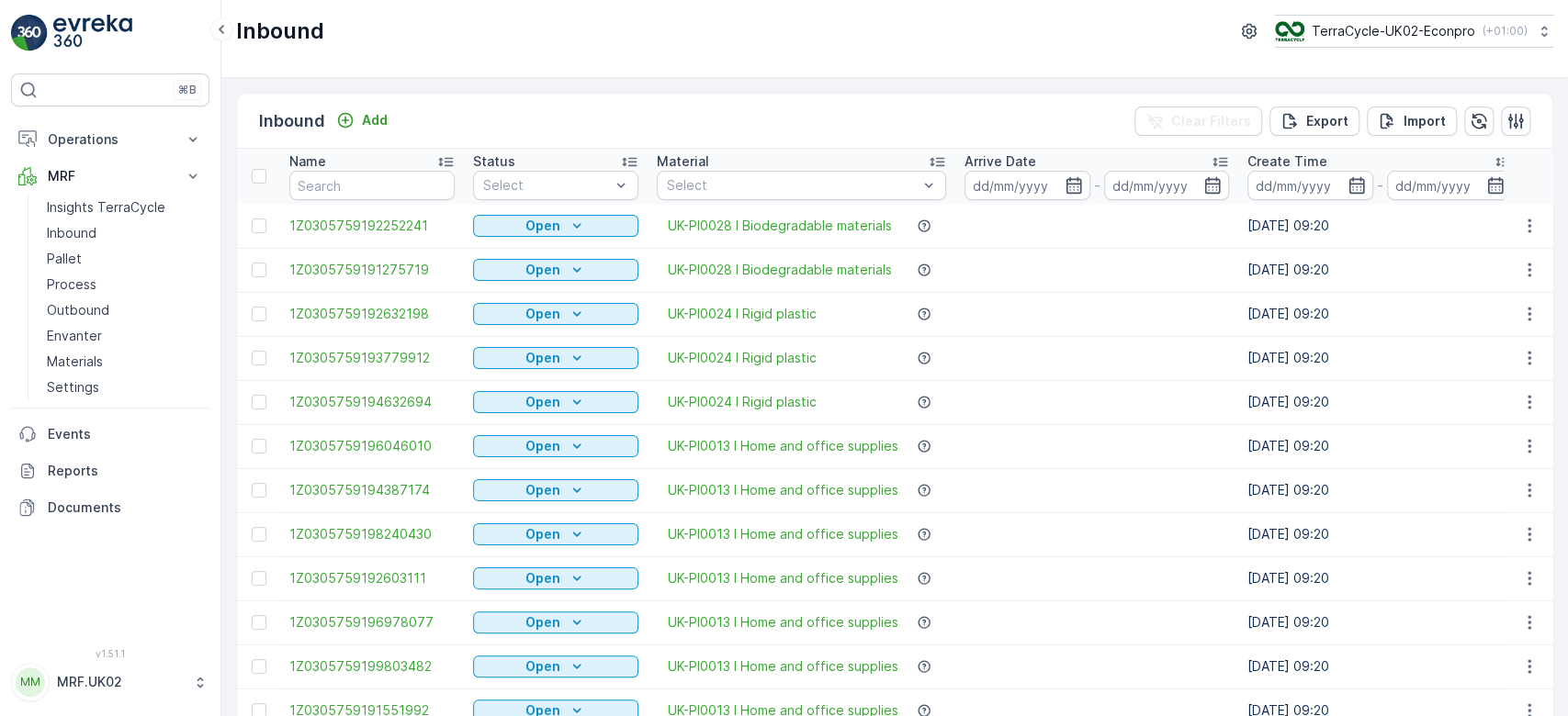
click at [324, 186] on input "text" at bounding box center [372, 184] width 166 height 29
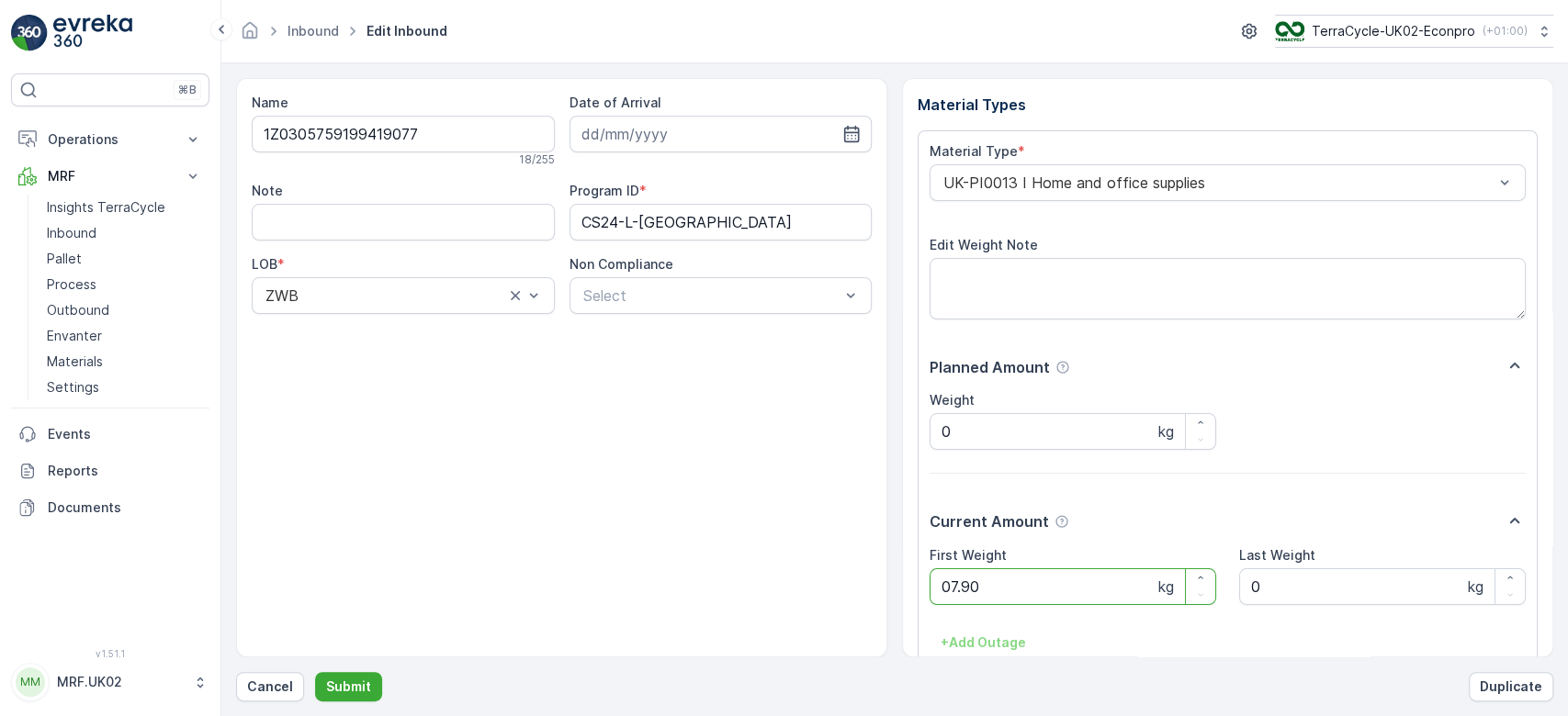
click at [315, 672] on button "Submit" at bounding box center [349, 686] width 67 height 29
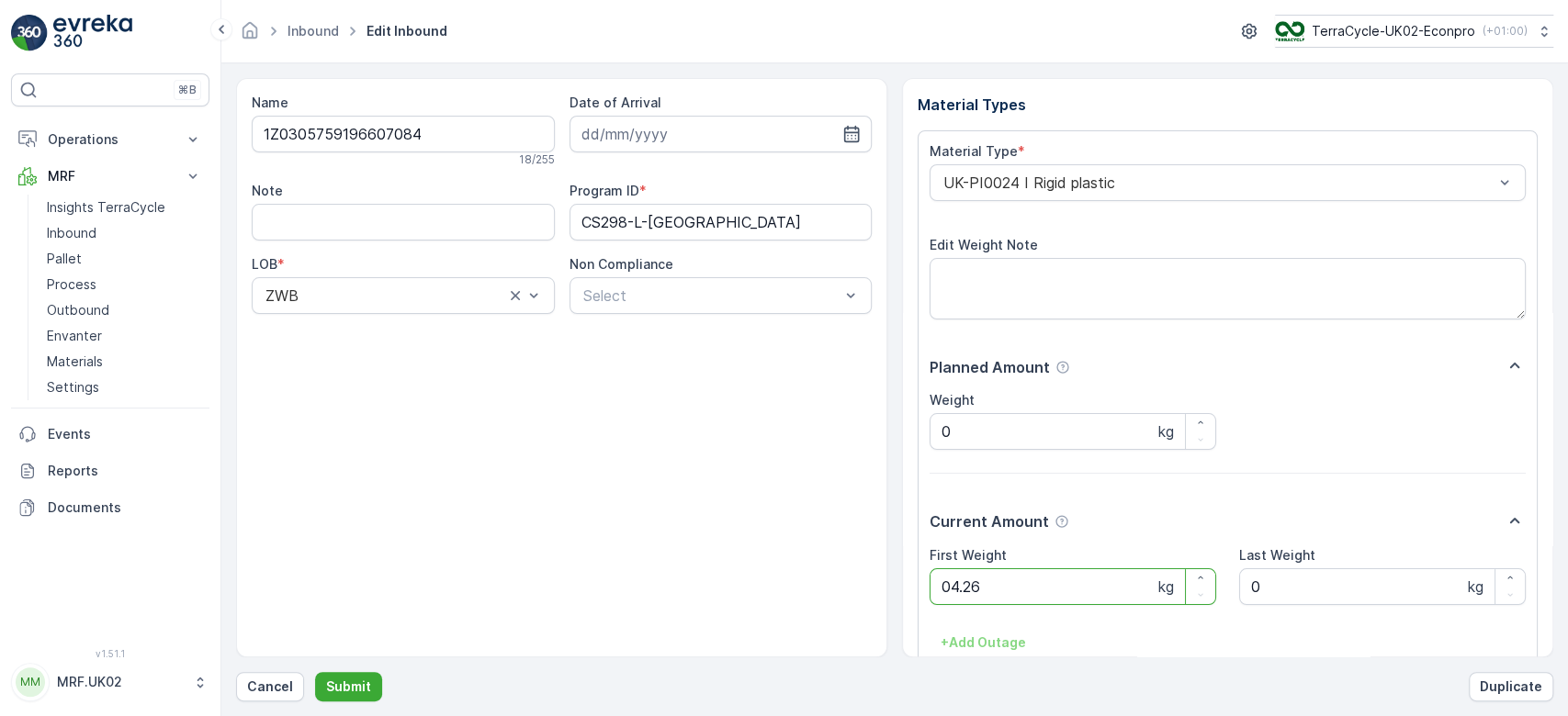
click at [315, 672] on button "Submit" at bounding box center [349, 686] width 67 height 29
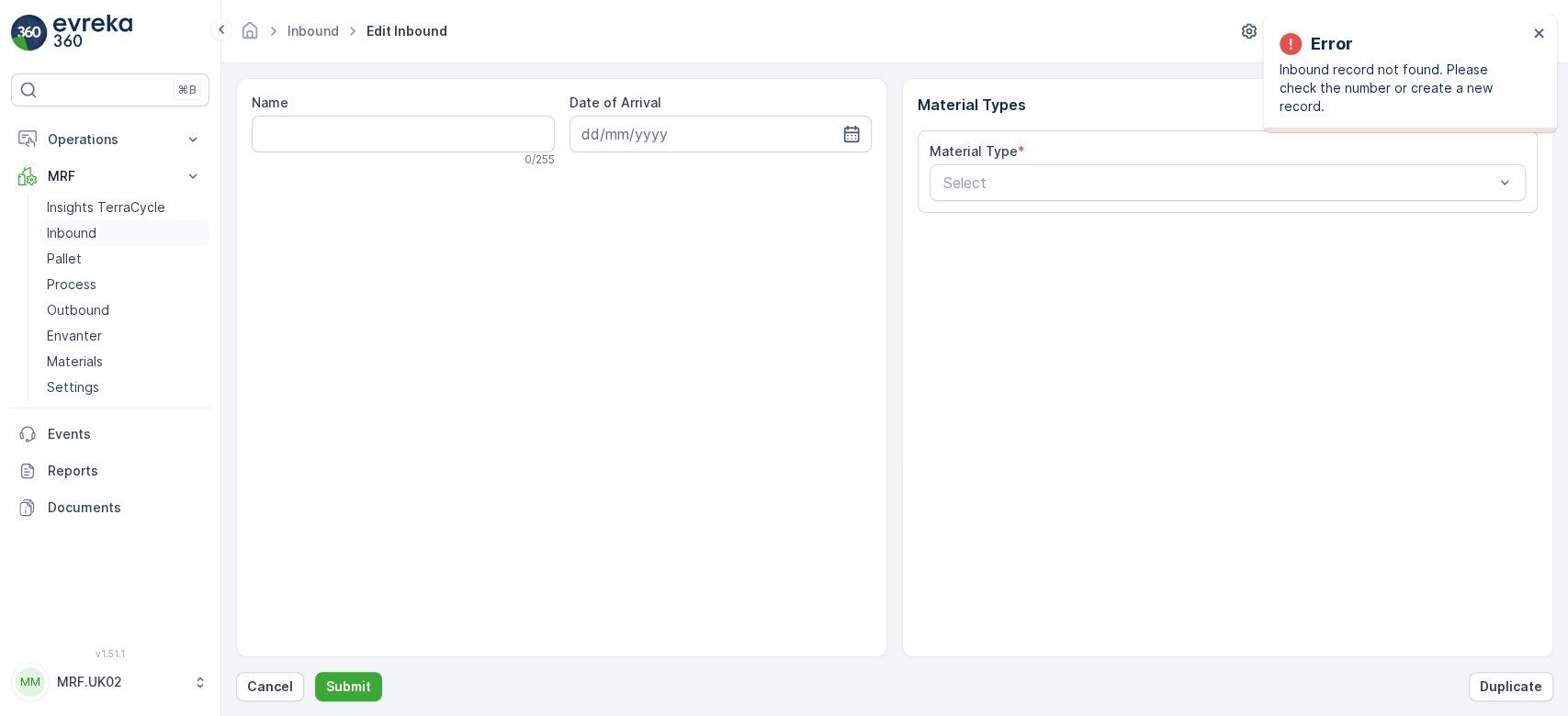
click at [85, 225] on p "Inbound" at bounding box center [71, 233] width 50 height 19
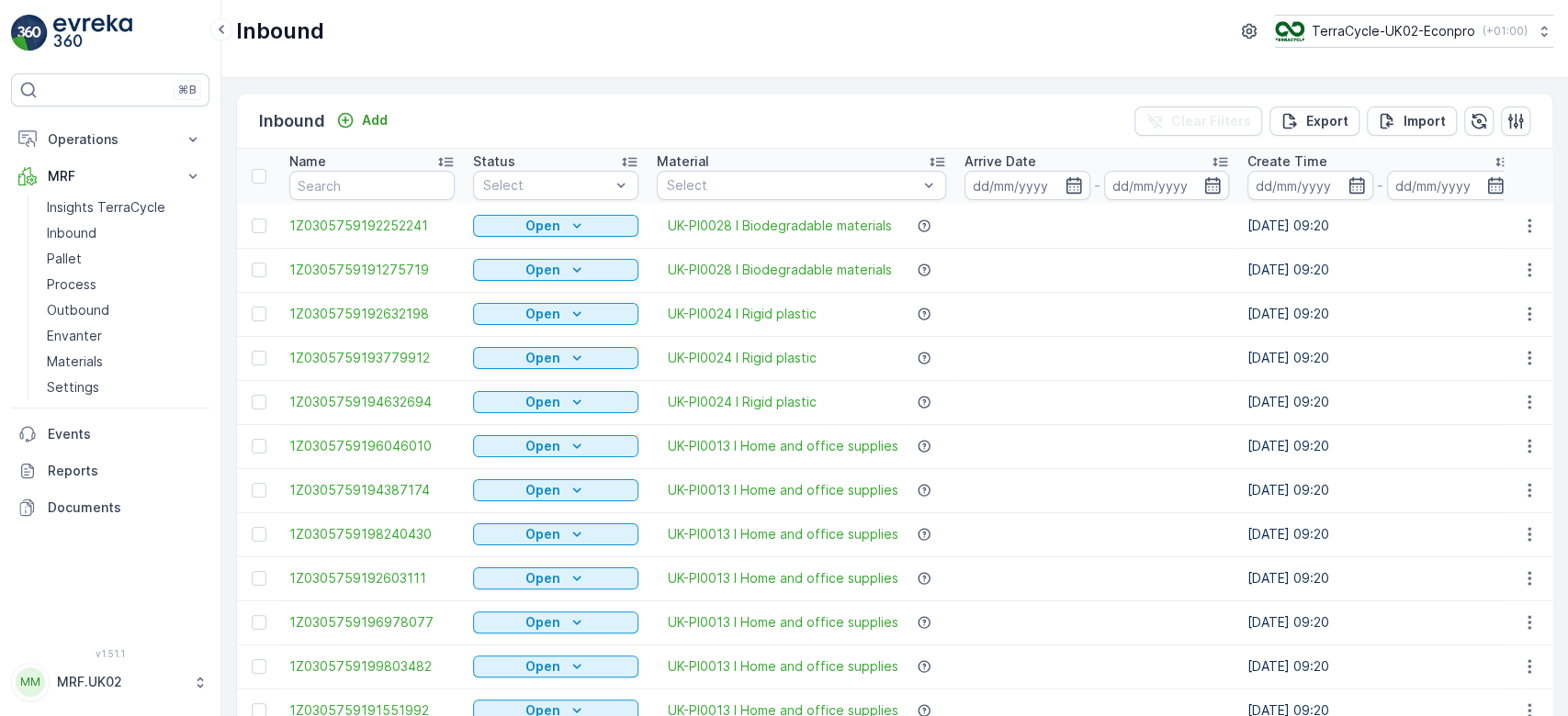
click at [378, 178] on input "text" at bounding box center [372, 184] width 166 height 29
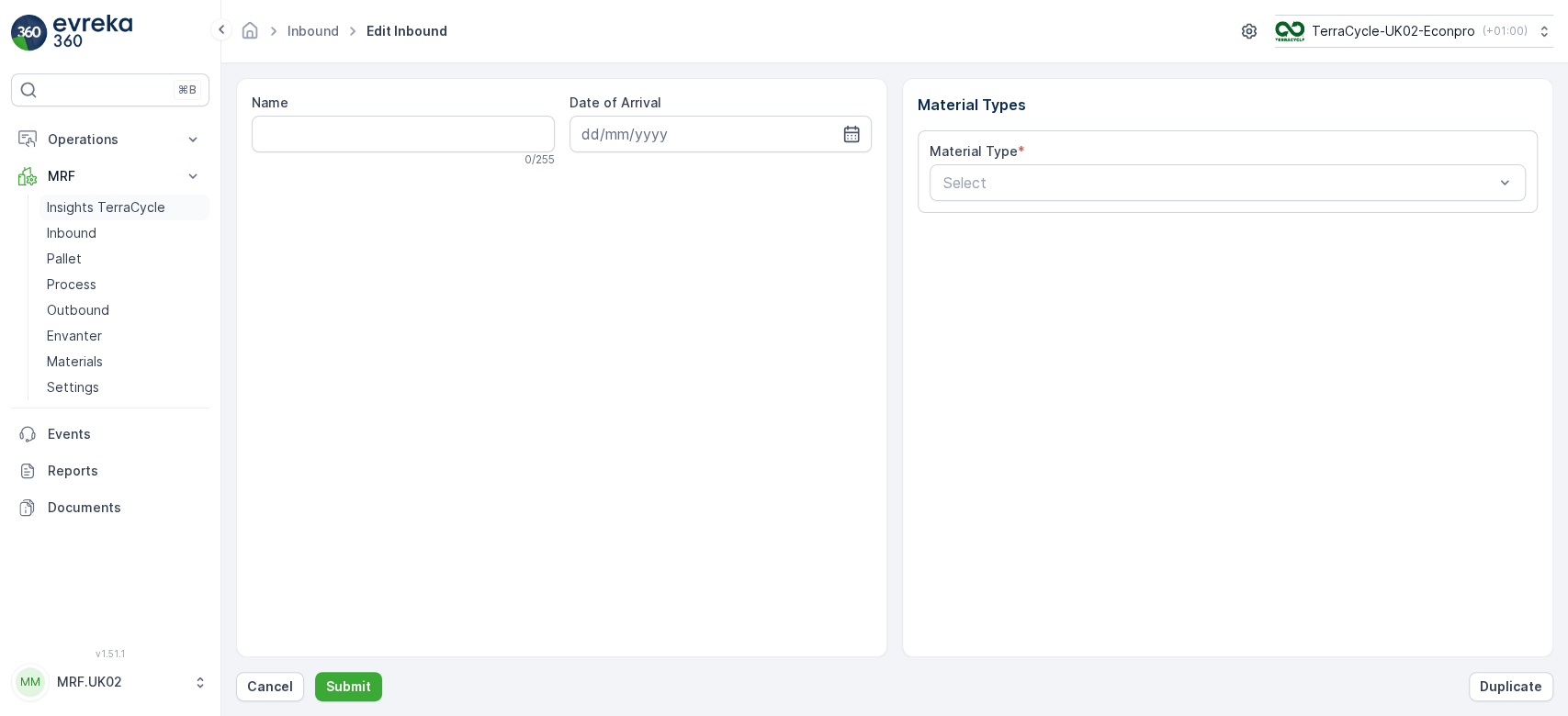
click at [82, 209] on p "Insights TerraCycle" at bounding box center [106, 208] width 119 height 19
click at [73, 242] on link "Inbound" at bounding box center [125, 232] width 170 height 25
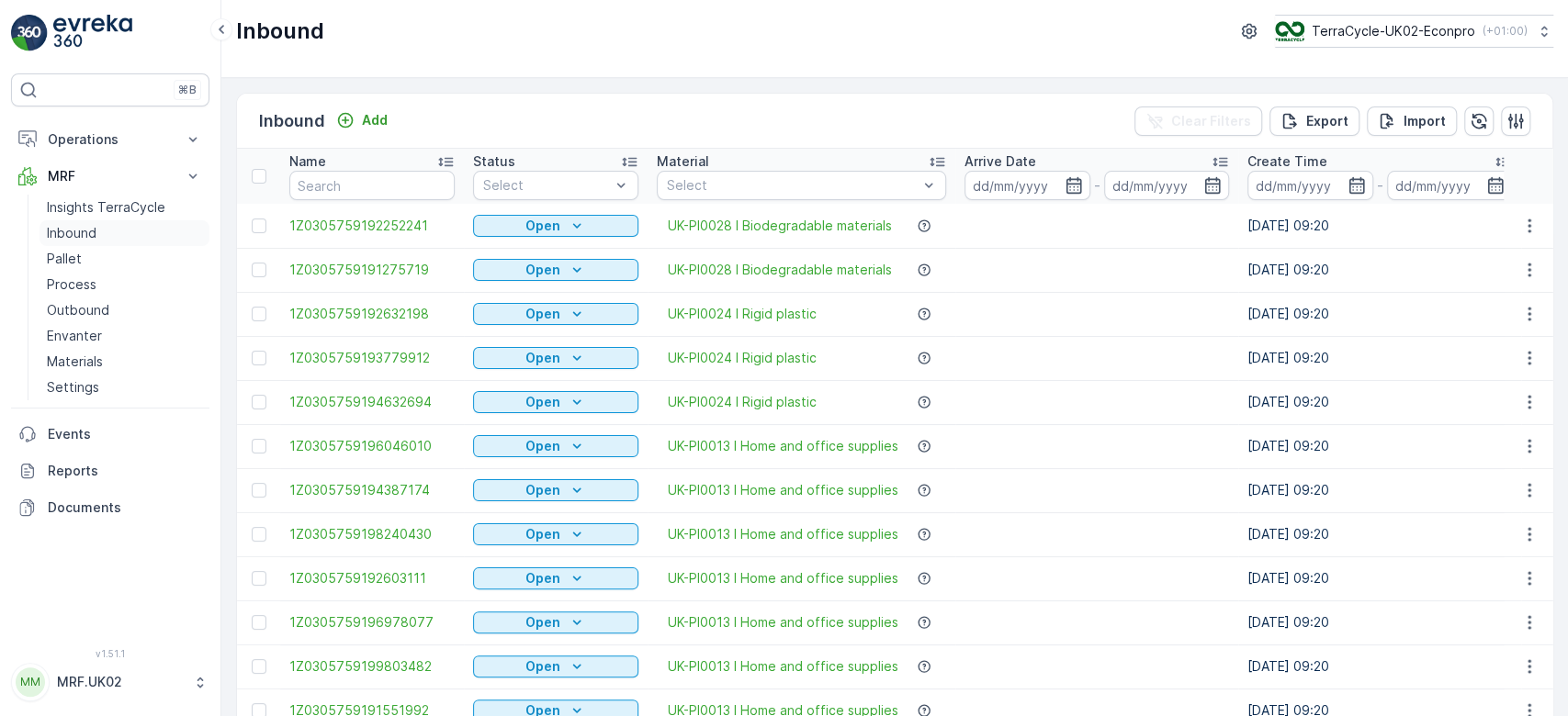
click at [39, 220] on link "Inbound" at bounding box center [125, 232] width 170 height 25
click at [347, 178] on input "text" at bounding box center [372, 184] width 166 height 29
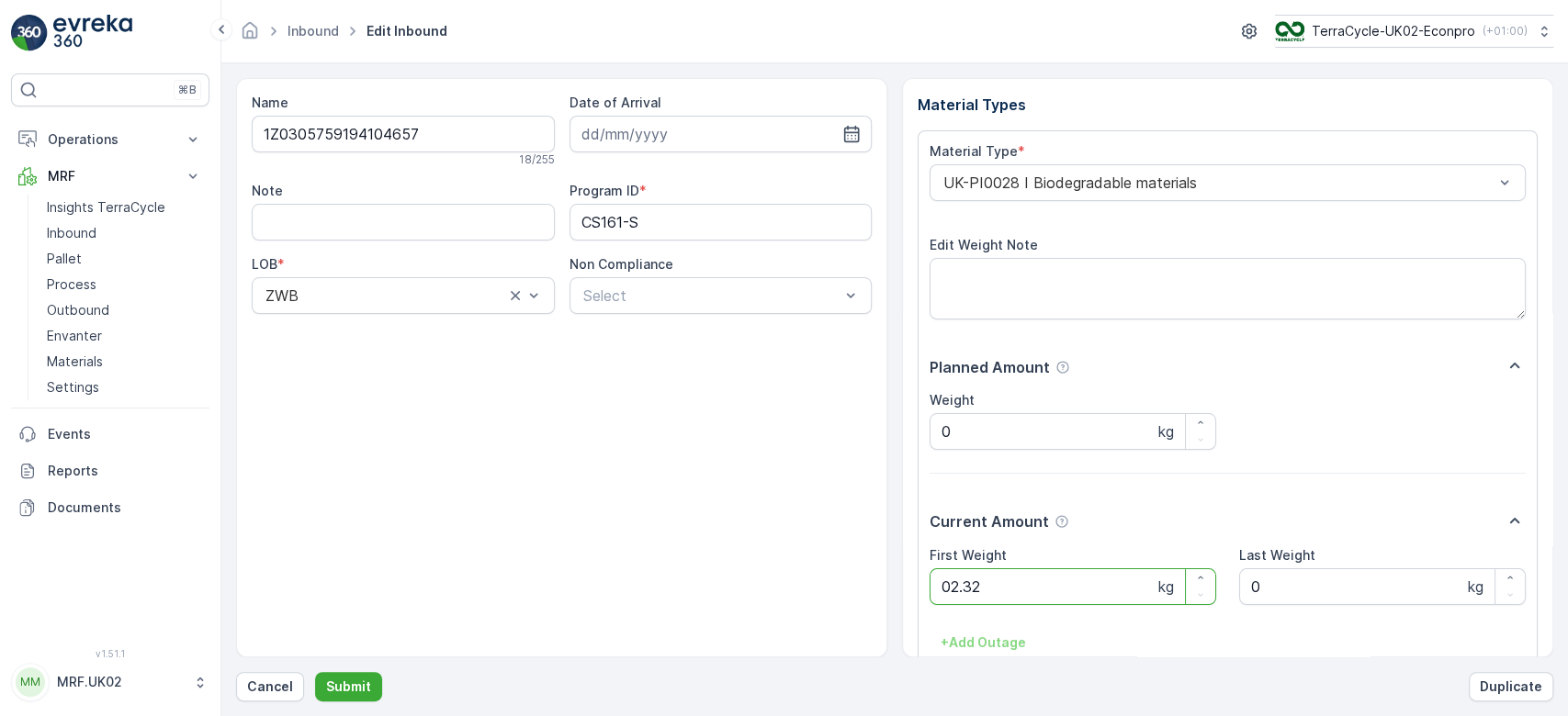
click at [315, 672] on button "Submit" at bounding box center [349, 686] width 67 height 29
